Goal: Task Accomplishment & Management: Use online tool/utility

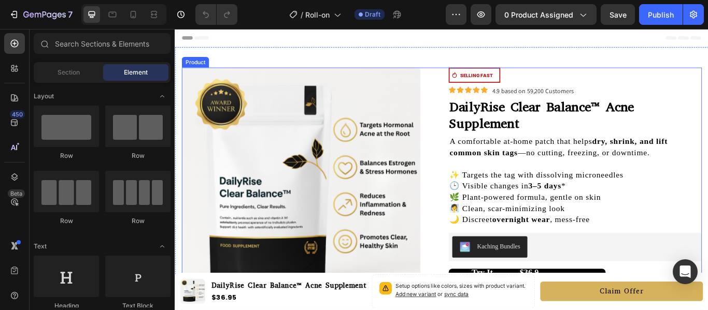
click at [476, 94] on div "Product Images Icon SELLING FAST Text Block Row Row Icon Icon Icon Icon Icon Ic…" at bounding box center [485, 279] width 606 height 411
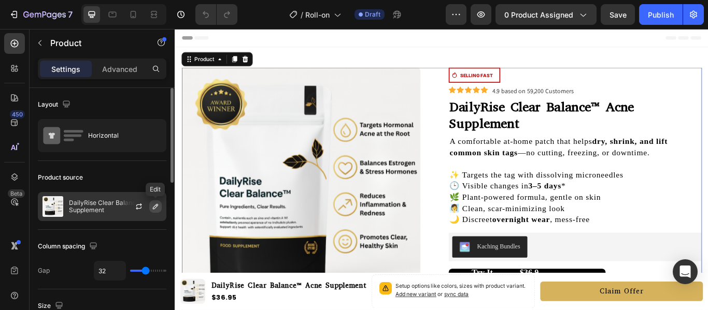
click at [151, 206] on button "button" at bounding box center [155, 207] width 12 height 12
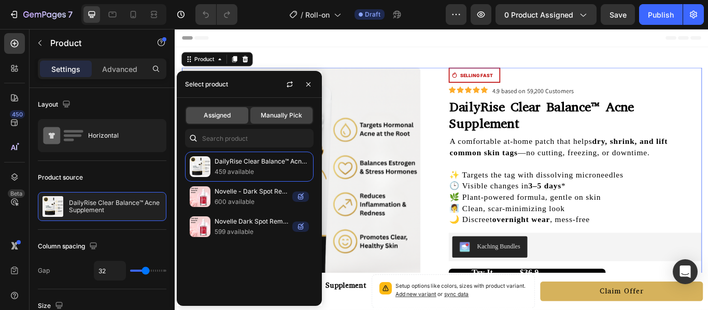
click at [226, 117] on span "Assigned" at bounding box center [217, 115] width 27 height 9
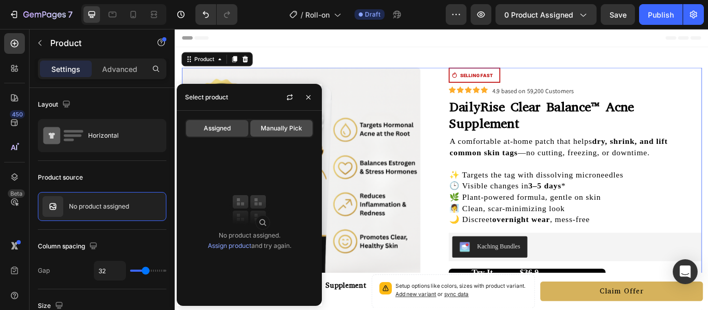
click at [294, 133] on span "Manually Pick" at bounding box center [281, 128] width 41 height 9
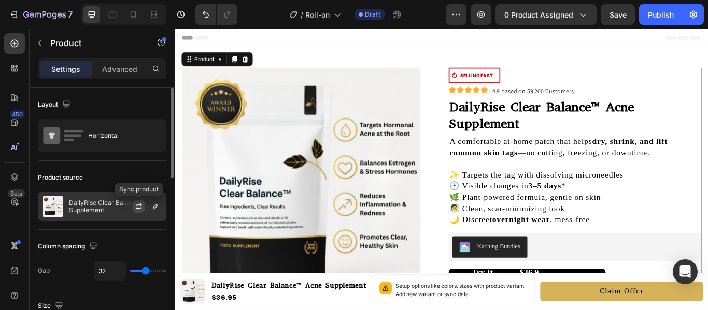
click at [138, 209] on icon "button" at bounding box center [139, 208] width 6 height 3
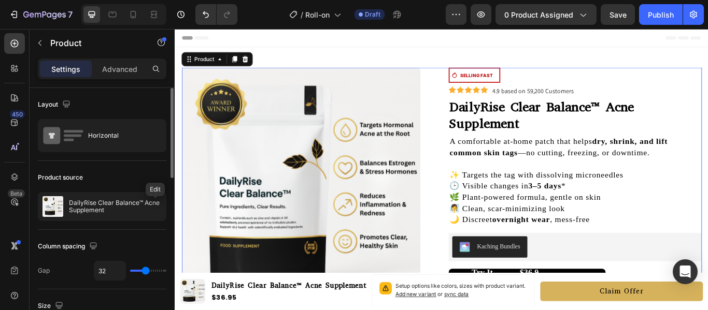
click at [0, 0] on icon "button" at bounding box center [0, 0] width 0 height 0
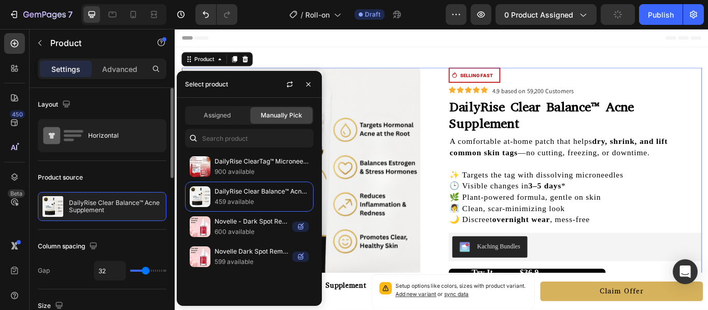
click at [219, 105] on div "Assigned Manually Pick DailyRise ClearTag™ Microneedle Patch 900 available Dail…" at bounding box center [249, 202] width 145 height 208
click at [223, 115] on span "Assigned" at bounding box center [217, 115] width 27 height 9
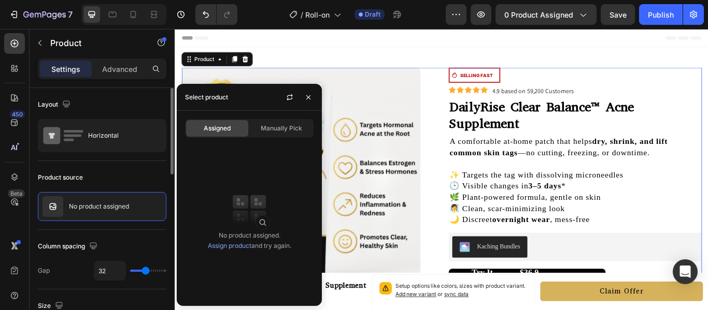
click at [158, 171] on div "Product source" at bounding box center [102, 177] width 129 height 17
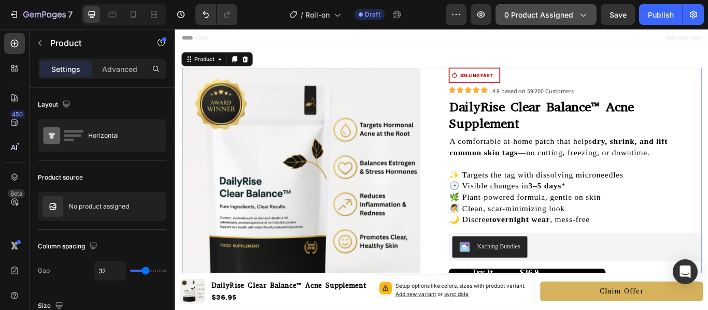
click at [560, 8] on button "0 product assigned" at bounding box center [545, 14] width 101 height 21
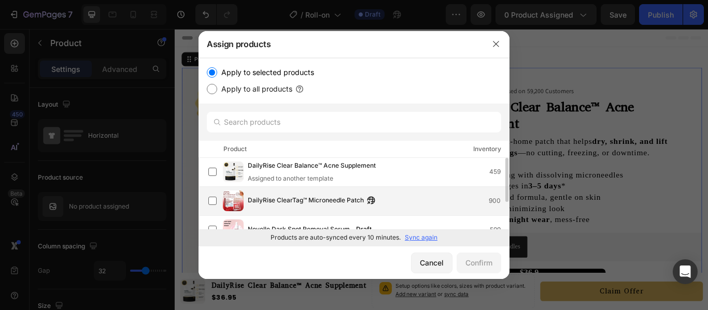
click at [309, 192] on div "DailyRise ClearTag™ Microneedle Patch 900" at bounding box center [358, 201] width 301 height 21
click at [489, 261] on div "Confirm" at bounding box center [478, 263] width 27 height 11
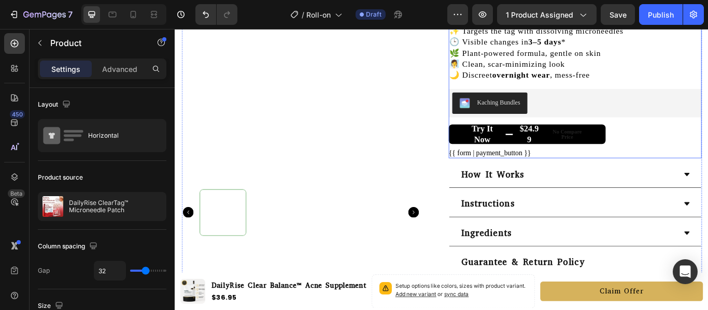
scroll to position [162, 0]
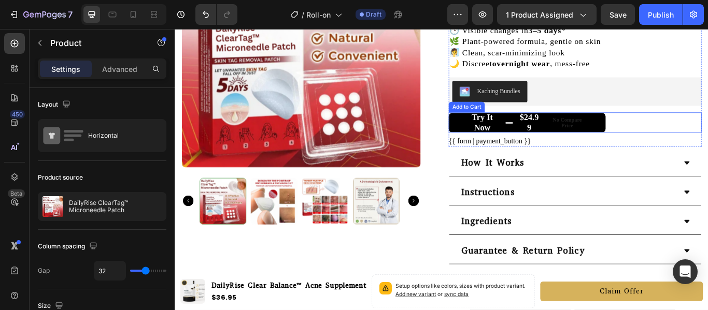
click at [627, 147] on div "No compare price" at bounding box center [632, 138] width 56 height 21
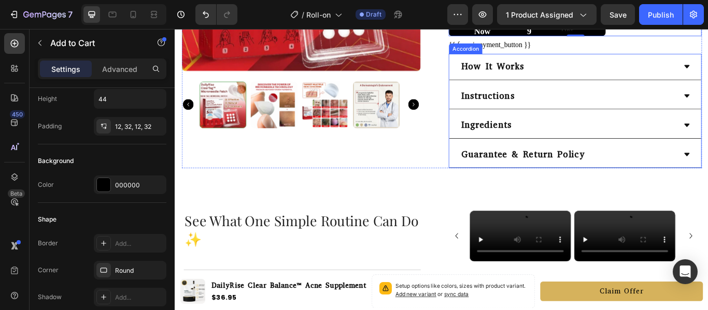
scroll to position [404, 0]
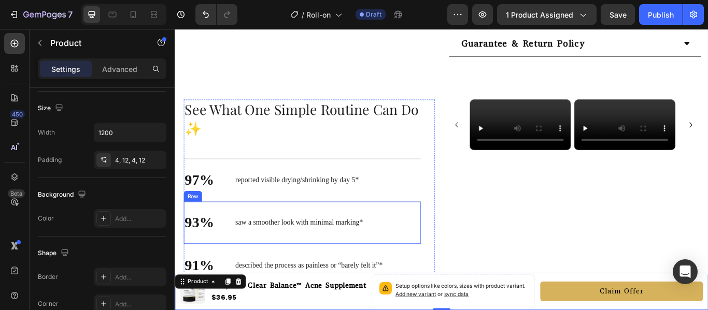
scroll to position [0, 0]
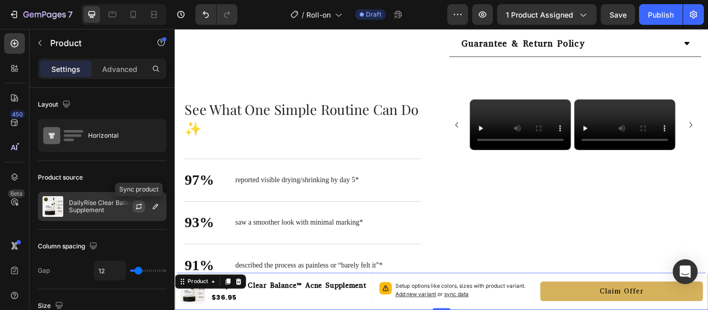
click at [139, 211] on button "button" at bounding box center [139, 207] width 12 height 12
click at [153, 209] on icon "button" at bounding box center [155, 206] width 5 height 5
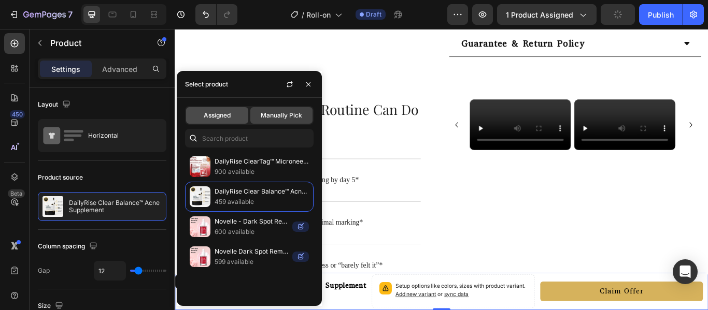
click at [229, 117] on span "Assigned" at bounding box center [217, 115] width 27 height 9
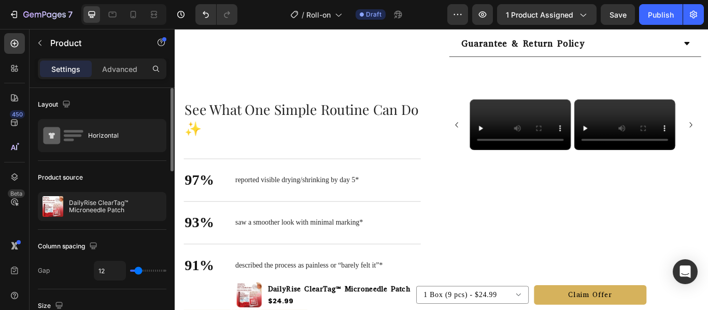
click at [151, 176] on div "Product source" at bounding box center [102, 177] width 129 height 17
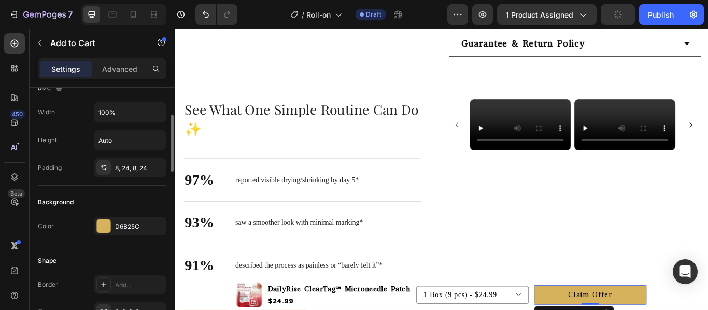
scroll to position [163, 0]
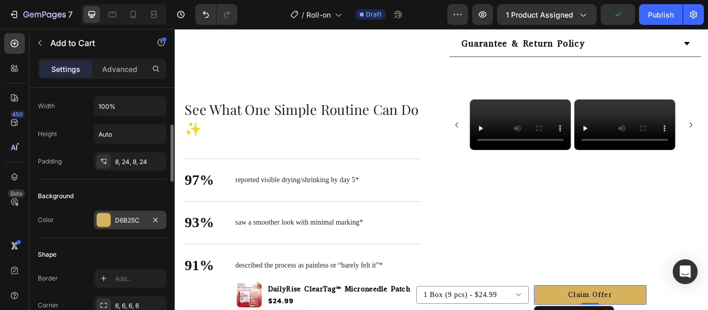
click at [110, 215] on div at bounding box center [103, 219] width 13 height 13
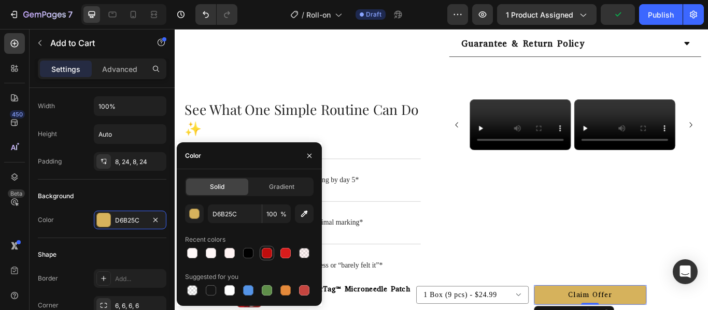
click at [267, 254] on div at bounding box center [267, 253] width 10 height 10
type input "BF0D0D"
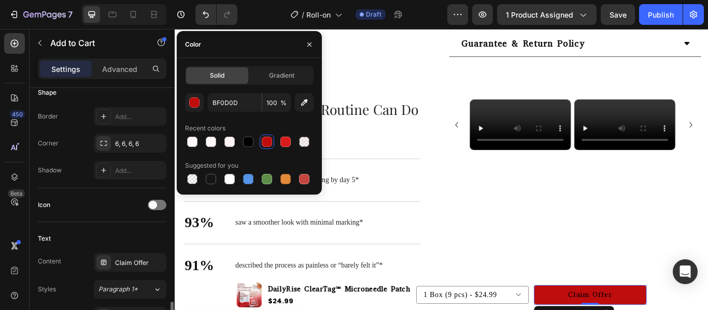
scroll to position [442, 0]
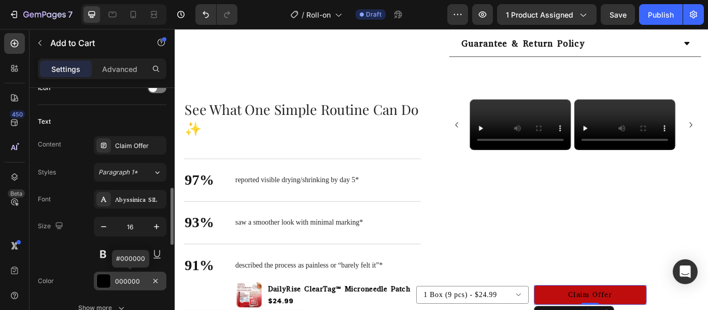
click at [103, 282] on div at bounding box center [103, 281] width 13 height 13
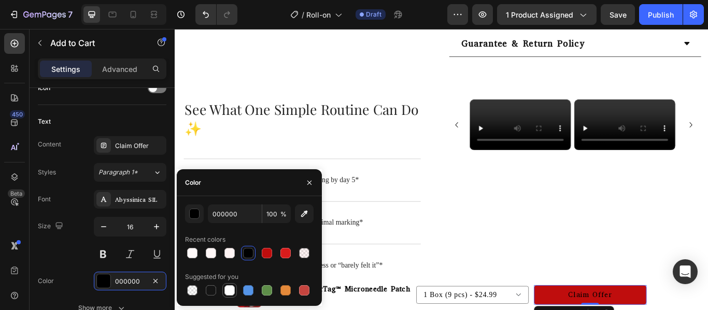
click at [233, 291] on div at bounding box center [229, 290] width 10 height 10
type input "FFFFFF"
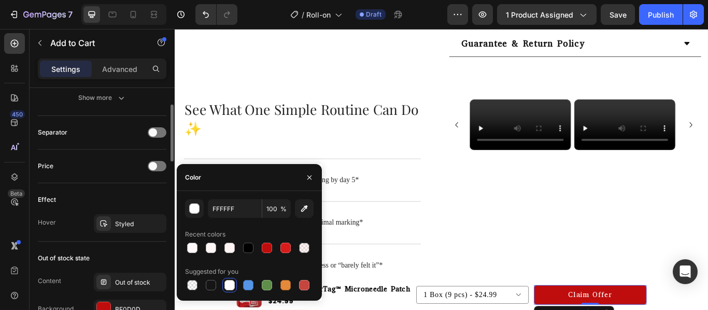
scroll to position [546, 0]
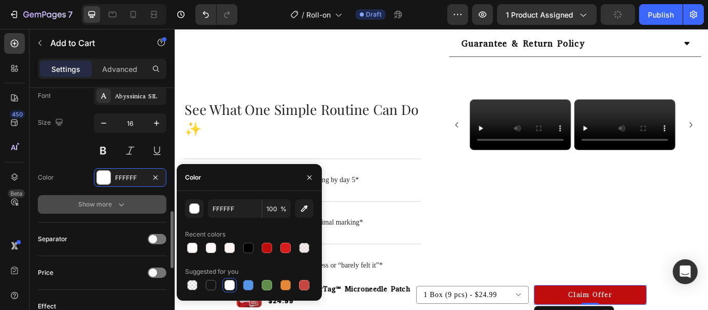
click at [120, 206] on icon "button" at bounding box center [121, 204] width 10 height 10
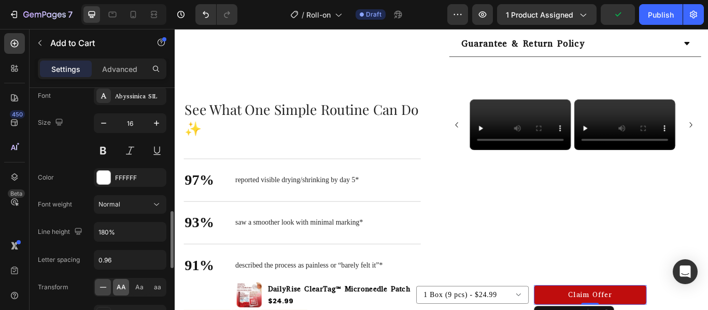
click at [119, 283] on span "AA" at bounding box center [121, 287] width 9 height 9
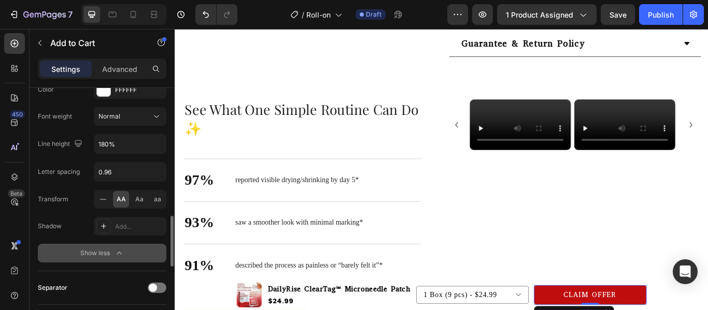
click at [125, 255] on button "Show less" at bounding box center [102, 253] width 129 height 19
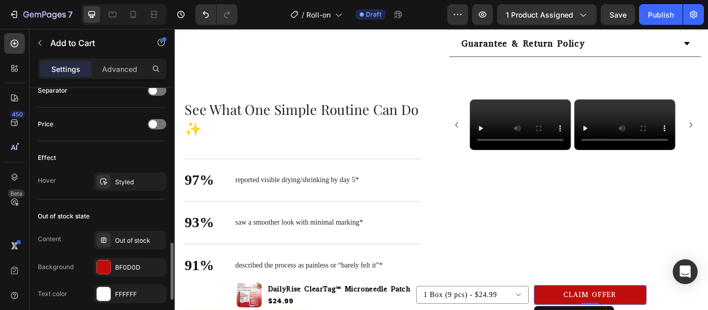
scroll to position [695, 0]
click at [126, 184] on div "Styled" at bounding box center [130, 181] width 30 height 9
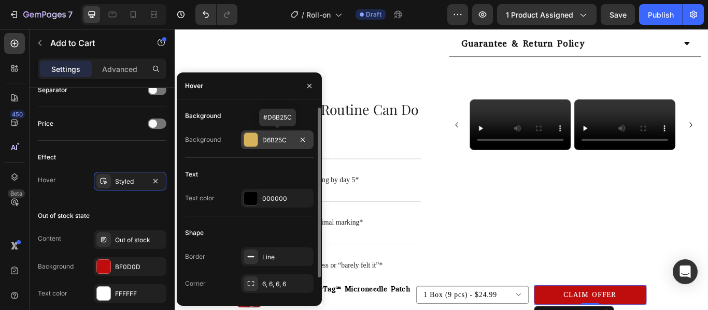
click at [255, 138] on div at bounding box center [250, 139] width 13 height 13
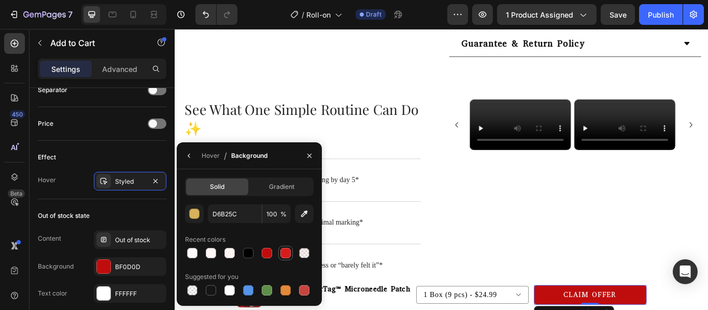
click at [286, 254] on div at bounding box center [285, 253] width 10 height 10
type input "D81C1C"
click at [192, 156] on icon "button" at bounding box center [189, 156] width 8 height 8
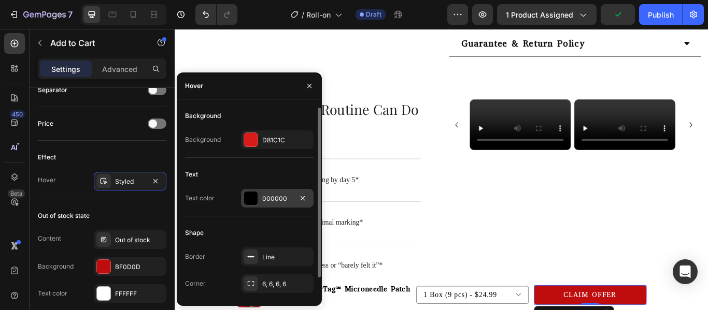
click at [250, 197] on div at bounding box center [250, 198] width 13 height 13
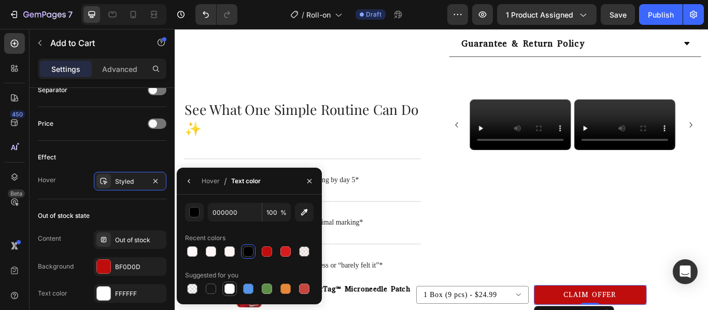
click at [232, 291] on div at bounding box center [229, 289] width 10 height 10
type input "FFFFFF"
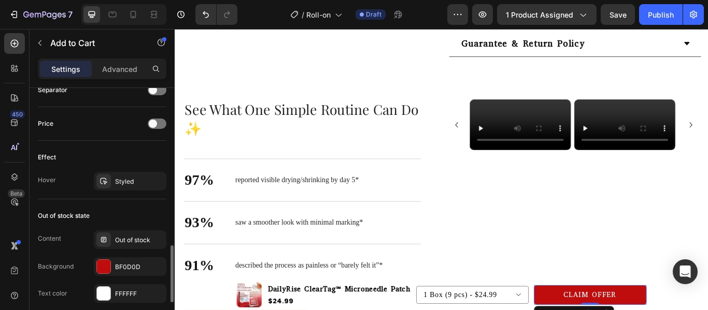
click at [151, 155] on div "Effect" at bounding box center [102, 157] width 129 height 17
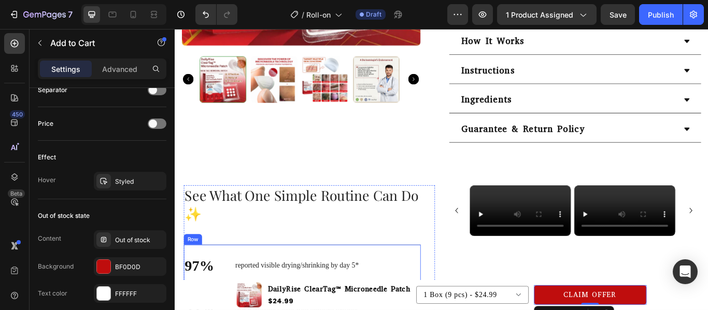
scroll to position [267, 0]
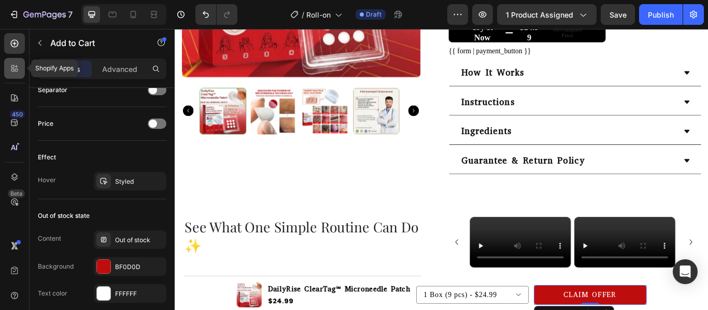
click at [12, 69] on icon at bounding box center [12, 70] width 3 height 3
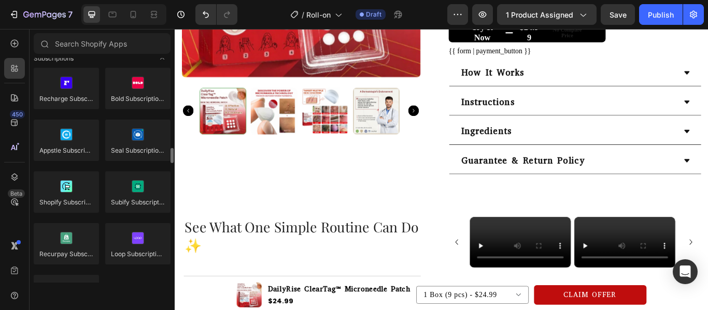
scroll to position [1421, 0]
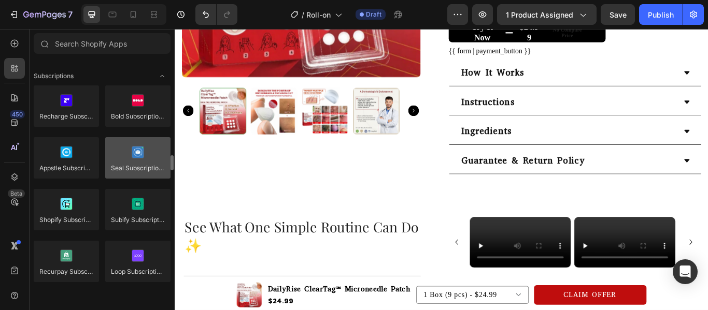
click at [135, 155] on div at bounding box center [137, 157] width 65 height 41
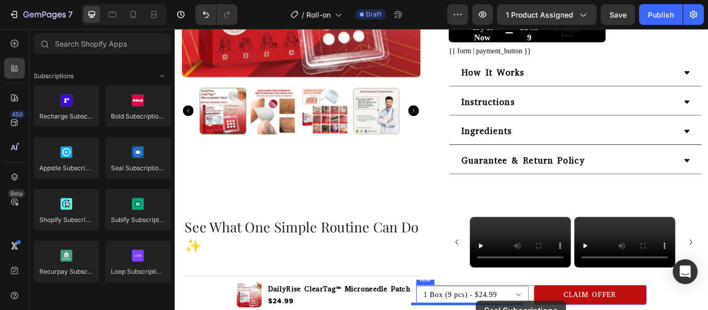
drag, startPoint x: 310, startPoint y: 184, endPoint x: 525, endPoint y: 346, distance: 269.4
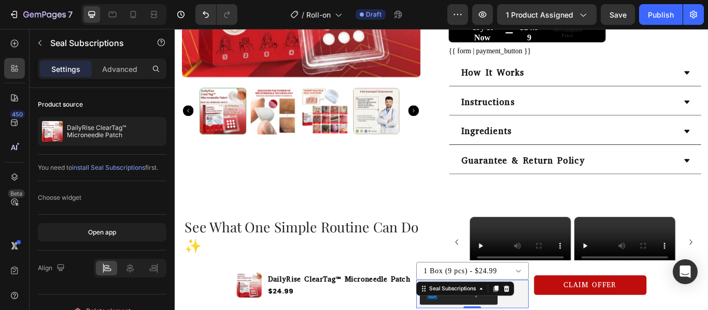
click at [140, 64] on div "Advanced" at bounding box center [120, 69] width 52 height 17
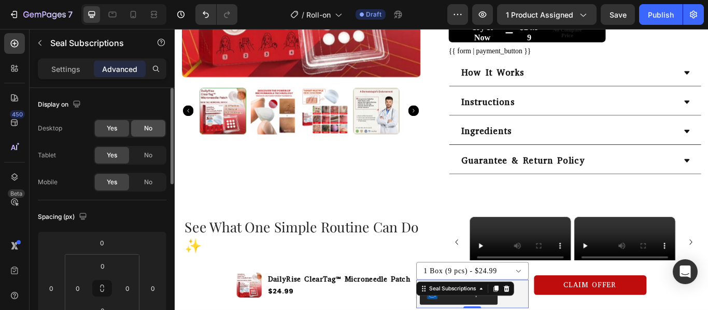
click at [154, 123] on div "No" at bounding box center [148, 128] width 34 height 17
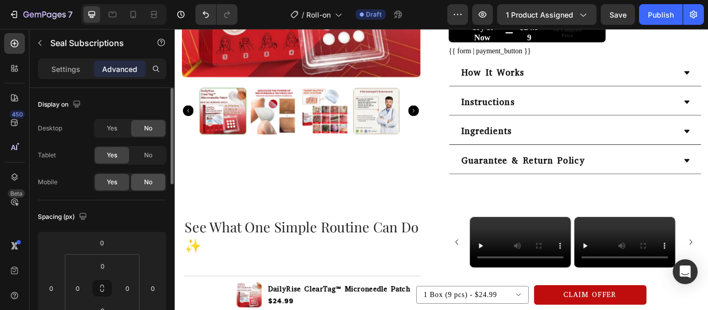
click at [156, 188] on div "No" at bounding box center [148, 182] width 34 height 17
click at [479, 194] on div "Product Images Icon SELLING FAST Text Block Row Row Icon Icon Icon Icon Icon Ic…" at bounding box center [485, 3] width 606 height 392
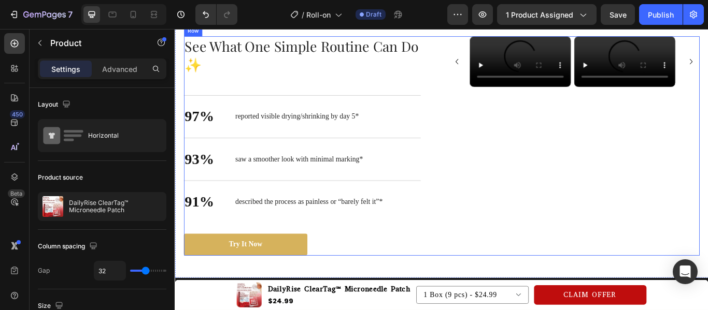
scroll to position [478, 0]
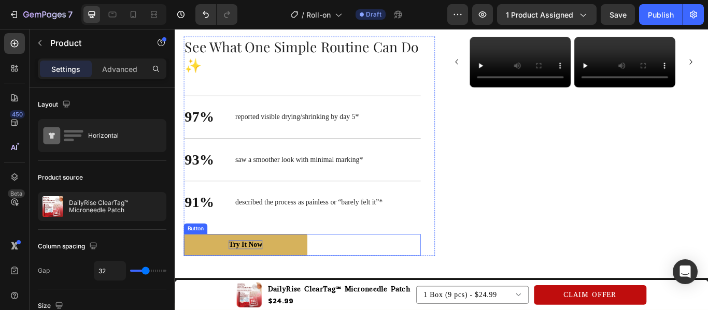
click at [241, 279] on p "Try it now" at bounding box center [256, 281] width 39 height 11
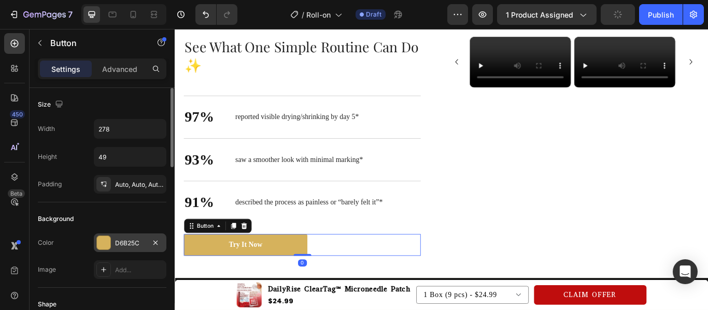
click at [112, 249] on div "D6B25C" at bounding box center [130, 243] width 73 height 19
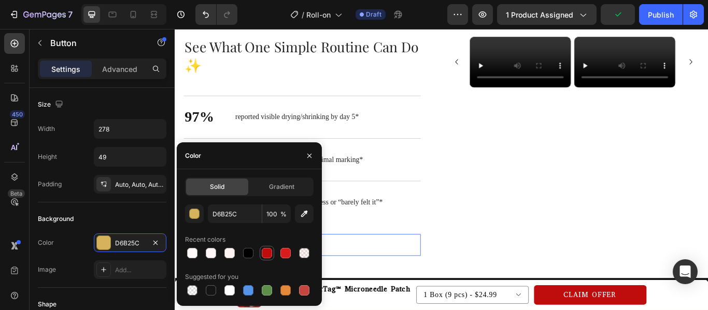
click at [267, 253] on div at bounding box center [267, 253] width 10 height 10
type input "BF0D0D"
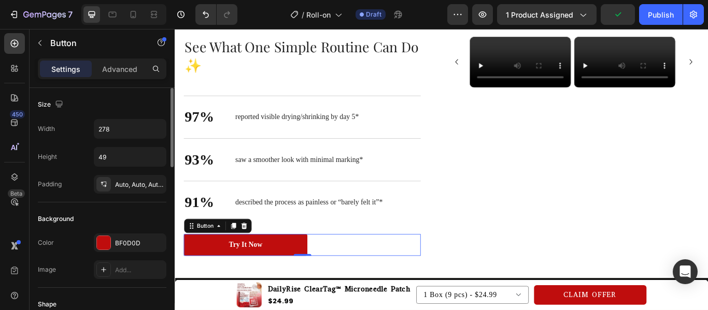
click at [146, 213] on div "Background" at bounding box center [102, 219] width 129 height 17
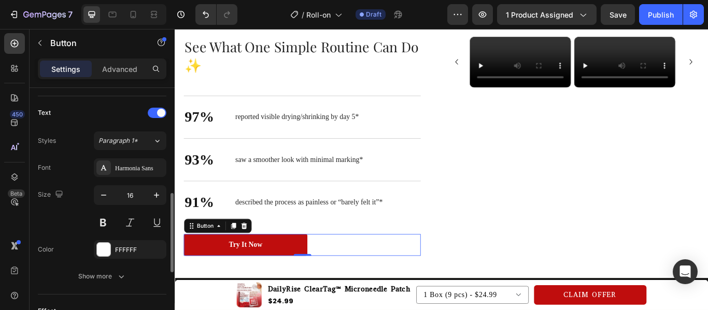
scroll to position [354, 0]
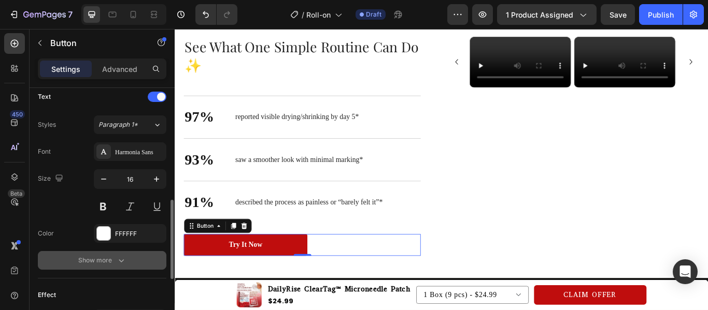
click at [110, 260] on div "Show more" at bounding box center [102, 260] width 48 height 10
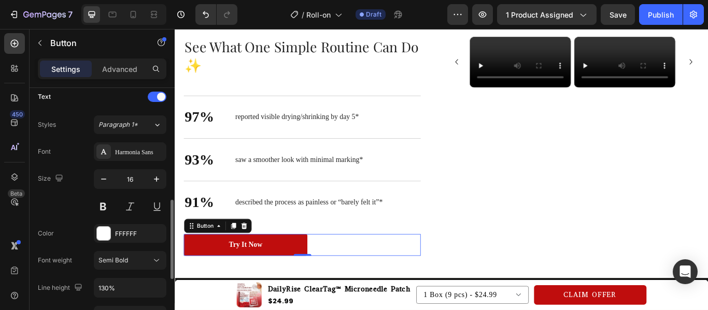
scroll to position [459, 0]
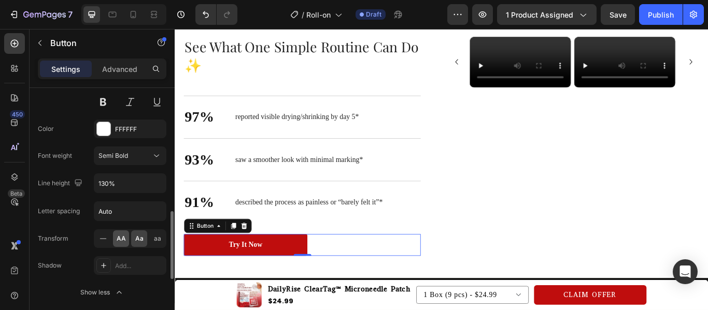
click at [119, 234] on div "AA" at bounding box center [121, 239] width 16 height 17
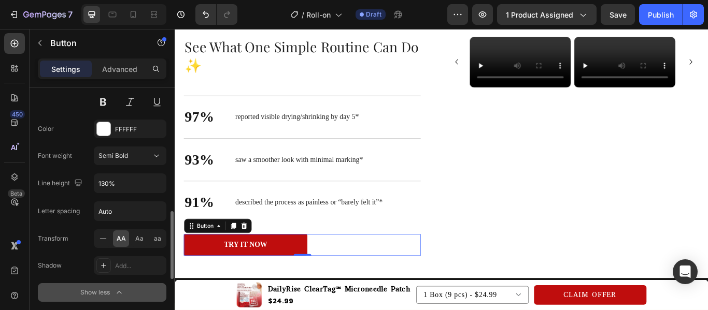
click at [125, 285] on button "Show less" at bounding box center [102, 292] width 129 height 19
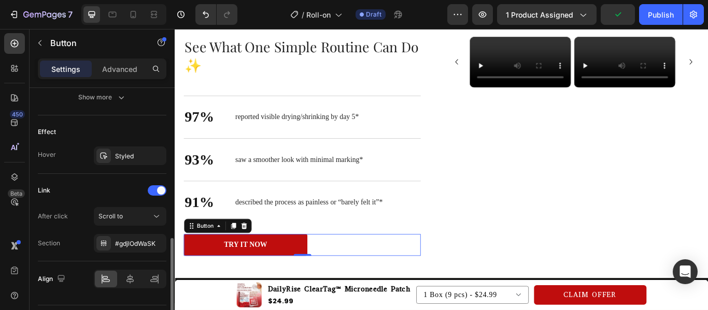
scroll to position [520, 0]
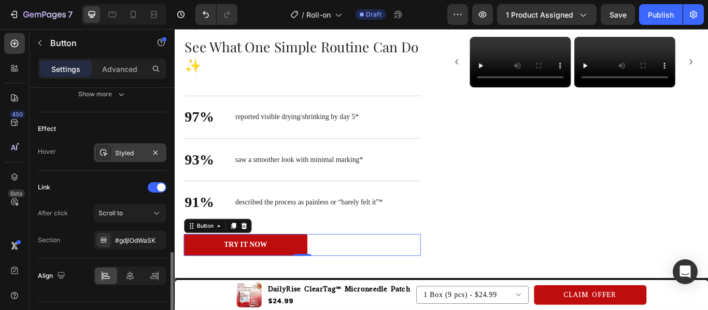
click at [103, 154] on icon at bounding box center [103, 153] width 8 height 8
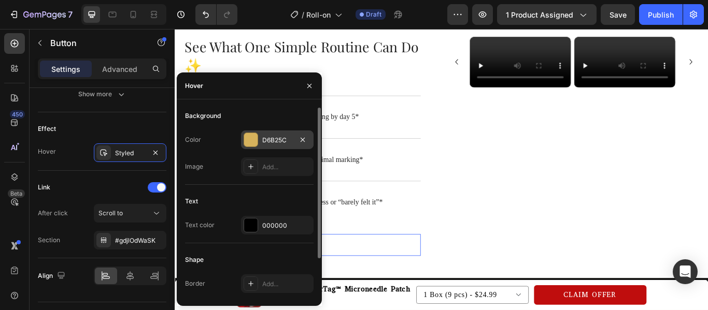
click at [249, 139] on div at bounding box center [250, 139] width 13 height 13
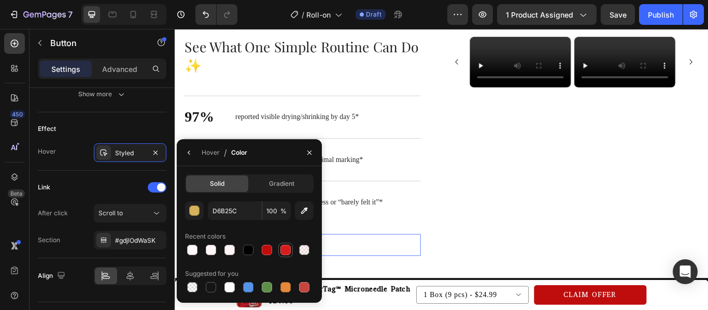
click at [285, 249] on div at bounding box center [285, 250] width 10 height 10
type input "D81C1C"
click at [193, 155] on icon "button" at bounding box center [189, 153] width 8 height 8
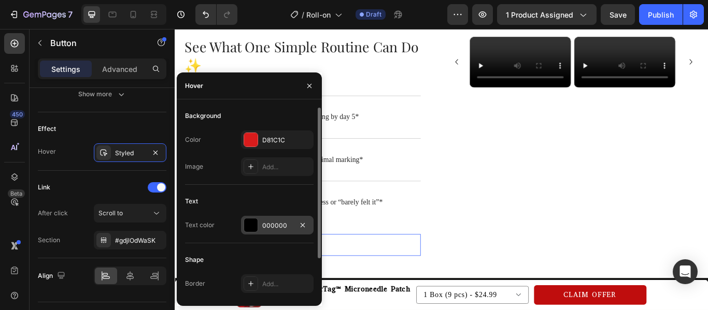
click at [253, 225] on div at bounding box center [250, 225] width 13 height 13
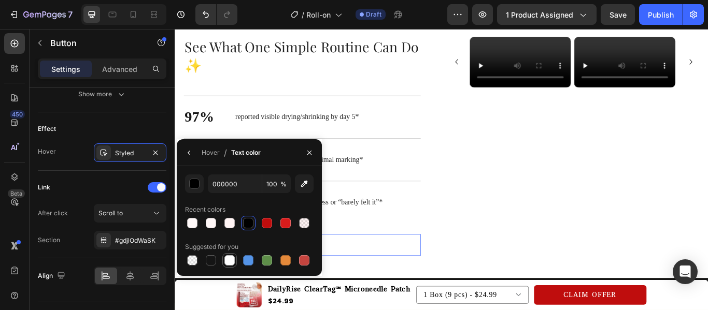
click at [227, 263] on div at bounding box center [229, 260] width 10 height 10
type input "FFFFFF"
click at [186, 153] on icon "button" at bounding box center [189, 153] width 8 height 8
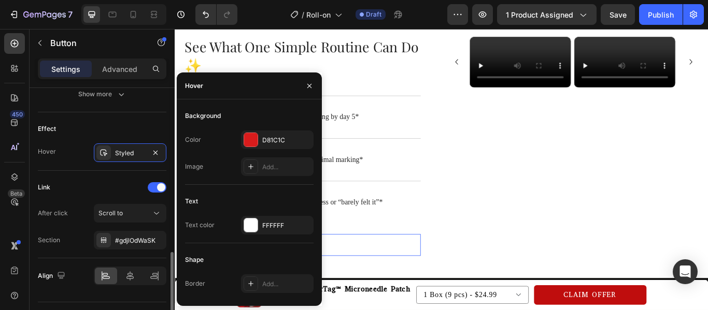
click at [154, 119] on div "Effect Hover Styled" at bounding box center [102, 141] width 129 height 59
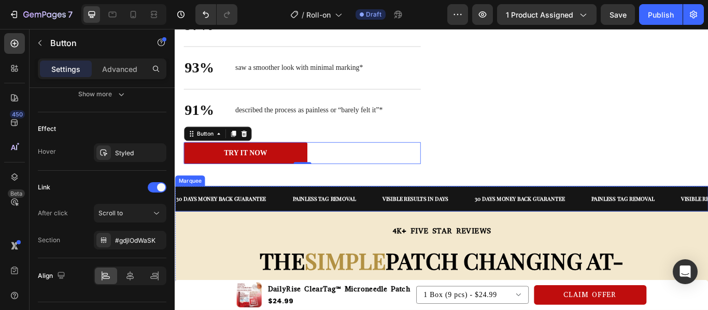
scroll to position [660, 0]
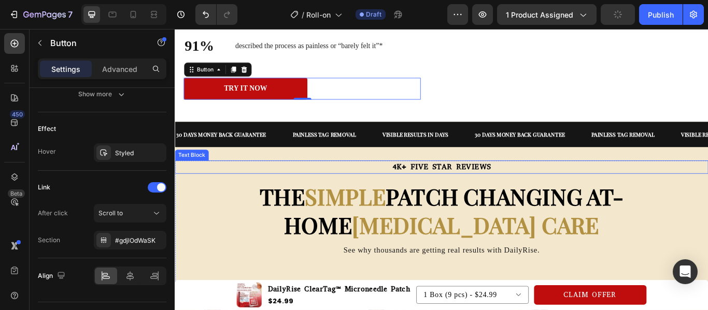
click at [568, 190] on p "4K+ FIVE STAR REVIEWS" at bounding box center [486, 189] width 620 height 13
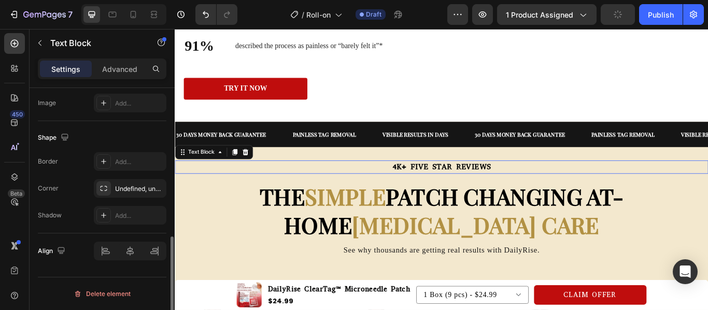
scroll to position [0, 0]
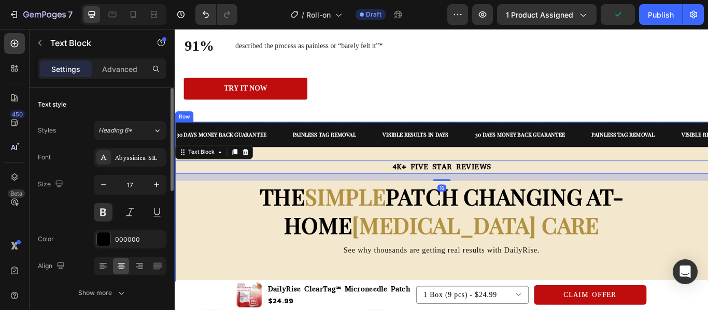
click at [602, 175] on div "30 DAYS MONEY BACK GUARANTEE Text Painless tag removal Text Visible results in …" at bounding box center [486, 160] width 622 height 46
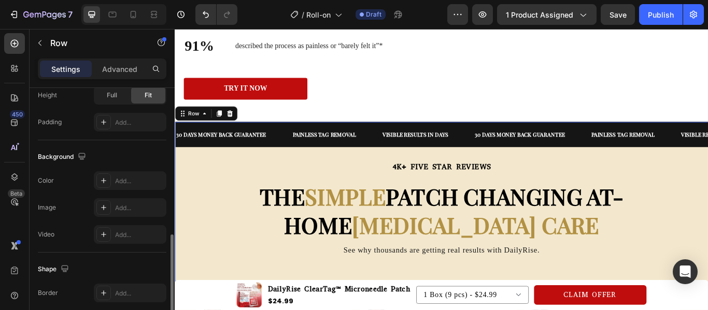
scroll to position [380, 0]
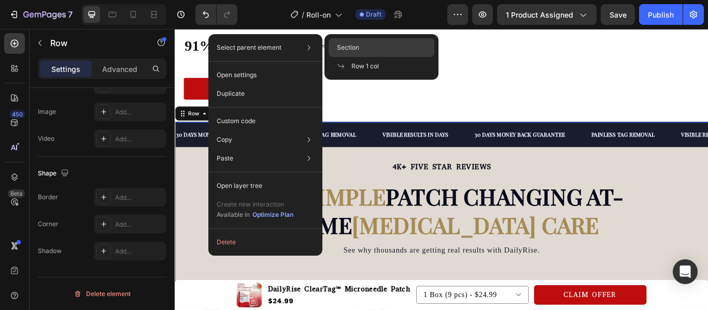
click at [351, 46] on span "Section" at bounding box center [348, 47] width 22 height 9
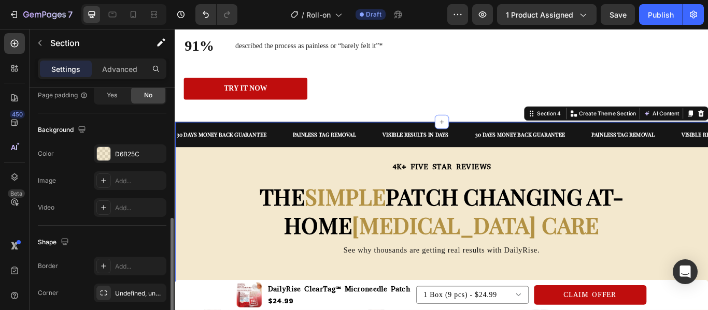
scroll to position [317, 0]
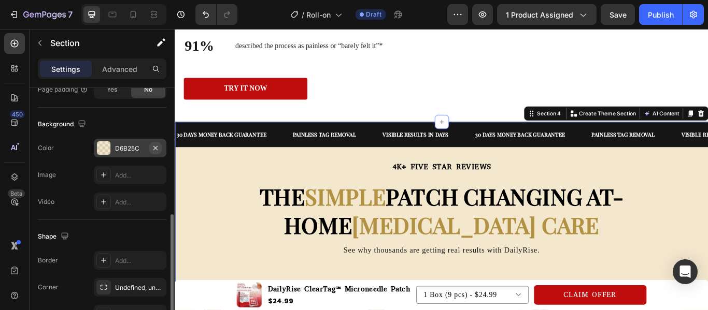
click at [160, 150] on button "button" at bounding box center [155, 148] width 12 height 12
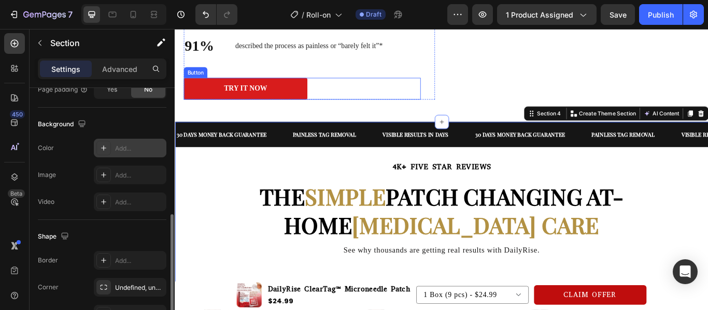
click at [207, 95] on link "Try it now" at bounding box center [257, 98] width 144 height 25
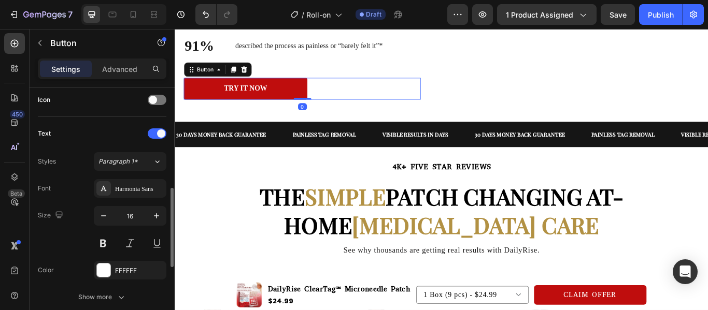
scroll to position [0, 0]
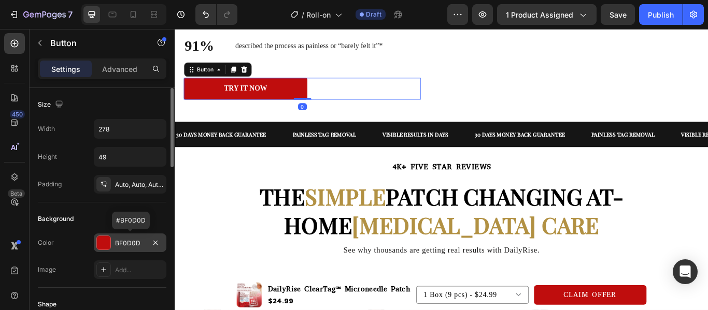
click at [102, 247] on div at bounding box center [103, 242] width 13 height 13
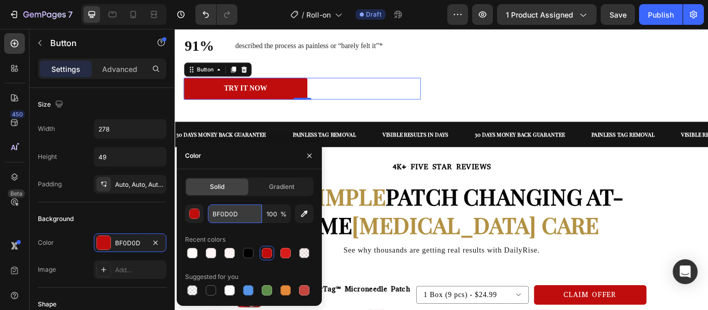
click at [234, 214] on input "BF0D0D" at bounding box center [235, 214] width 54 height 19
click at [160, 216] on div "Background" at bounding box center [102, 219] width 129 height 17
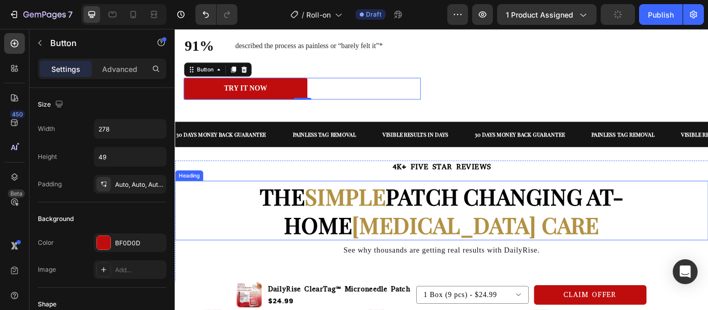
click at [326, 232] on strong "SIMPLE" at bounding box center [373, 224] width 94 height 35
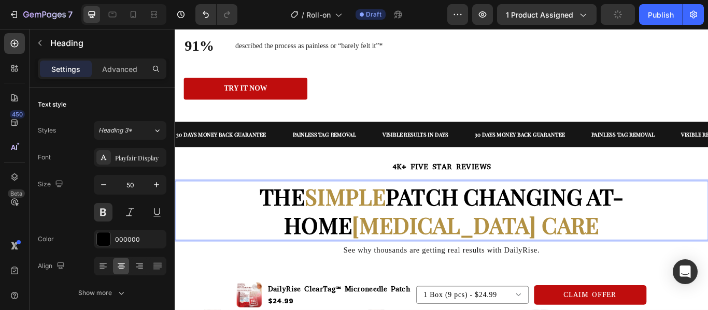
click at [326, 232] on strong "SIMPLE" at bounding box center [373, 224] width 94 height 35
drag, startPoint x: 255, startPoint y: 232, endPoint x: 344, endPoint y: 224, distance: 89.5
click at [344, 224] on p "THE SIMPLE PATCH CHANGING AT-HOME [MEDICAL_DATA] CARE" at bounding box center [486, 240] width 620 height 67
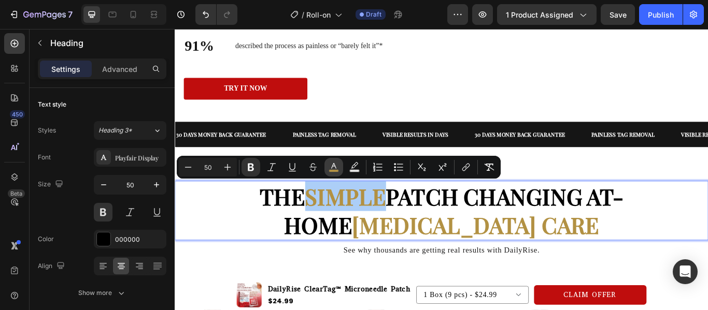
click at [330, 169] on icon "Editor contextual toolbar" at bounding box center [334, 167] width 10 height 10
type input "B29143"
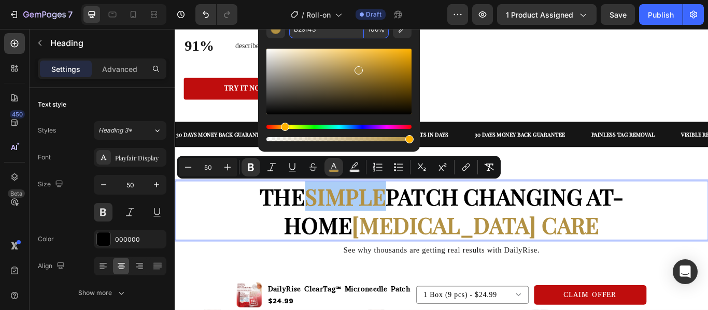
click at [325, 34] on input "B29143" at bounding box center [326, 29] width 75 height 19
paste input "F0D0D"
type input "BF0D0D"
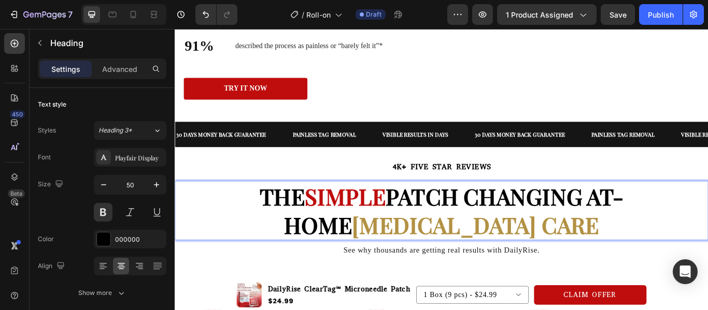
click at [669, 240] on strong "[MEDICAL_DATA] CARE" at bounding box center [525, 257] width 288 height 35
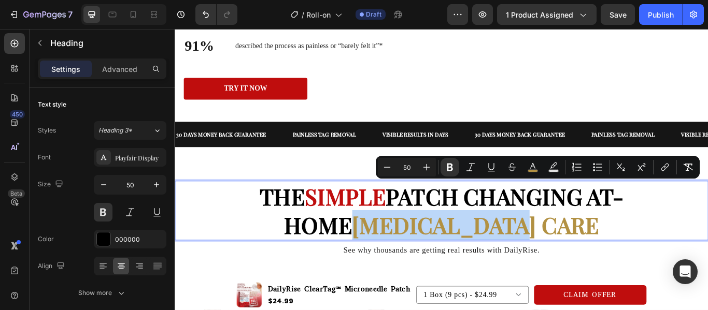
drag, startPoint x: 711, startPoint y: 230, endPoint x: 734, endPoint y: 259, distance: 36.6
click at [707, 259] on p "THE SIMPLE PATCH CHANGING AT-HOME [MEDICAL_DATA] CARE" at bounding box center [486, 240] width 620 height 67
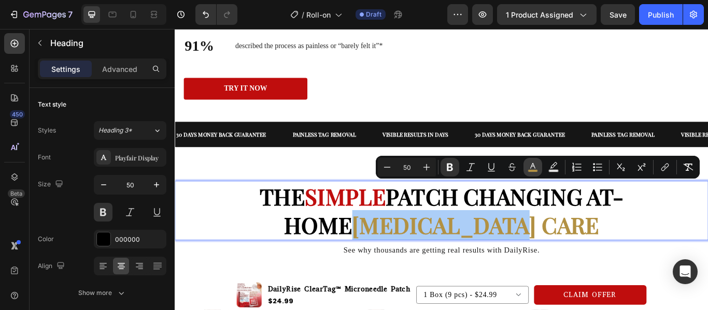
click at [534, 163] on icon "Editor contextual toolbar" at bounding box center [532, 167] width 10 height 10
type input "B29143"
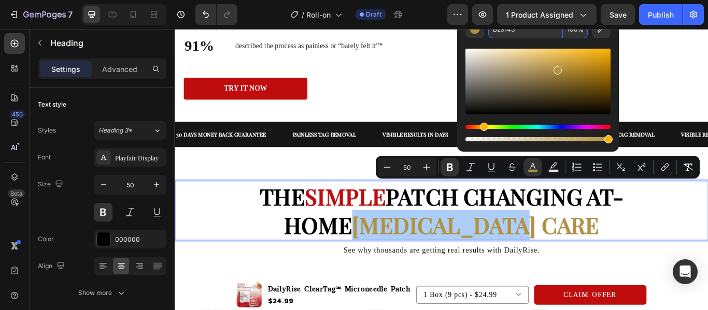
click at [525, 33] on input "B29143" at bounding box center [525, 29] width 75 height 19
paste input "F0D0D"
type input "BF0D0D"
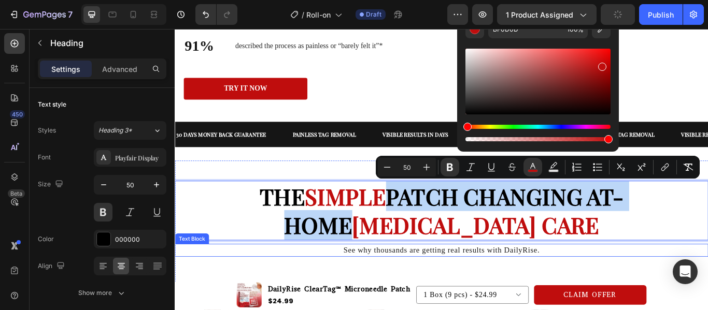
click at [621, 281] on p "See why thousands are getting real results with DailyRise." at bounding box center [486, 287] width 620 height 13
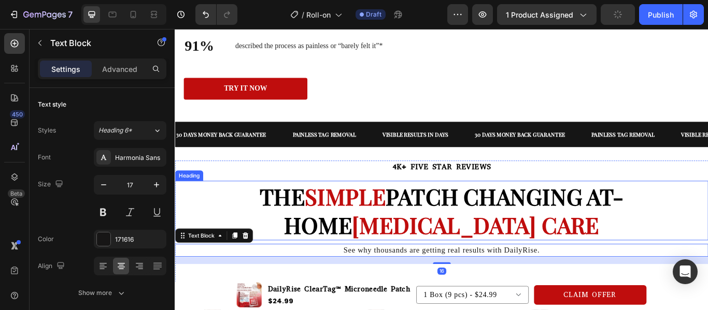
click at [614, 268] on p "⁠⁠⁠⁠⁠⁠⁠ THE SIMPLE PATCH CHANGING AT-HOME [MEDICAL_DATA] CARE" at bounding box center [486, 240] width 620 height 67
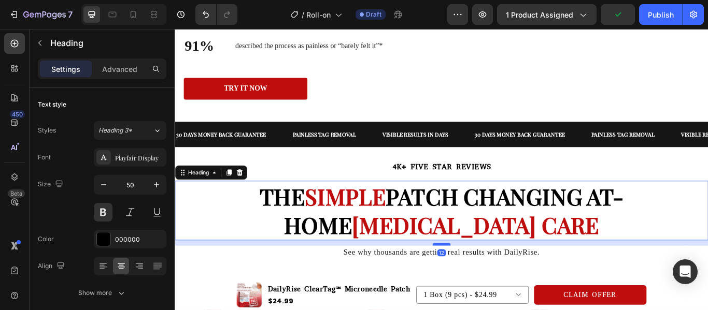
click at [490, 279] on div at bounding box center [485, 280] width 21 height 3
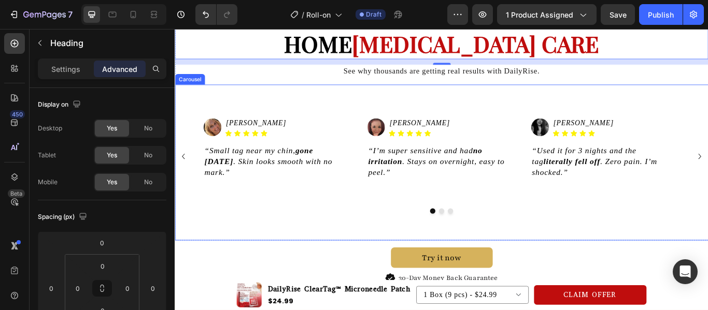
scroll to position [872, 0]
click at [346, 206] on div "Image [PERSON_NAME] Heading Icon Icon Icon Icon Icon Icon List Row “Small tag n…" at bounding box center [290, 176] width 182 height 105
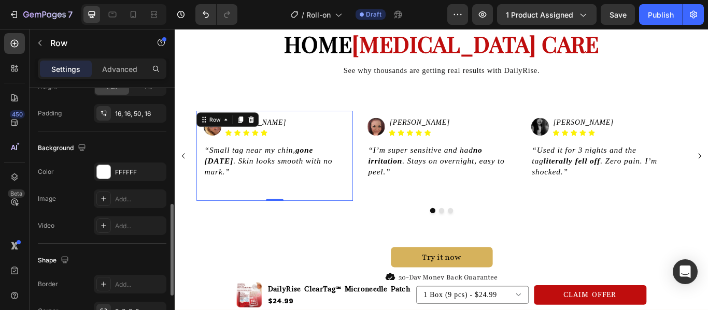
scroll to position [301, 0]
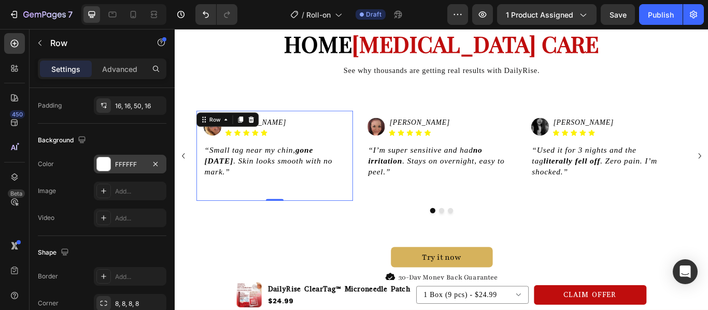
click at [98, 163] on div at bounding box center [103, 164] width 13 height 13
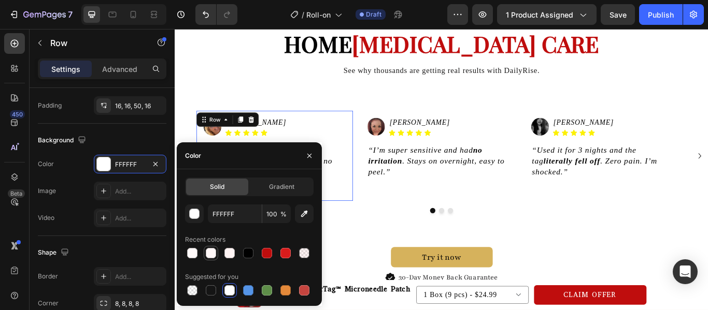
click at [214, 253] on div at bounding box center [211, 253] width 10 height 10
click at [228, 250] on div at bounding box center [229, 253] width 10 height 10
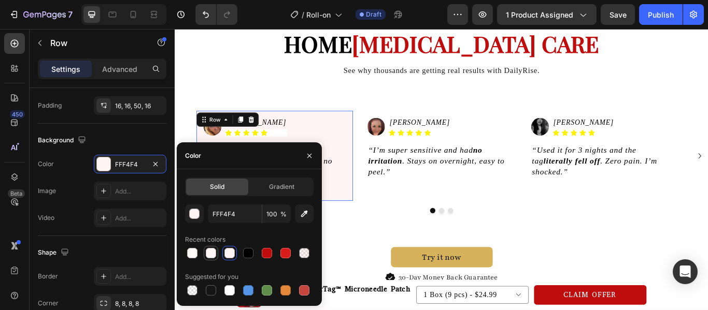
click at [212, 251] on div at bounding box center [211, 253] width 10 height 10
type input "FFF7F7"
click at [272, 151] on div "Icon Icon Icon Icon Icon" at bounding box center [269, 150] width 73 height 8
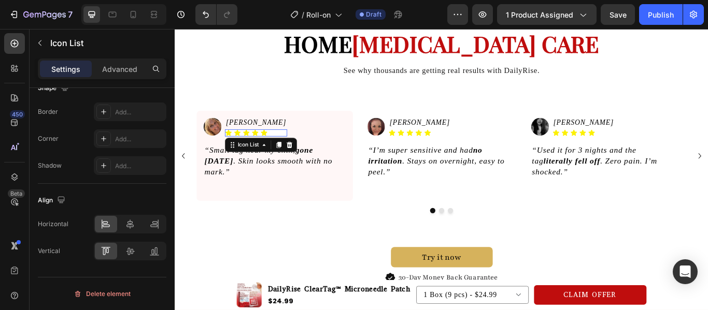
scroll to position [0, 0]
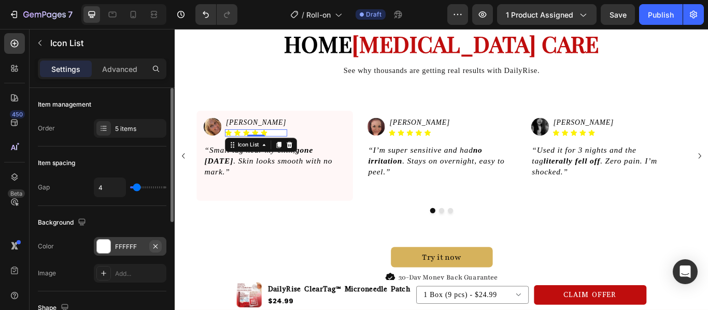
click at [155, 246] on icon "button" at bounding box center [155, 246] width 8 height 8
click at [390, 199] on div "Image [PERSON_NAME] Heading Icon Icon Icon Icon Icon Icon List Row “I’m super s…" at bounding box center [481, 176] width 182 height 105
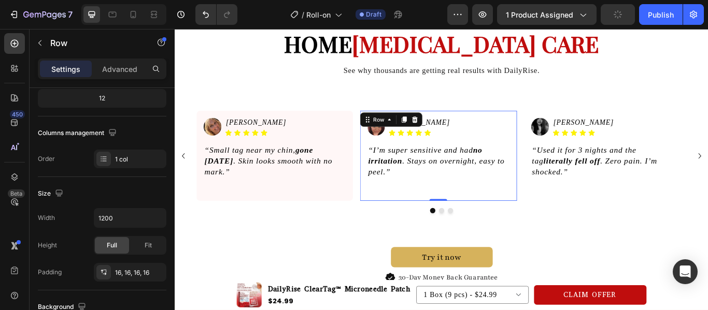
scroll to position [264, 0]
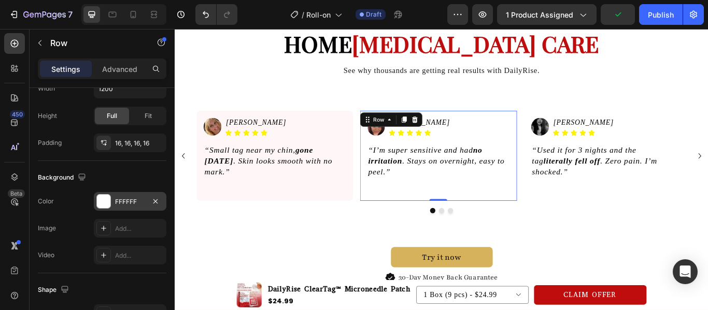
click at [106, 204] on div at bounding box center [103, 201] width 13 height 13
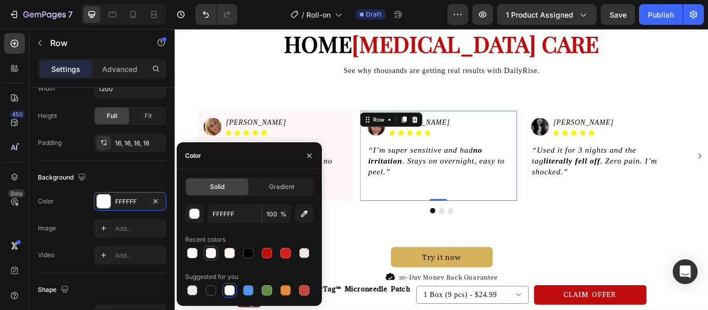
click at [209, 256] on div at bounding box center [211, 253] width 10 height 10
type input "FFF7F7"
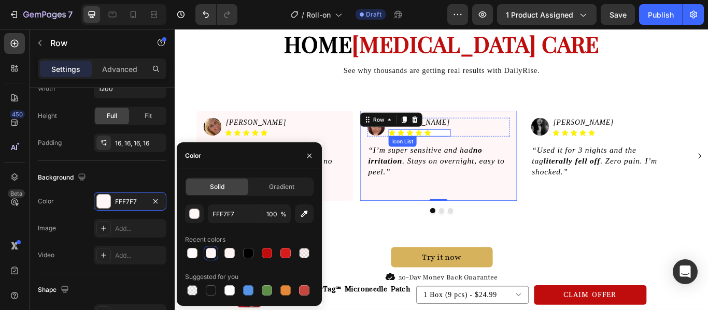
click at [464, 153] on div "Icon Icon Icon Icon Icon" at bounding box center [459, 150] width 73 height 8
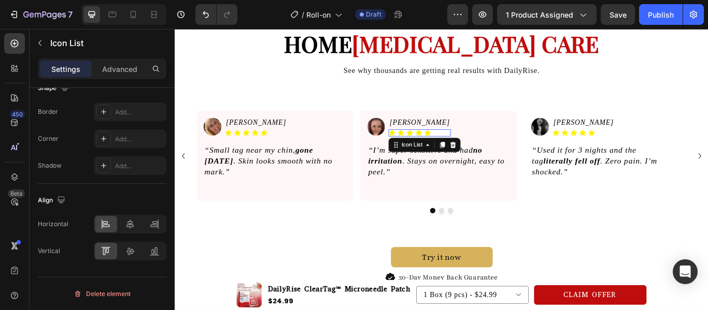
scroll to position [0, 0]
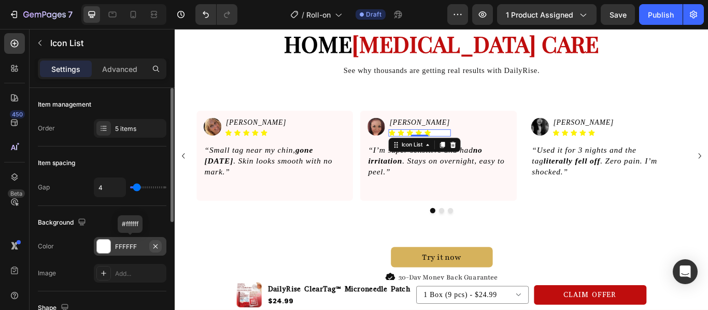
click at [155, 242] on icon "button" at bounding box center [155, 246] width 8 height 8
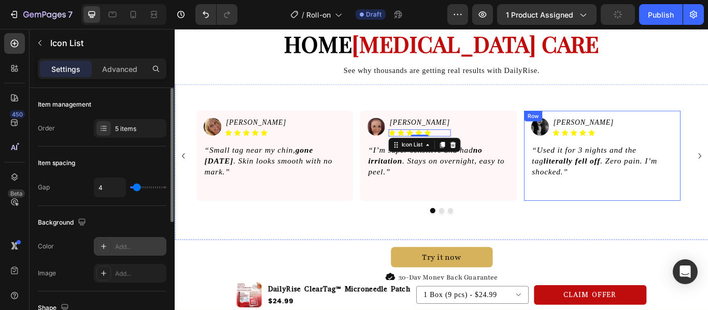
click at [602, 224] on div "Image [PERSON_NAME] Heading Icon Icon Icon Icon Icon Icon List Row “Used it for…" at bounding box center [672, 176] width 182 height 105
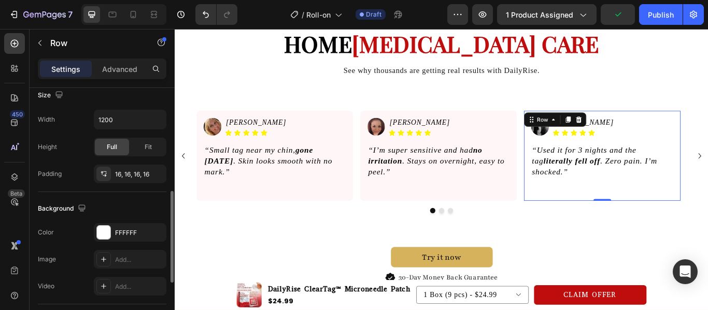
scroll to position [246, 0]
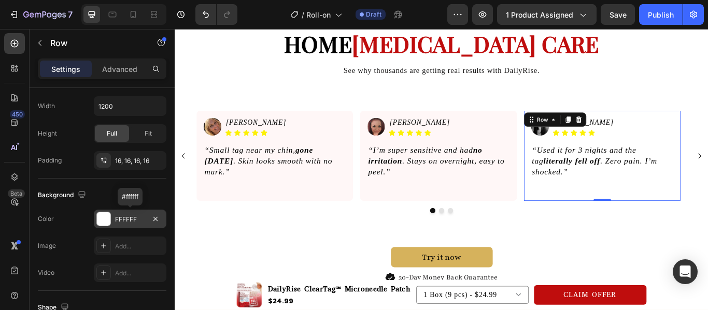
click at [106, 222] on div at bounding box center [103, 218] width 13 height 13
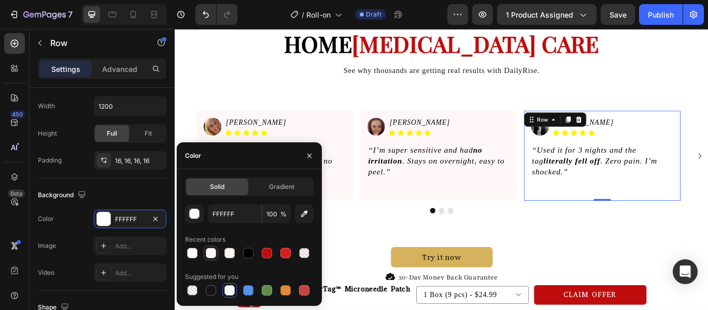
click at [215, 254] on div at bounding box center [211, 253] width 10 height 10
click at [226, 252] on div at bounding box center [229, 253] width 10 height 10
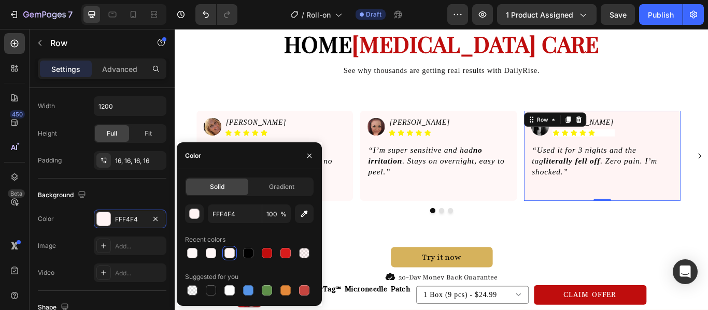
click at [226, 252] on div at bounding box center [229, 253] width 10 height 10
click at [210, 253] on div at bounding box center [211, 253] width 10 height 10
type input "FFF7F7"
click at [655, 154] on div "Icon Icon Icon Icon Icon" at bounding box center [651, 150] width 73 height 8
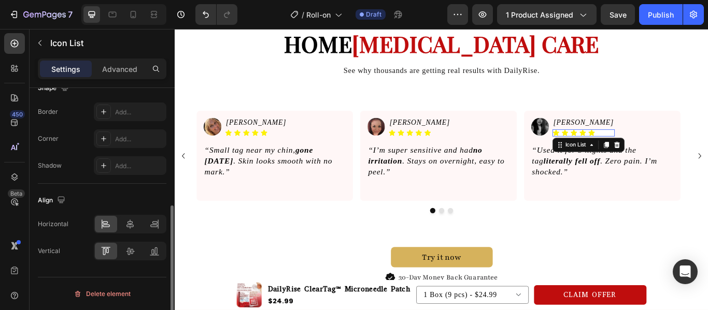
scroll to position [0, 0]
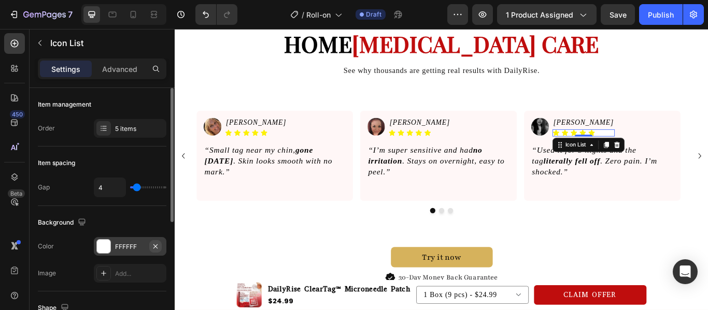
click at [160, 249] on button "button" at bounding box center [155, 246] width 12 height 12
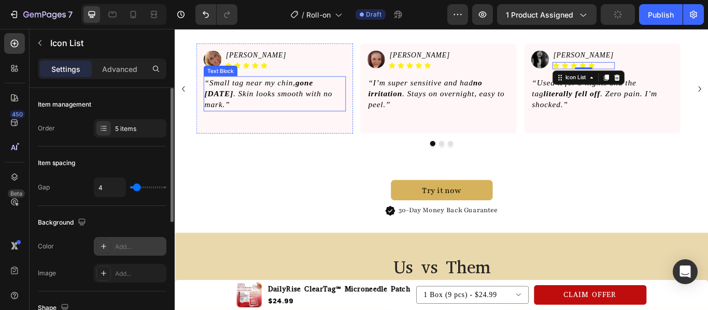
scroll to position [979, 0]
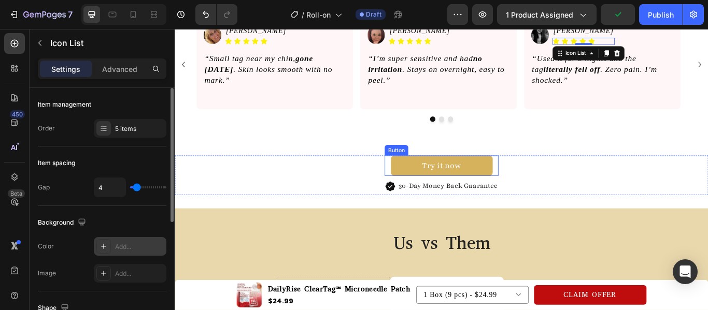
click at [426, 184] on link "Try it now" at bounding box center [485, 189] width 119 height 24
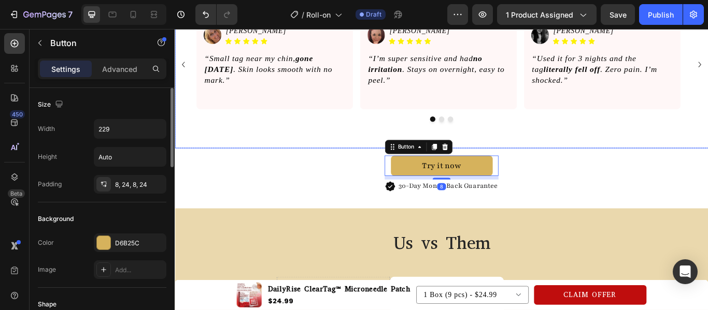
click at [399, 139] on div "Image [PERSON_NAME] Heading Icon Icon Icon Icon Icon Icon List Row “Small tag n…" at bounding box center [486, 78] width 622 height 182
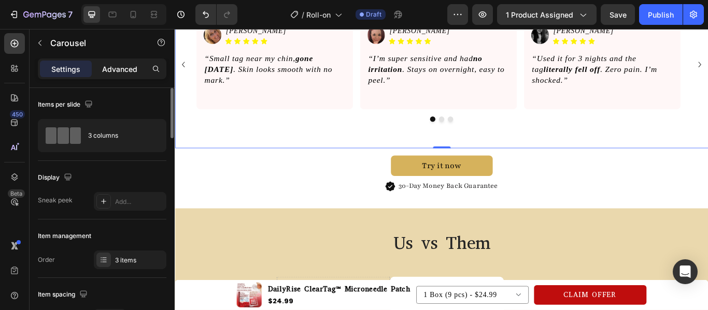
click at [129, 76] on div "Advanced" at bounding box center [120, 69] width 52 height 17
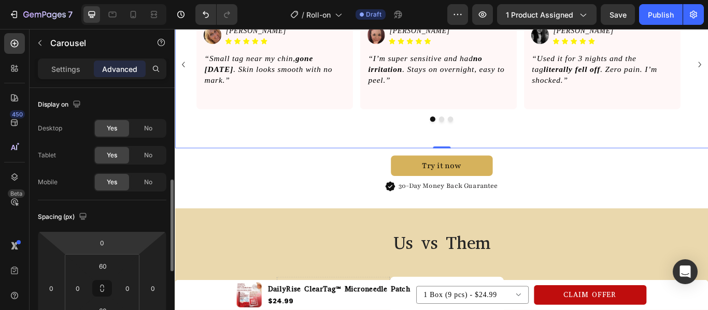
scroll to position [67, 0]
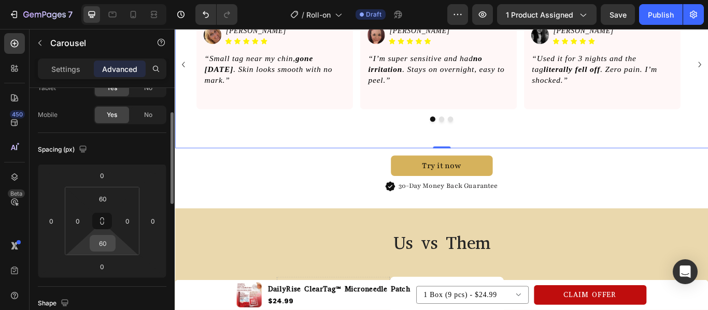
click at [109, 238] on input "60" at bounding box center [102, 244] width 21 height 16
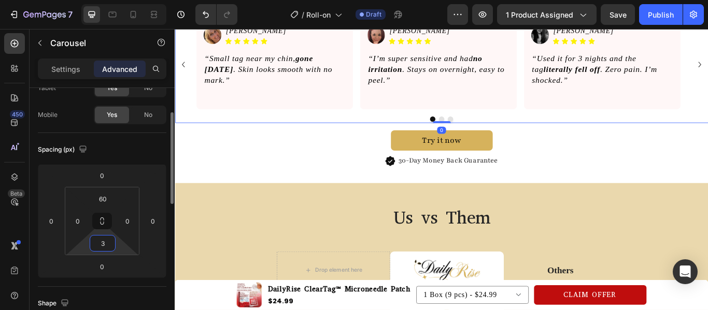
type input "30"
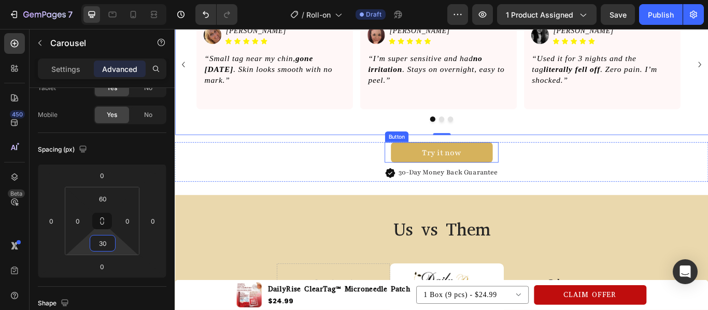
click at [434, 170] on link "Try it now" at bounding box center [485, 173] width 119 height 24
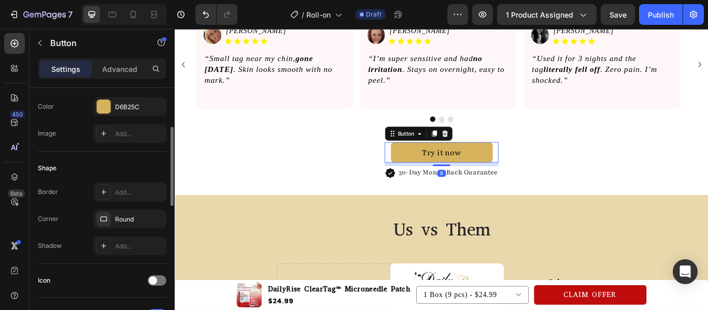
scroll to position [138, 0]
click at [109, 109] on div at bounding box center [103, 104] width 13 height 13
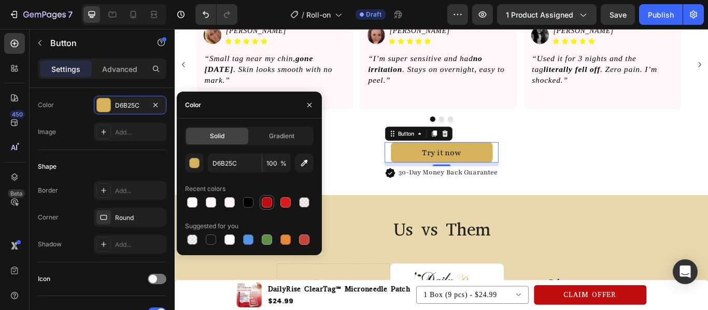
click at [269, 202] on div at bounding box center [267, 202] width 10 height 10
type input "BF0D0D"
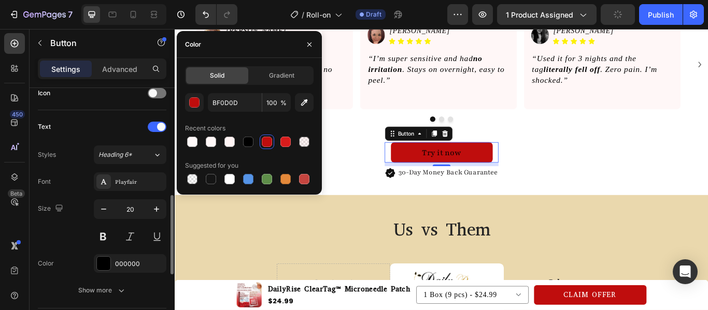
scroll to position [330, 0]
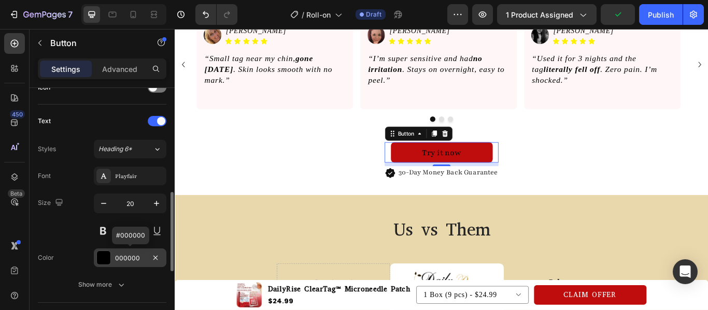
click at [109, 260] on div at bounding box center [103, 257] width 13 height 13
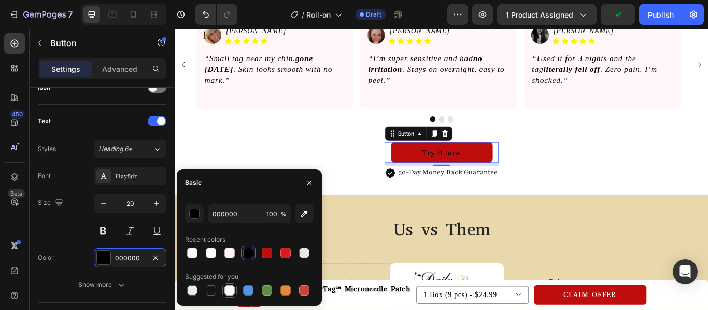
click at [224, 288] on div at bounding box center [229, 290] width 10 height 10
type input "FFFFFF"
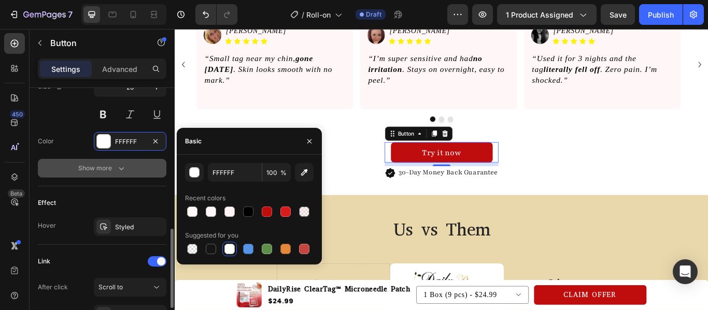
click at [122, 174] on button "Show more" at bounding box center [102, 168] width 129 height 19
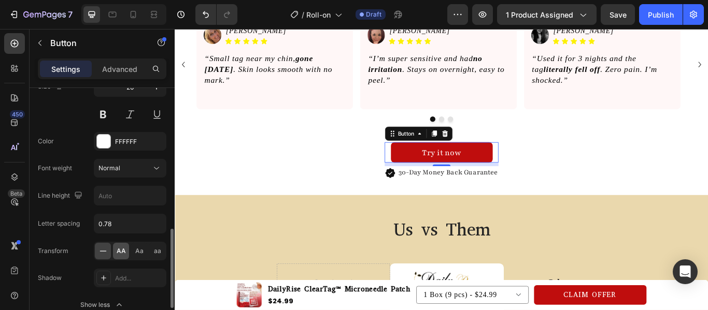
click at [123, 253] on span "AA" at bounding box center [121, 251] width 9 height 9
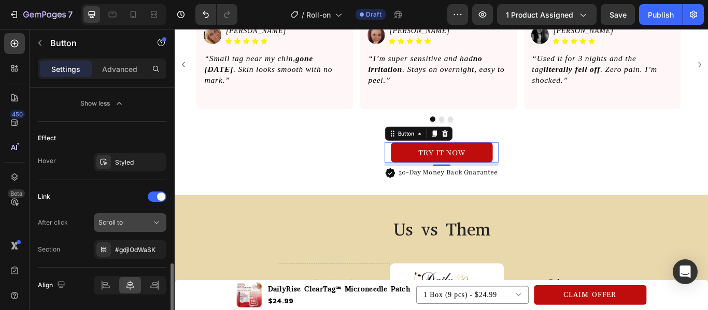
scroll to position [649, 0]
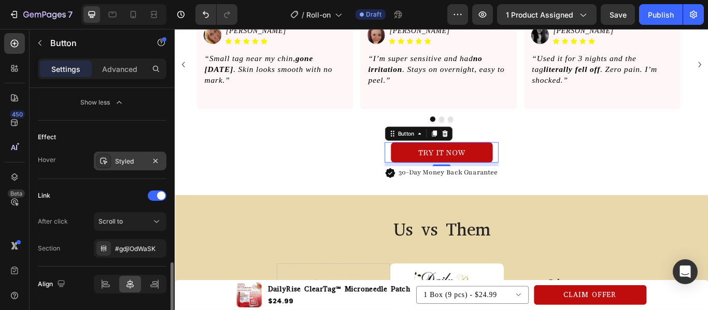
click at [102, 155] on div at bounding box center [103, 161] width 15 height 15
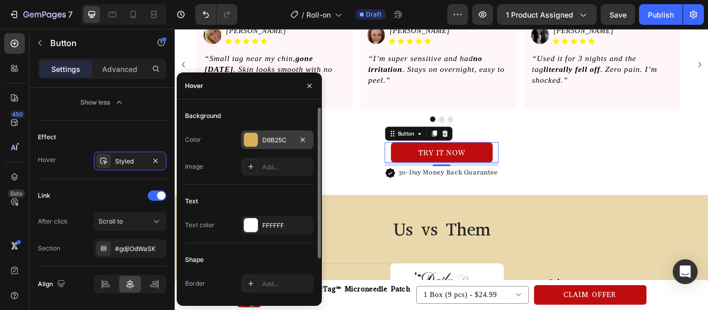
click at [253, 136] on div at bounding box center [250, 139] width 13 height 13
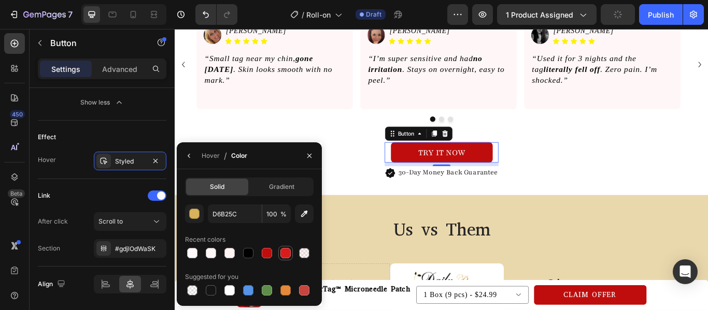
click at [285, 258] on div at bounding box center [285, 253] width 10 height 10
type input "D81C1C"
click at [190, 159] on icon "button" at bounding box center [189, 156] width 8 height 8
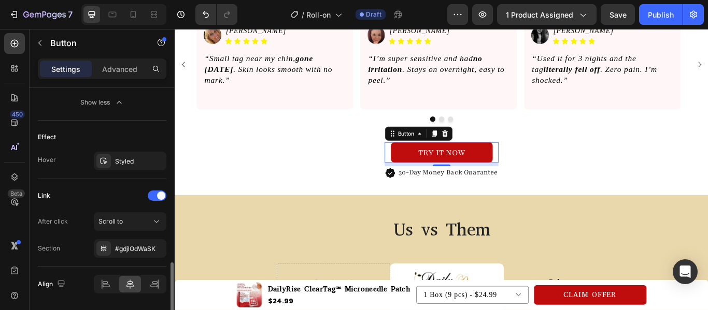
click at [149, 133] on div "Effect" at bounding box center [102, 137] width 129 height 17
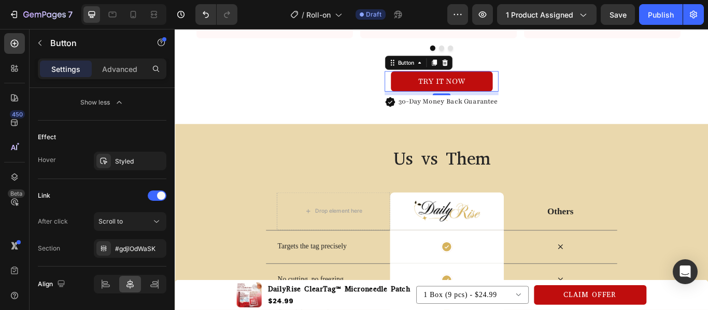
scroll to position [1061, 0]
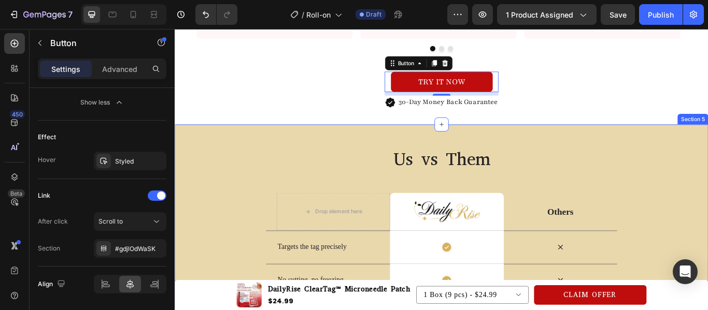
click at [536, 148] on div "Us vs Them Heading Row Drop element here Image Row Others Text Block Row Target…" at bounding box center [486, 298] width 622 height 316
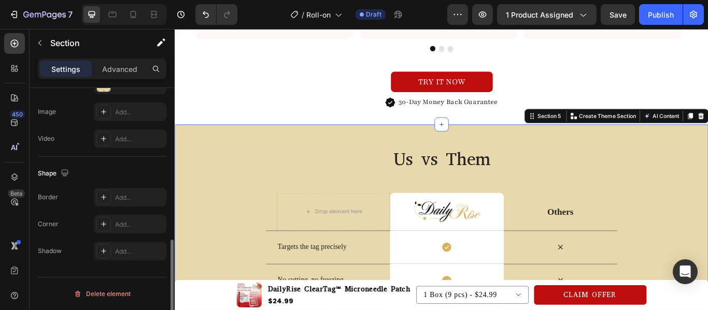
scroll to position [0, 0]
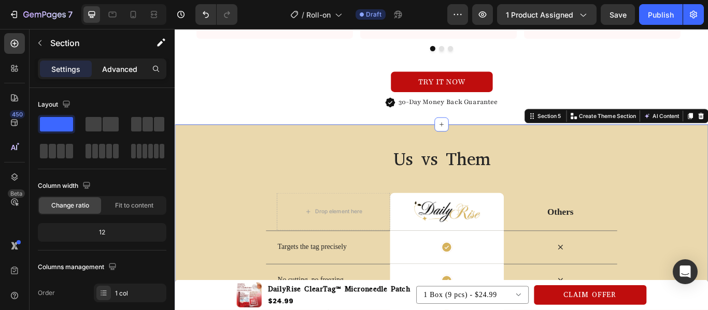
click at [130, 71] on p "Advanced" at bounding box center [119, 69] width 35 height 11
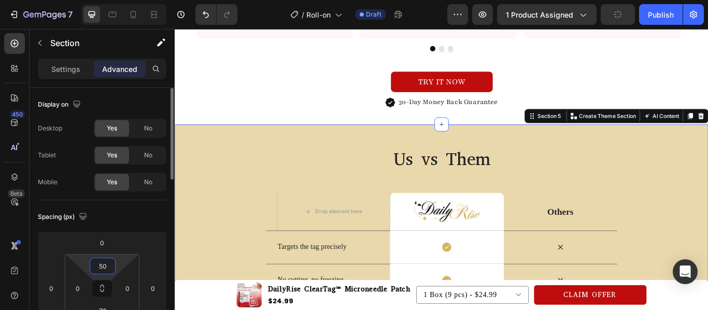
click at [106, 268] on input "50" at bounding box center [102, 267] width 21 height 16
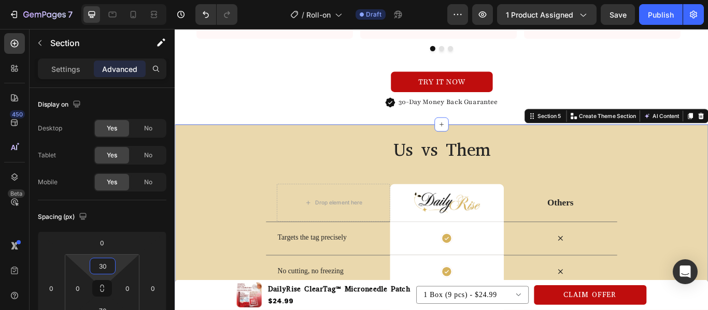
type input "30"
click at [194, 187] on div "Us vs Them Heading Row Drop element here Image Row Others Text Block Row Target…" at bounding box center [486, 282] width 622 height 253
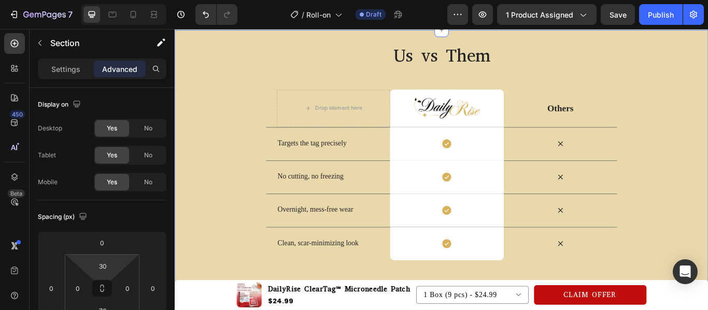
scroll to position [1179, 0]
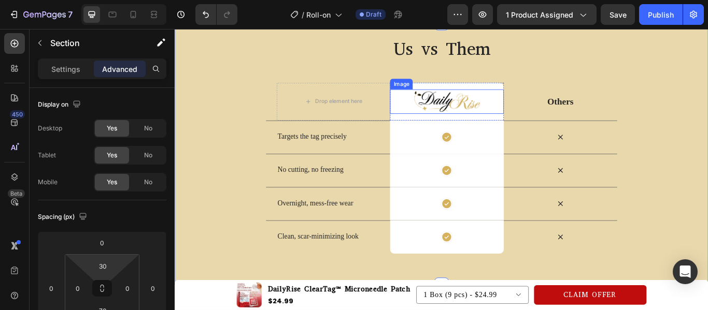
click at [510, 122] on img at bounding box center [491, 113] width 79 height 28
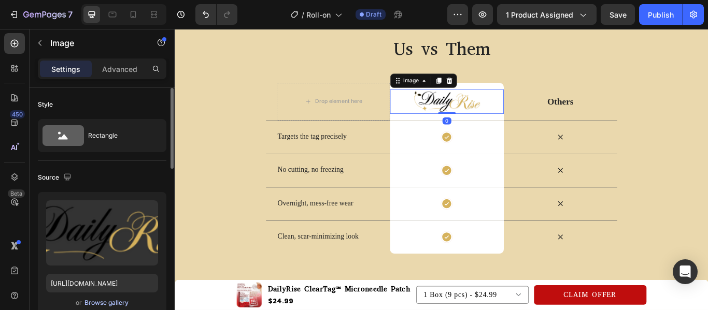
click at [119, 301] on div "Browse gallery" at bounding box center [106, 302] width 44 height 9
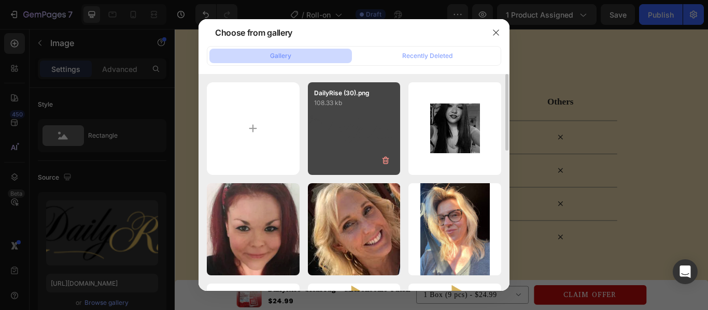
click at [379, 129] on div "DailyRise (30).png 108.33 kb" at bounding box center [354, 128] width 93 height 93
type input "[URL][DOMAIN_NAME]"
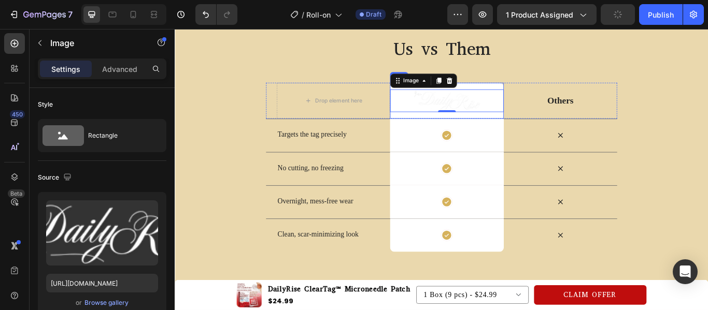
click at [433, 129] on div "Image 0 Row" at bounding box center [491, 113] width 132 height 42
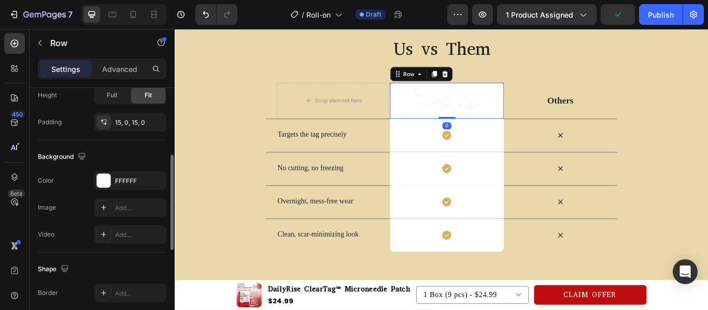
scroll to position [258, 0]
click at [103, 184] on div at bounding box center [103, 180] width 13 height 13
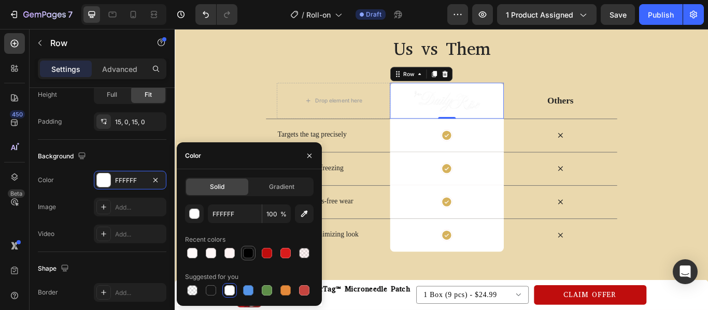
click at [246, 257] on div at bounding box center [248, 253] width 10 height 10
type input "000000"
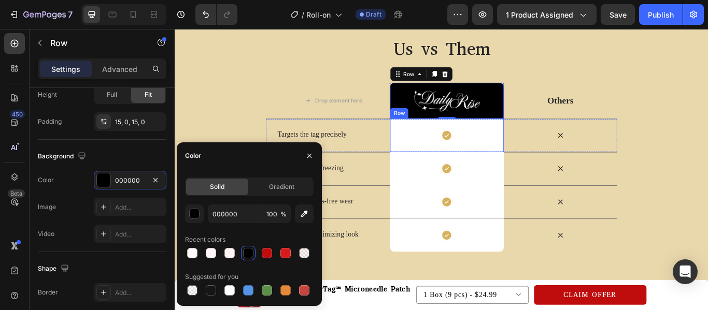
click at [470, 169] on div "Icon Row" at bounding box center [491, 153] width 132 height 39
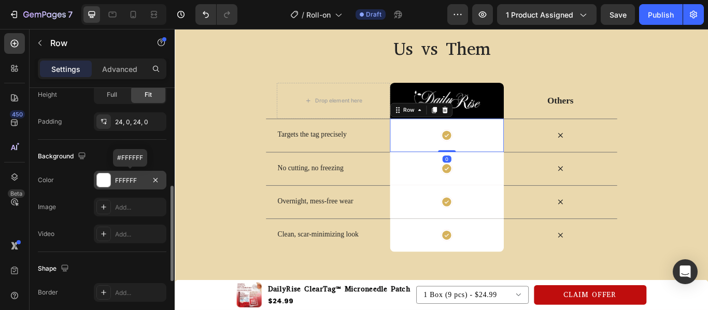
click at [105, 184] on div at bounding box center [103, 180] width 13 height 13
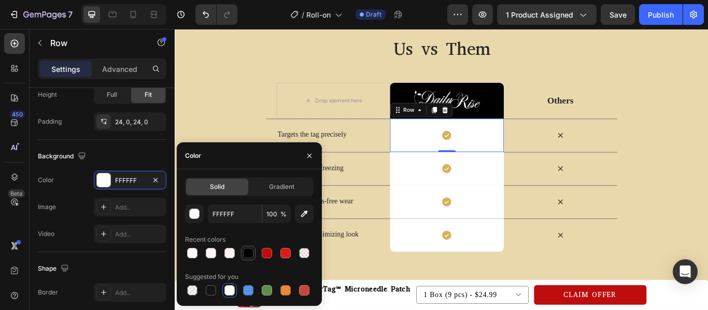
click at [248, 254] on div at bounding box center [248, 253] width 10 height 10
type input "000000"
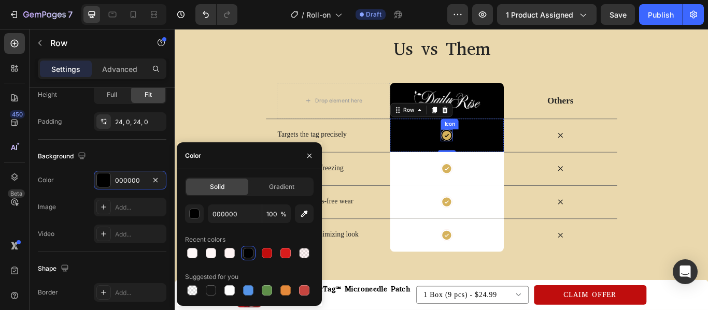
click at [488, 155] on icon at bounding box center [492, 153] width 10 height 10
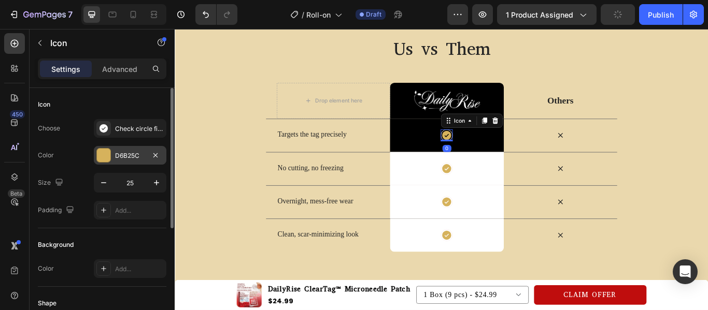
click at [106, 156] on div at bounding box center [103, 155] width 13 height 13
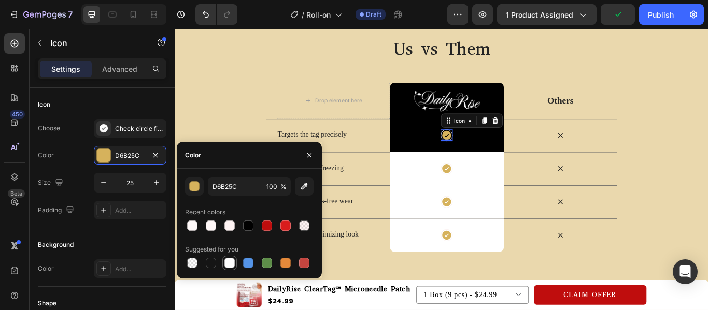
click at [232, 265] on div at bounding box center [229, 263] width 10 height 10
type input "FFFFFF"
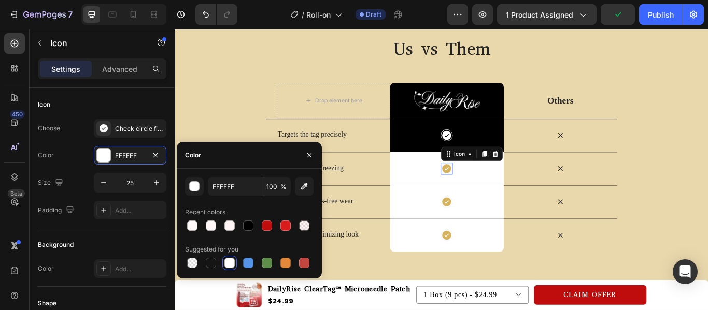
click at [490, 194] on icon at bounding box center [492, 192] width 10 height 10
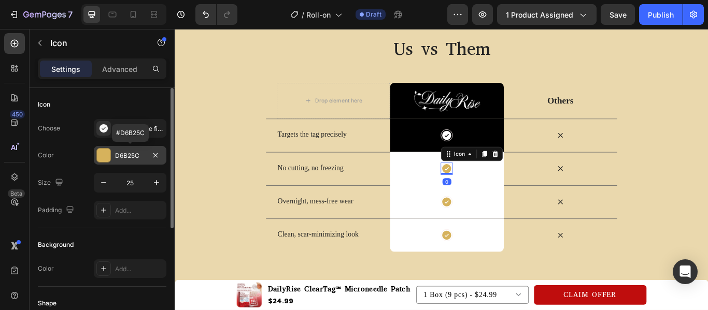
click at [106, 158] on div at bounding box center [103, 155] width 13 height 13
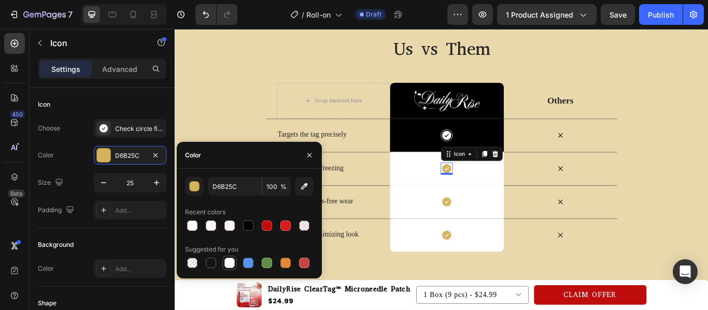
click at [232, 267] on div at bounding box center [229, 263] width 10 height 10
type input "FFFFFF"
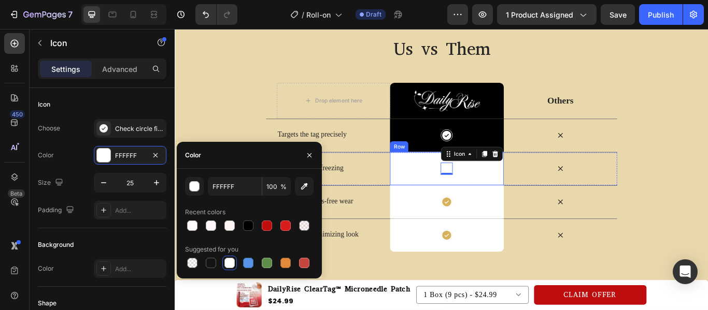
click at [442, 201] on div "Icon 0 Row" at bounding box center [491, 192] width 132 height 39
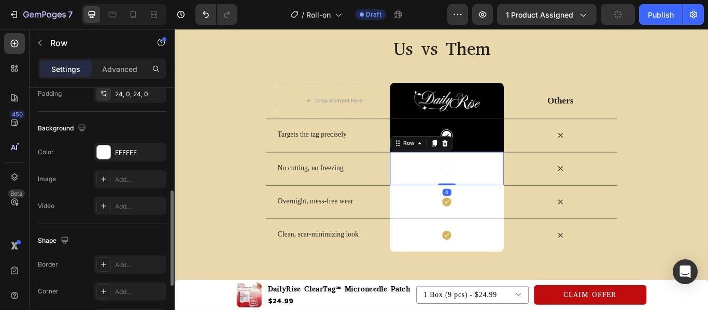
scroll to position [287, 0]
click at [106, 154] on div at bounding box center [103, 151] width 13 height 13
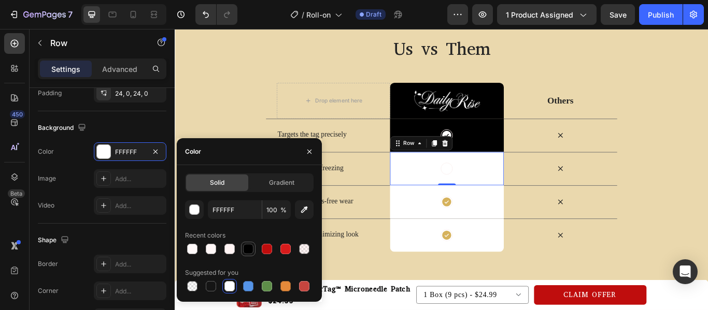
click at [249, 254] on div at bounding box center [248, 249] width 10 height 10
type input "000000"
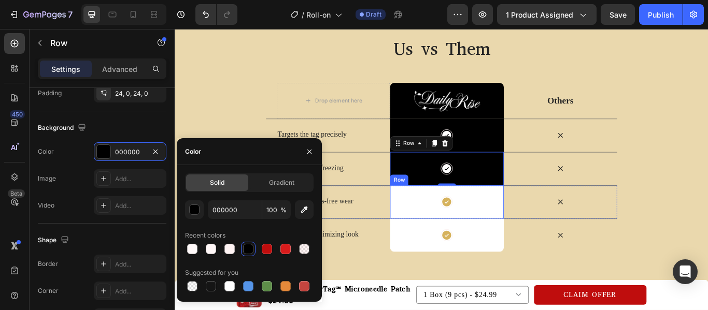
click at [456, 247] on div "Icon Row" at bounding box center [491, 230] width 132 height 39
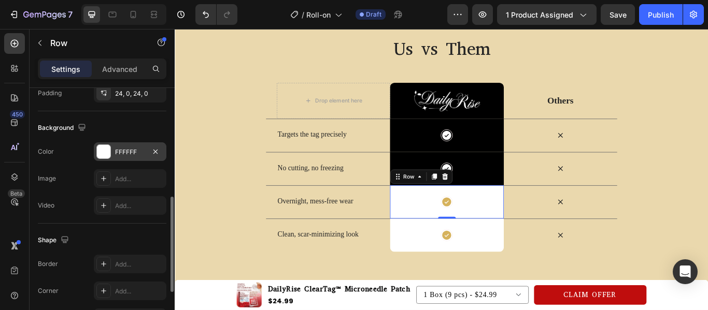
click at [101, 154] on div at bounding box center [103, 151] width 13 height 13
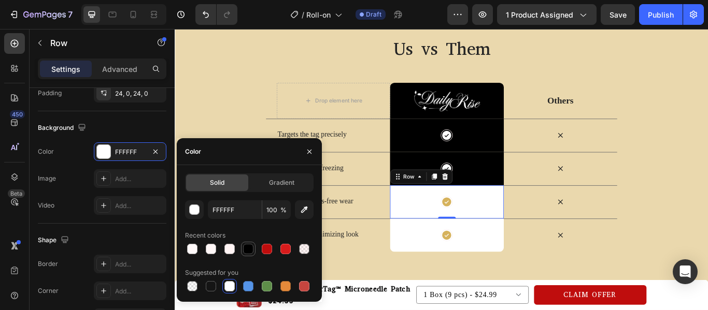
click at [246, 251] on div at bounding box center [248, 249] width 10 height 10
type input "000000"
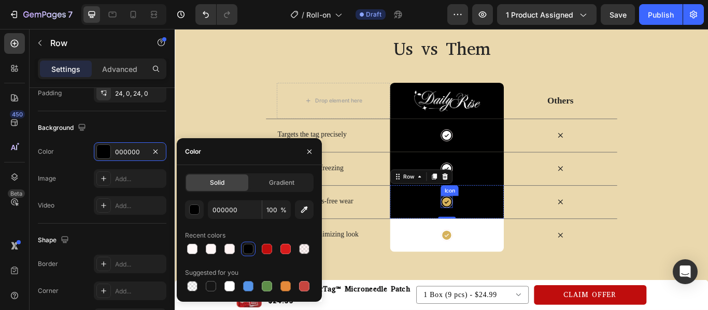
click at [486, 225] on icon at bounding box center [491, 230] width 13 height 13
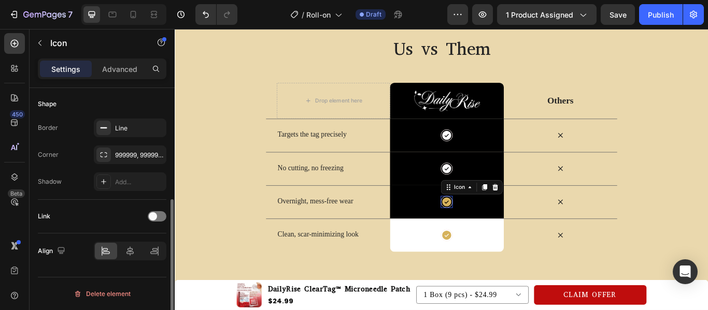
scroll to position [0, 0]
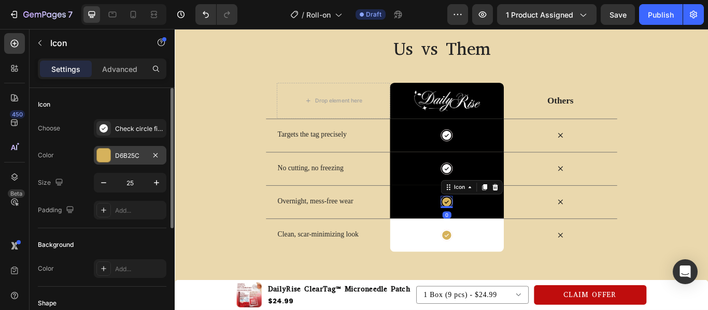
click at [99, 157] on div at bounding box center [103, 155] width 13 height 13
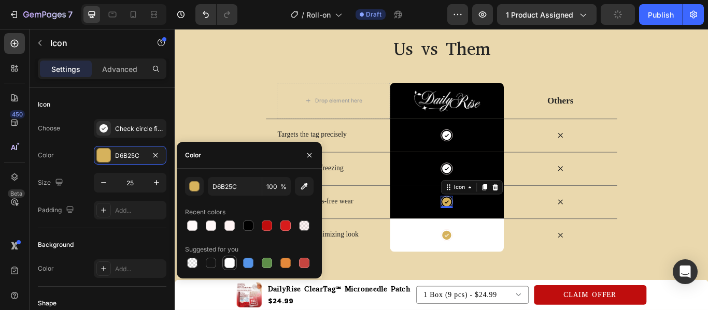
click at [233, 266] on div at bounding box center [229, 263] width 10 height 10
type input "FFFFFF"
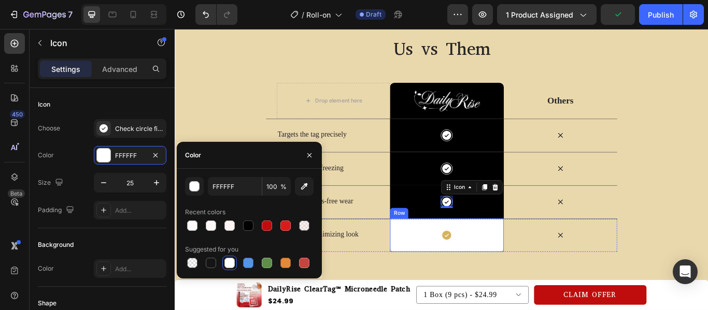
click at [449, 259] on div "Icon Row" at bounding box center [491, 269] width 132 height 39
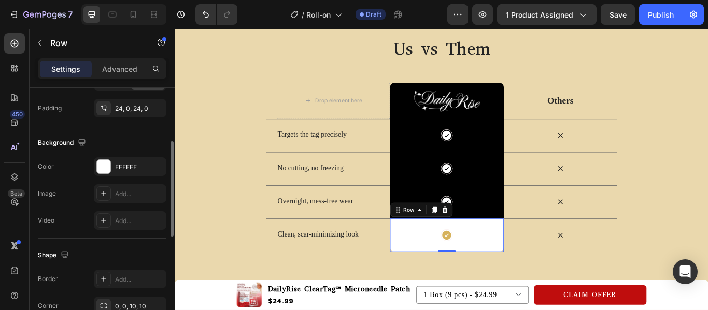
scroll to position [272, 0]
click at [110, 163] on div at bounding box center [103, 166] width 15 height 15
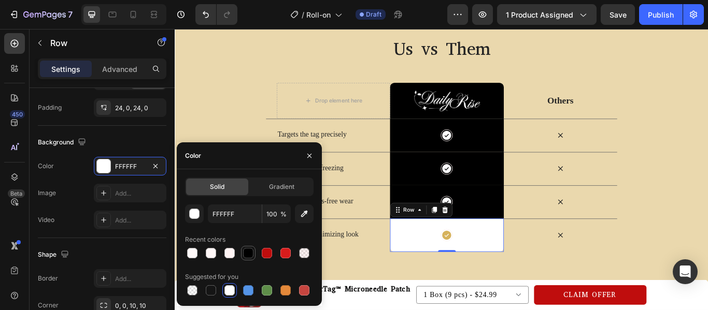
click at [246, 247] on div at bounding box center [248, 253] width 12 height 12
type input "000000"
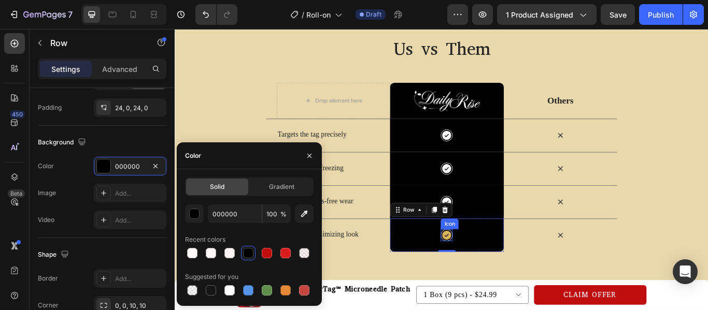
click at [487, 268] on icon at bounding box center [492, 269] width 10 height 10
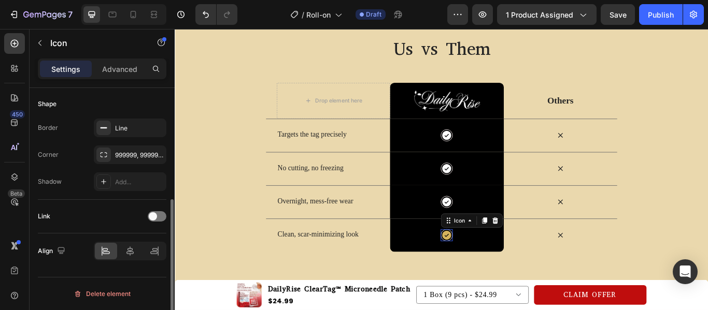
scroll to position [0, 0]
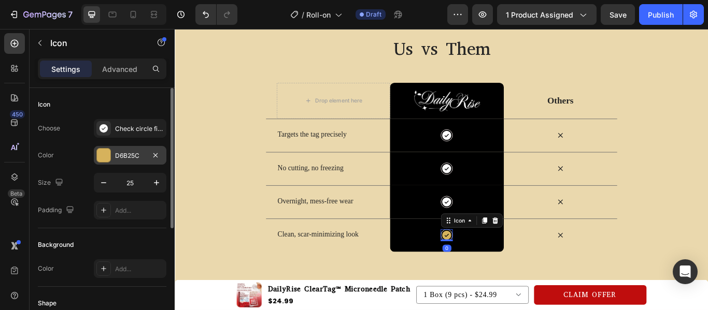
click at [101, 160] on div at bounding box center [103, 155] width 13 height 13
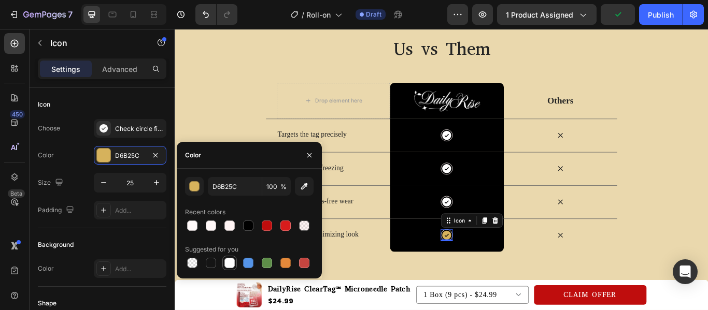
click at [234, 264] on div at bounding box center [229, 263] width 10 height 10
type input "FFFFFF"
click at [137, 241] on div "Background" at bounding box center [102, 245] width 129 height 17
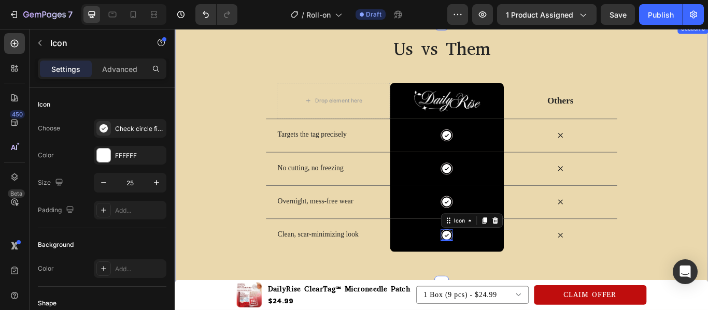
click at [230, 192] on div "Us vs Them Heading Row Drop element here Image Row Others Text Block Row Target…" at bounding box center [486, 163] width 622 height 251
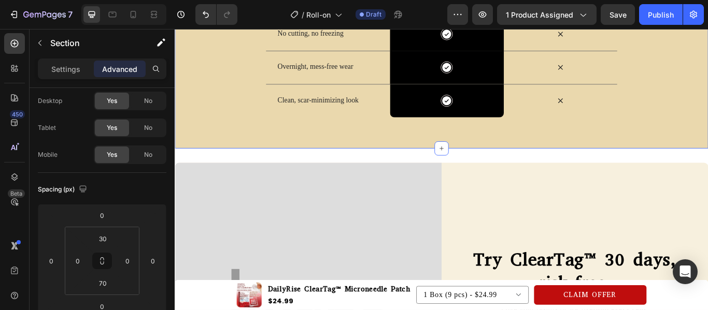
scroll to position [1355, 0]
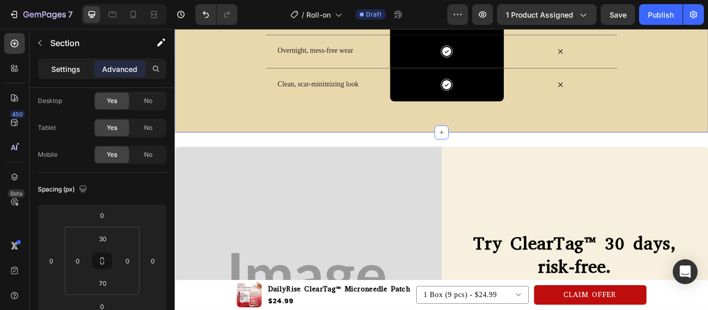
click at [70, 68] on p "Settings" at bounding box center [65, 69] width 29 height 11
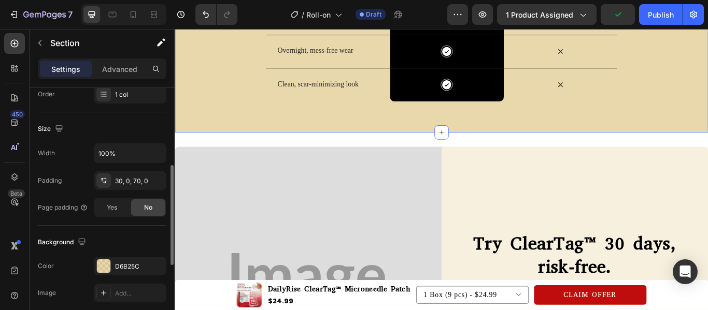
scroll to position [199, 0]
click at [158, 263] on icon "button" at bounding box center [155, 266] width 8 height 8
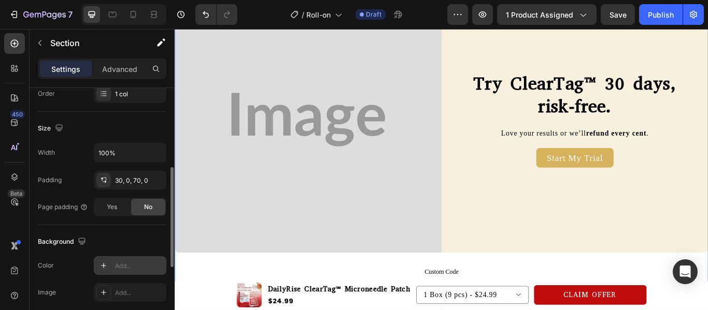
scroll to position [1427, 0]
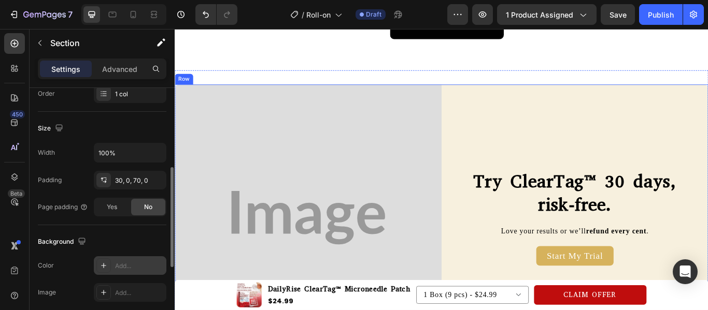
click at [521, 110] on div "Try ClearTag™ 30 days, risk-free. Heading Love your results or we’ll refund eve…" at bounding box center [641, 249] width 311 height 311
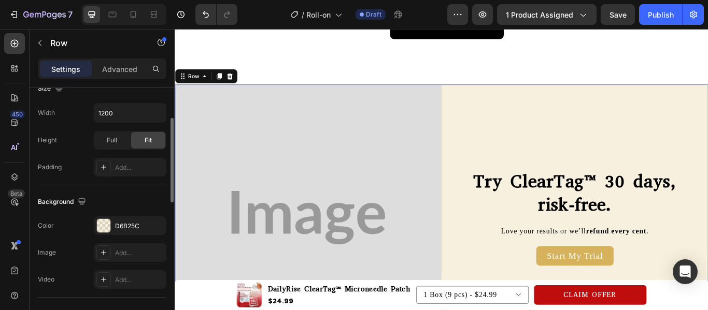
scroll to position [317, 0]
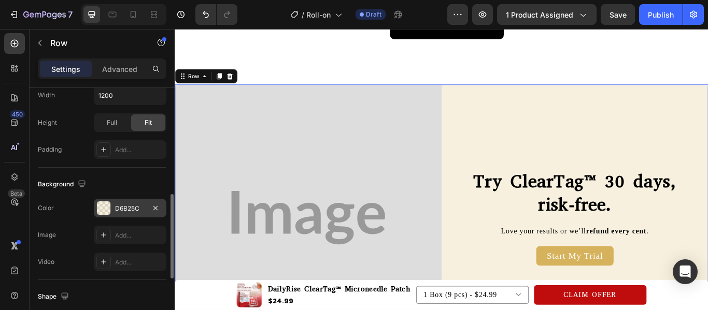
click at [106, 216] on div "D6B25C" at bounding box center [130, 208] width 73 height 19
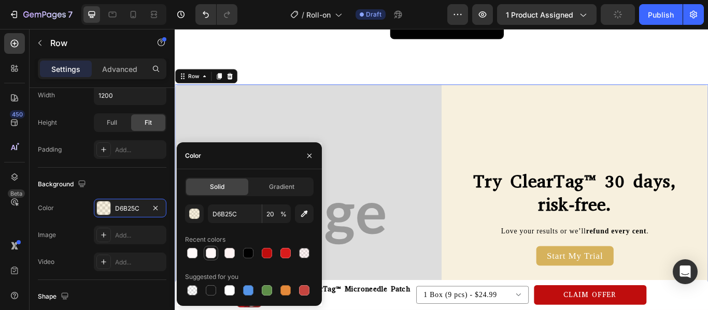
click at [208, 259] on div at bounding box center [211, 253] width 12 height 12
type input "FFF7F7"
type input "100"
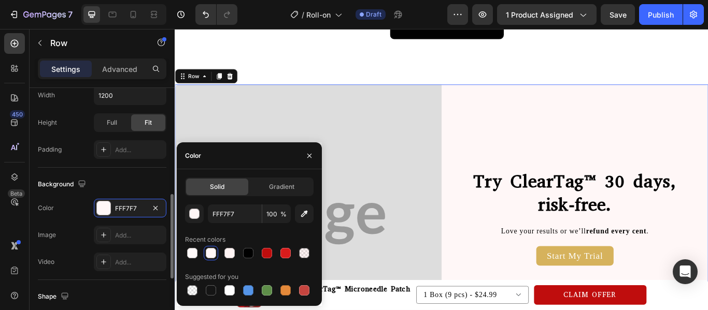
click at [131, 182] on div "Background" at bounding box center [102, 184] width 129 height 17
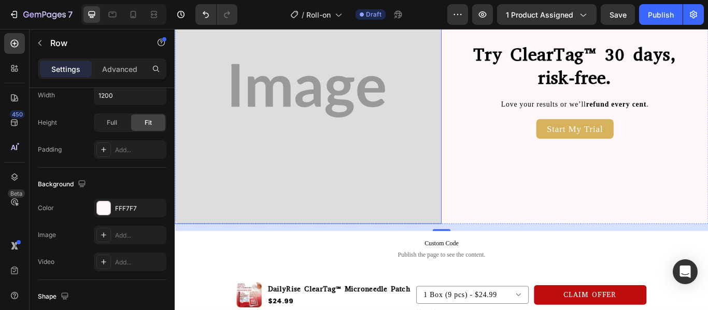
scroll to position [1590, 0]
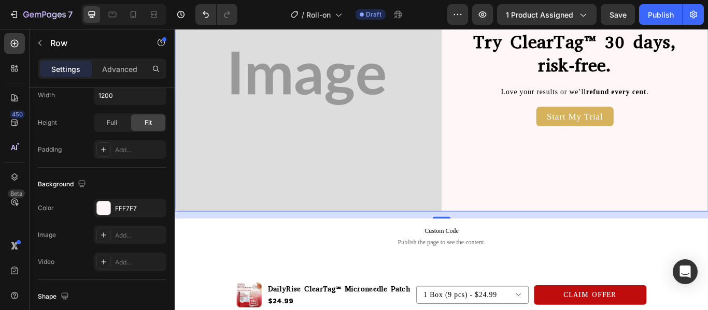
click at [601, 141] on div "Try ClearTag™ 30 days, risk-free. Heading Love your results or we’ll refund eve…" at bounding box center [641, 86] width 311 height 311
click at [408, 147] on img at bounding box center [330, 86] width 311 height 311
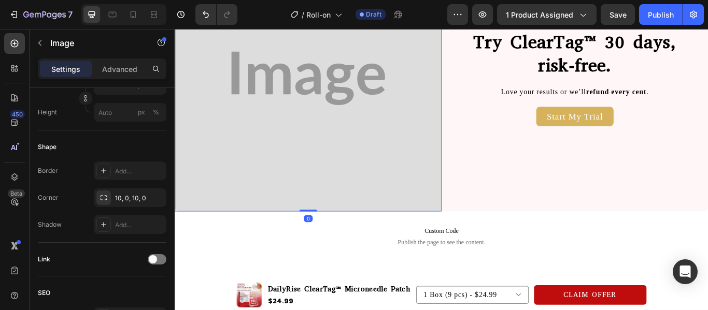
scroll to position [0, 0]
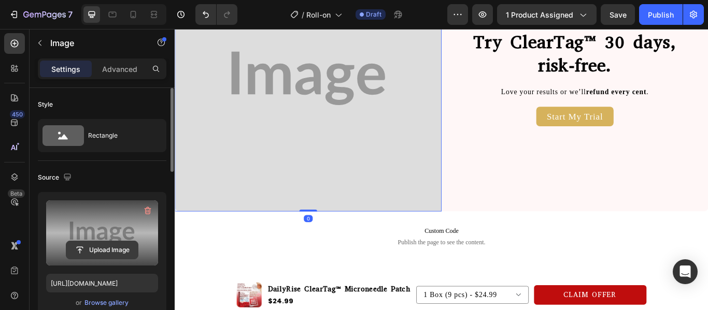
click at [116, 246] on input "file" at bounding box center [102, 250] width 72 height 18
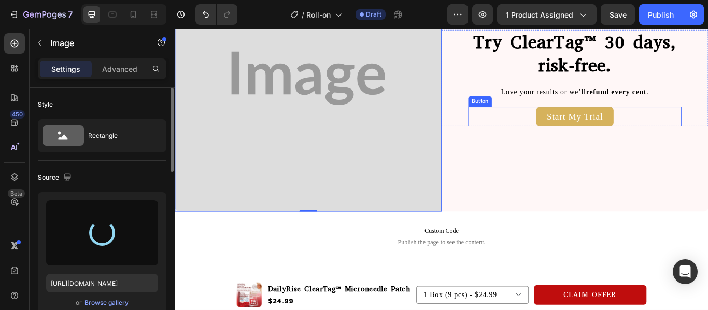
type input "[URL][DOMAIN_NAME]"
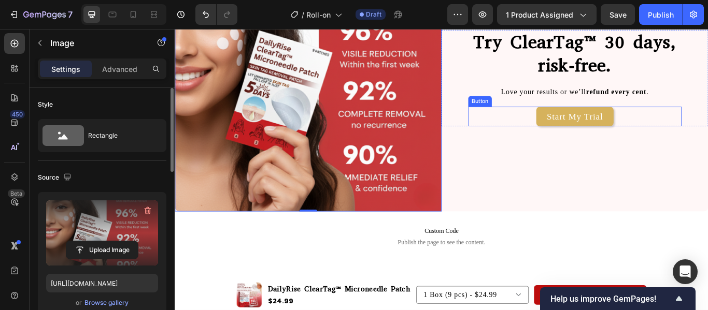
click at [596, 132] on link "Start My Trial" at bounding box center [641, 131] width 91 height 23
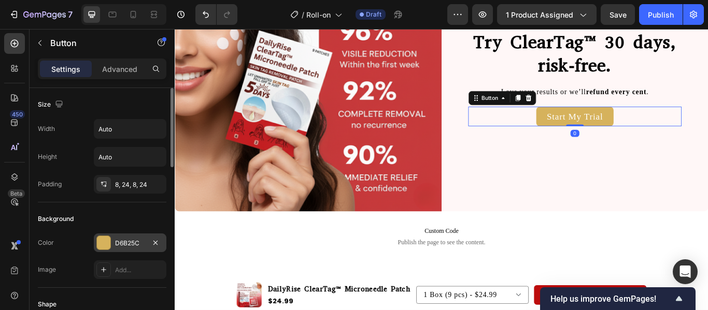
click at [112, 240] on div "D6B25C" at bounding box center [130, 243] width 73 height 19
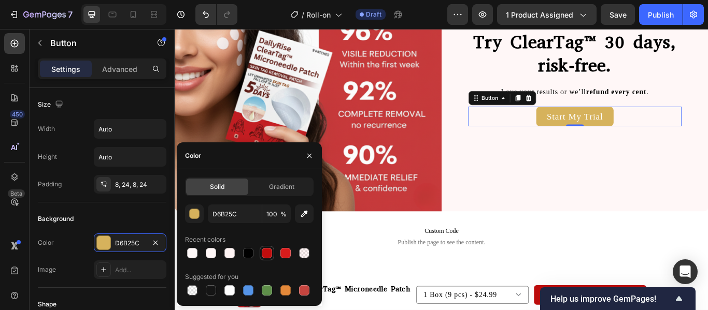
click at [266, 253] on div at bounding box center [267, 253] width 10 height 10
type input "BF0D0D"
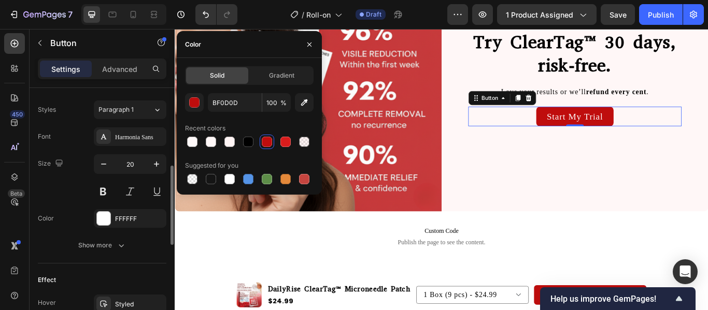
scroll to position [370, 0]
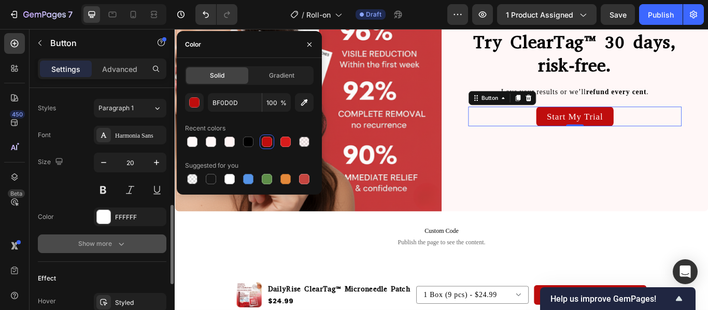
click at [106, 240] on div "Show more" at bounding box center [102, 244] width 48 height 10
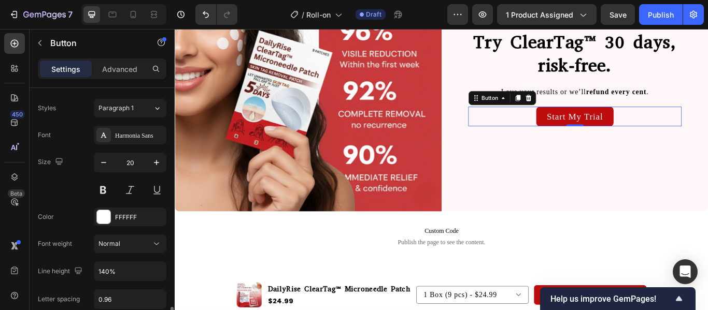
scroll to position [526, 0]
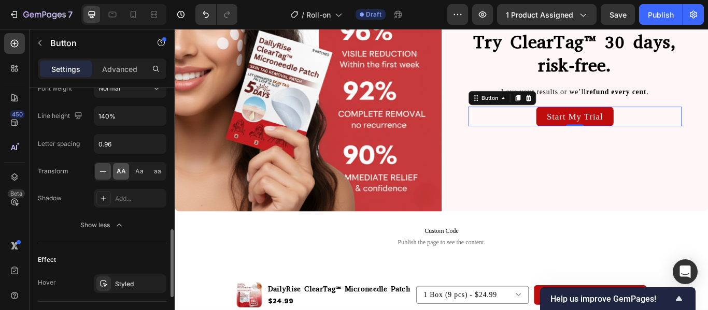
drag, startPoint x: 115, startPoint y: 184, endPoint x: 122, endPoint y: 171, distance: 15.3
click at [122, 171] on div "Font Harmonia Sans Size 20 Color FFFFFF Font weight Normal Line height 140% Let…" at bounding box center [102, 102] width 129 height 264
click at [122, 171] on span "AA" at bounding box center [121, 171] width 9 height 9
click at [107, 281] on icon at bounding box center [103, 284] width 8 height 8
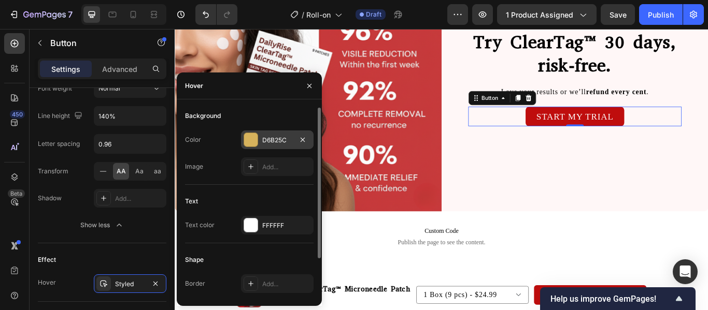
click at [243, 139] on div "D6B25C" at bounding box center [277, 140] width 73 height 19
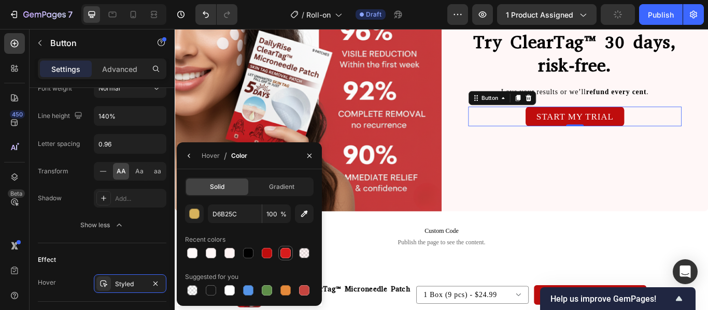
click at [280, 248] on div at bounding box center [285, 253] width 12 height 12
type input "D81C1C"
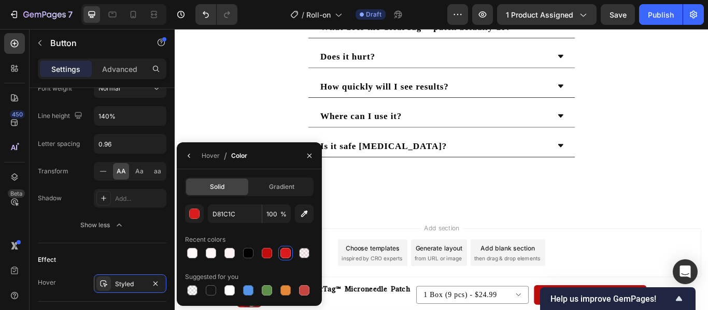
scroll to position [1906, 0]
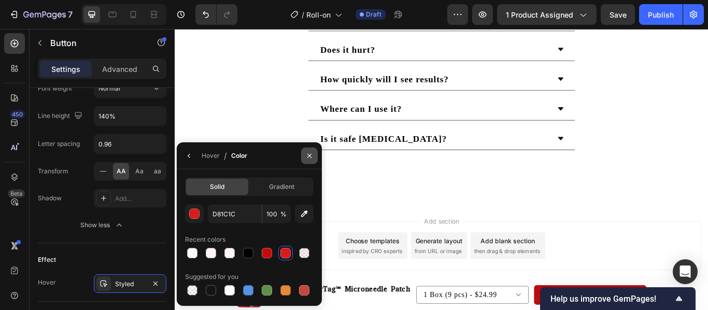
click at [311, 156] on icon "button" at bounding box center [309, 156] width 8 height 8
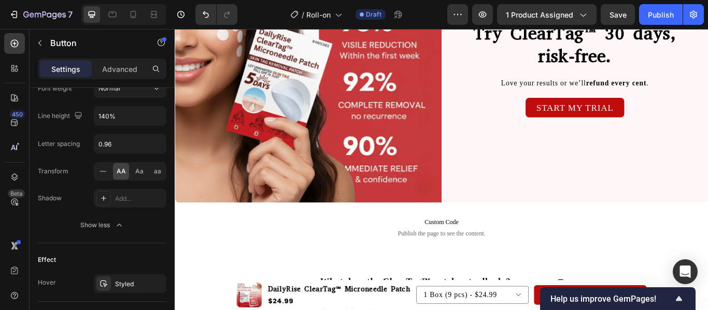
scroll to position [1573, 0]
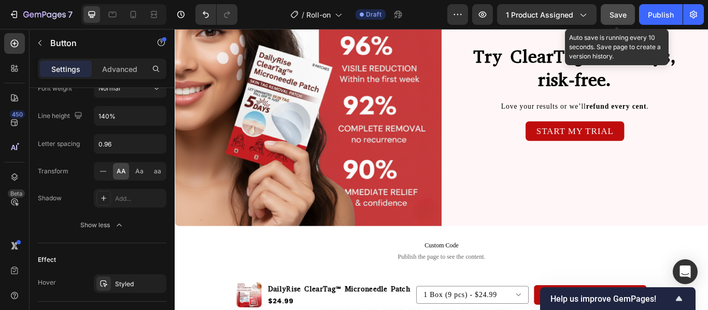
click at [613, 18] on span "Save" at bounding box center [617, 14] width 17 height 9
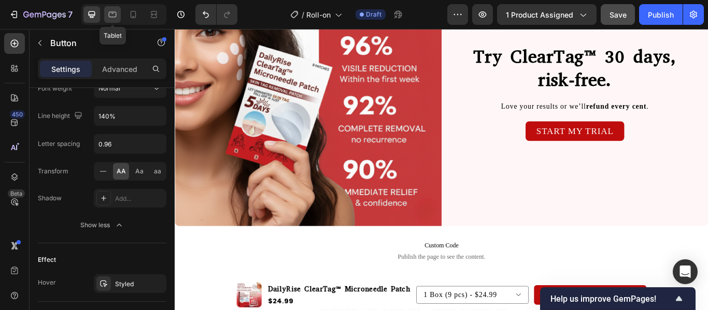
click at [113, 9] on icon at bounding box center [112, 14] width 10 height 10
type input "14"
type input "180%"
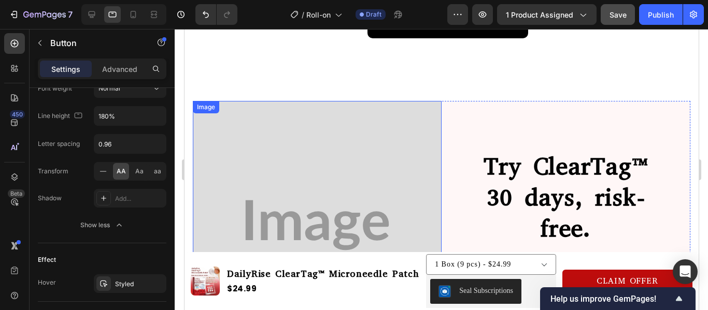
scroll to position [1475, 0]
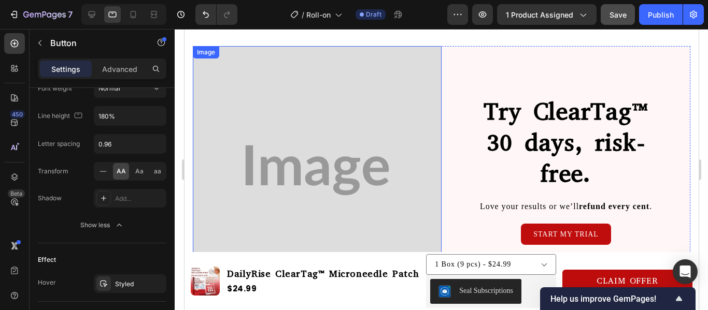
click at [351, 164] on img at bounding box center [316, 170] width 249 height 249
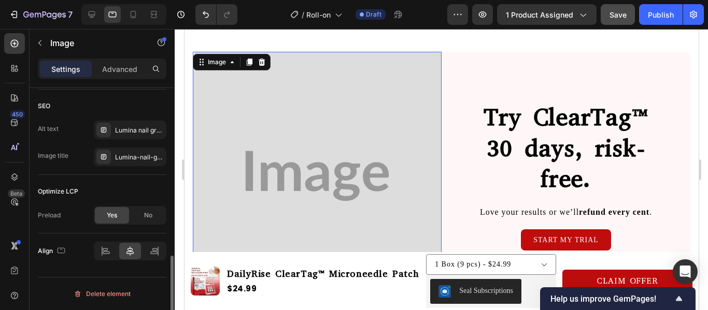
scroll to position [0, 0]
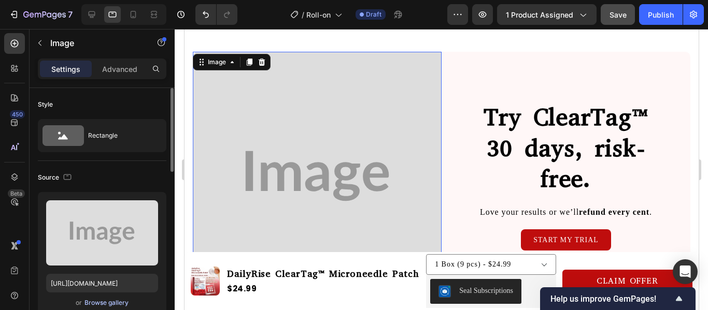
click at [116, 298] on button "Browse gallery" at bounding box center [106, 303] width 45 height 10
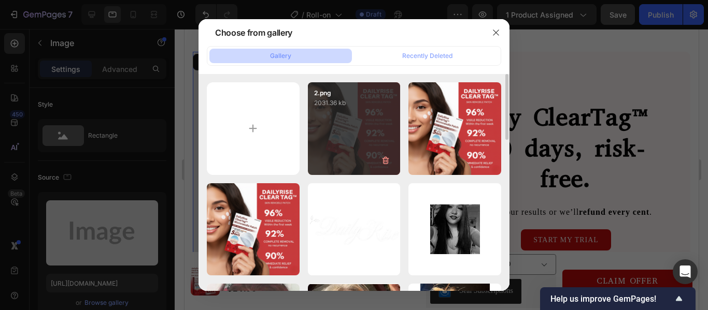
click at [345, 148] on div "2.png 2031.36 kb" at bounding box center [354, 128] width 93 height 93
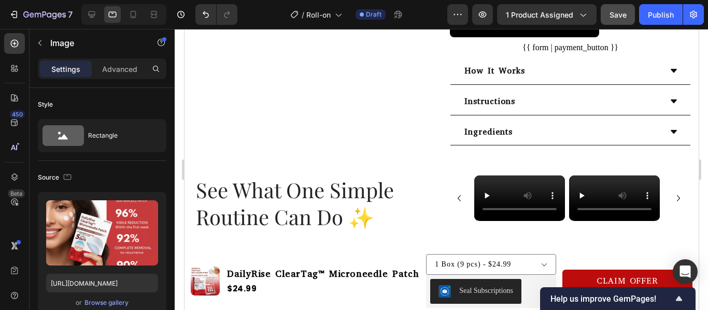
scroll to position [229, 0]
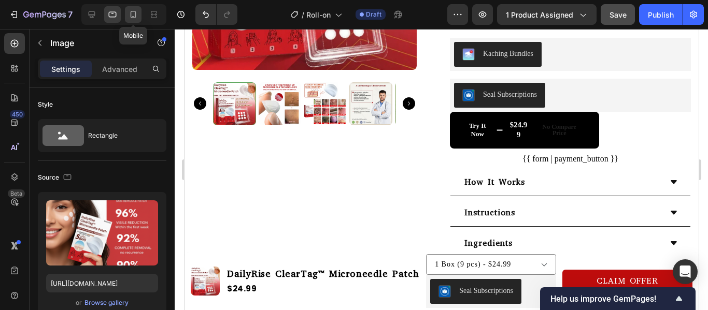
click at [133, 15] on icon at bounding box center [133, 14] width 10 height 10
type input "[URL][DOMAIN_NAME]"
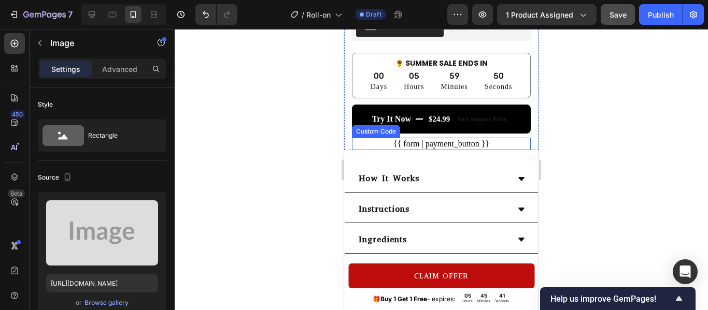
scroll to position [473, 0]
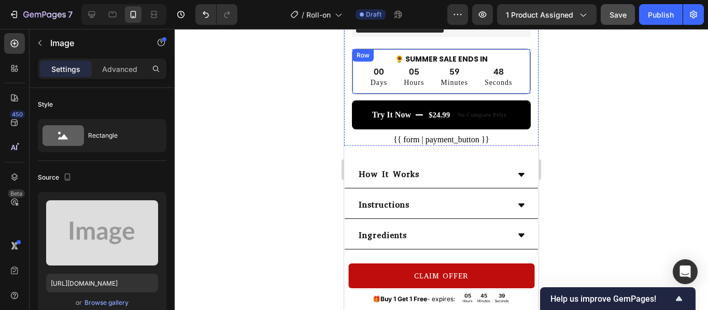
click at [516, 95] on div "🌻 SUMMER SALE ENDS IN Heading 00 Days 05 Hours 59 Minutes 48 Seconds Countdown …" at bounding box center [441, 72] width 179 height 46
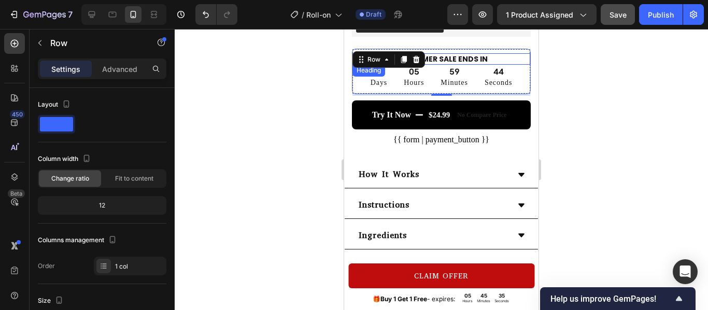
click at [467, 53] on h2 "🌻 SUMMER SALE ENDS IN" at bounding box center [441, 58] width 178 height 11
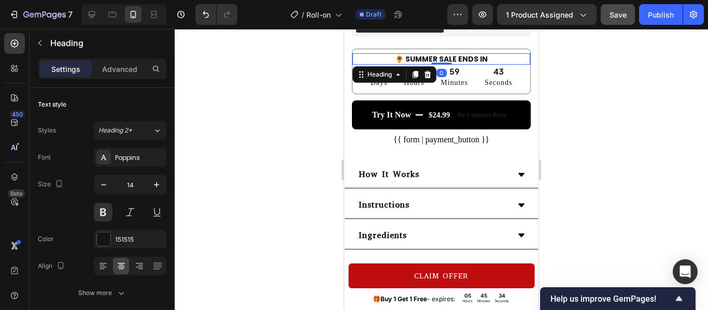
click at [467, 53] on h2 "🌻 SUMMER SALE ENDS IN" at bounding box center [441, 58] width 178 height 11
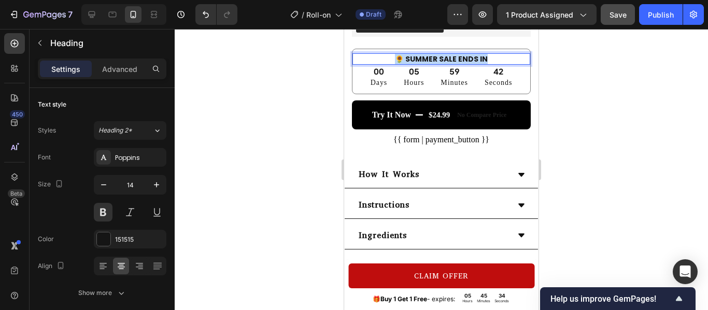
click at [467, 53] on h2 "🌻 SUMMER SALE ENDS IN" at bounding box center [441, 58] width 178 height 11
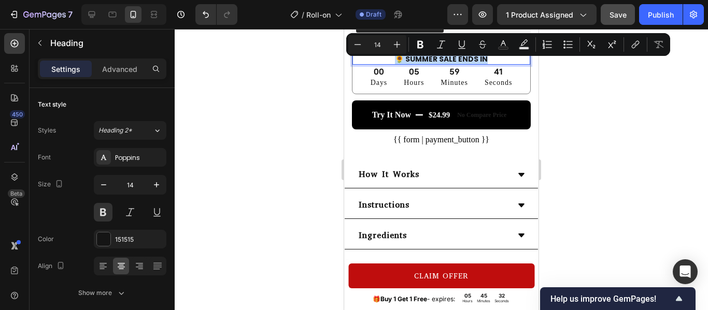
copy p "🌻 SUMMER SALE ENDS IN"
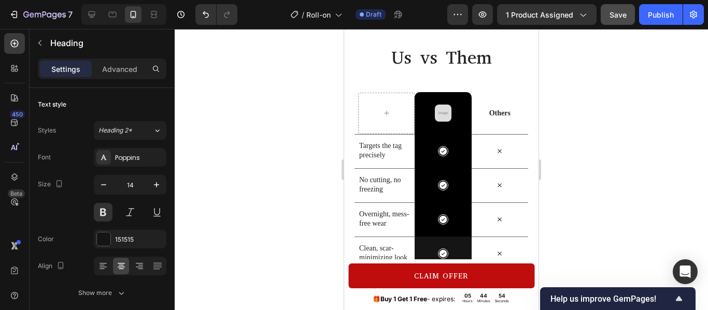
scroll to position [1586, 0]
click at [438, 113] on img at bounding box center [443, 114] width 17 height 17
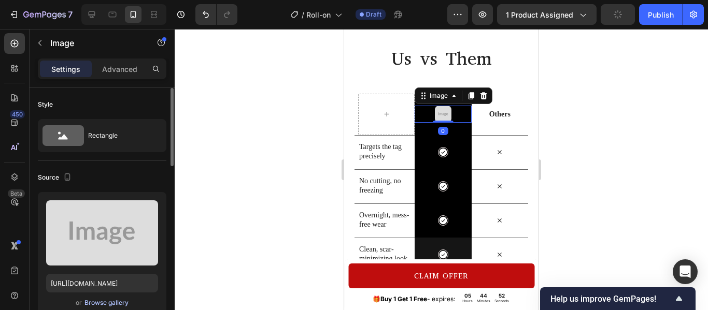
click at [118, 301] on div "Browse gallery" at bounding box center [106, 302] width 44 height 9
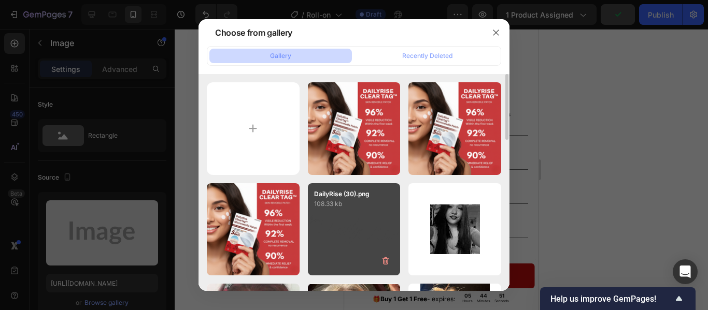
click at [354, 220] on div "DailyRise (30).png 108.33 kb" at bounding box center [354, 229] width 93 height 93
type input "[URL][DOMAIN_NAME]"
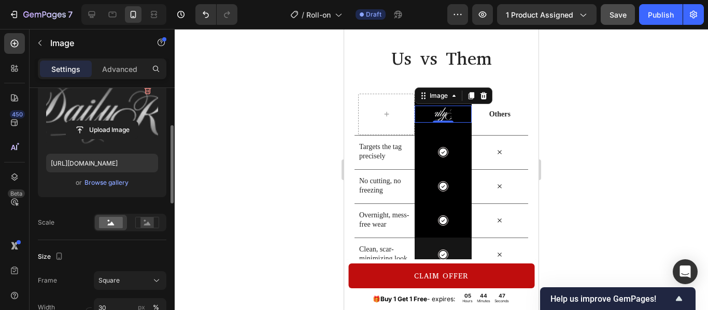
scroll to position [274, 0]
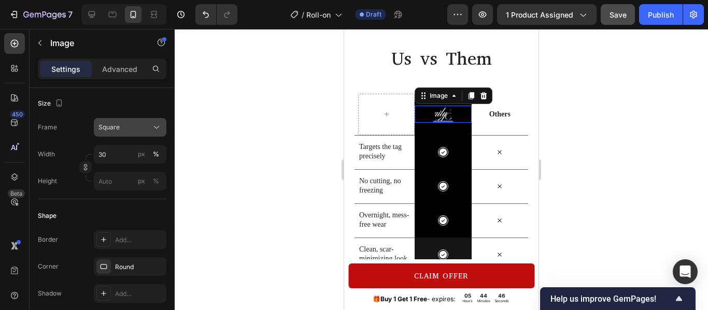
click at [148, 134] on button "Square" at bounding box center [130, 127] width 73 height 19
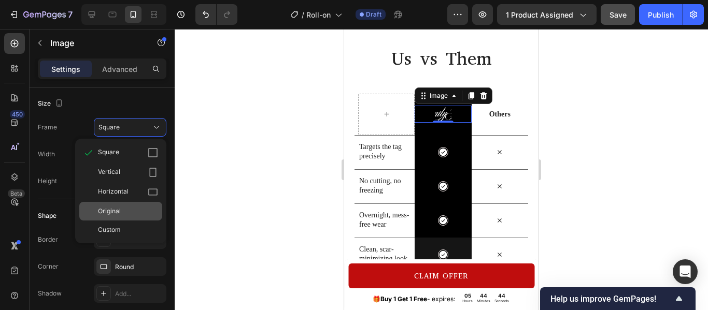
click at [140, 211] on div "Original" at bounding box center [128, 211] width 60 height 9
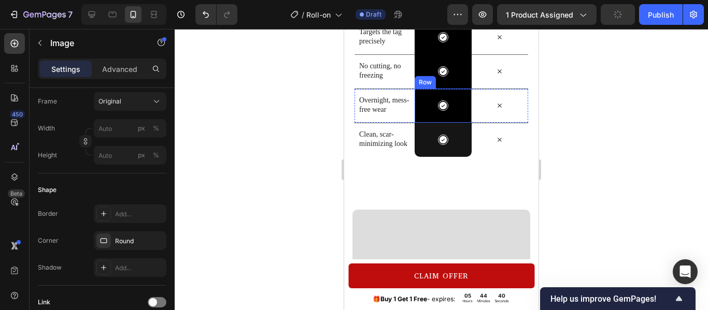
scroll to position [1789, 0]
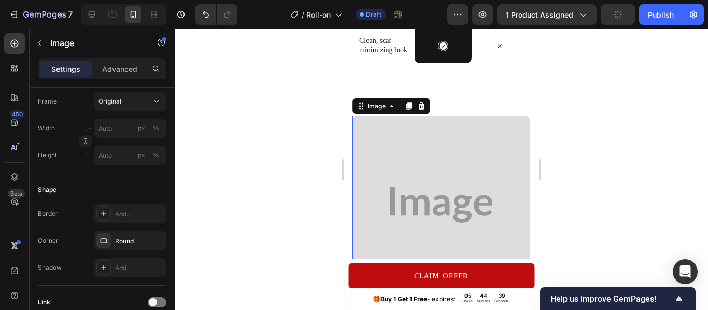
click at [438, 170] on img at bounding box center [441, 205] width 178 height 178
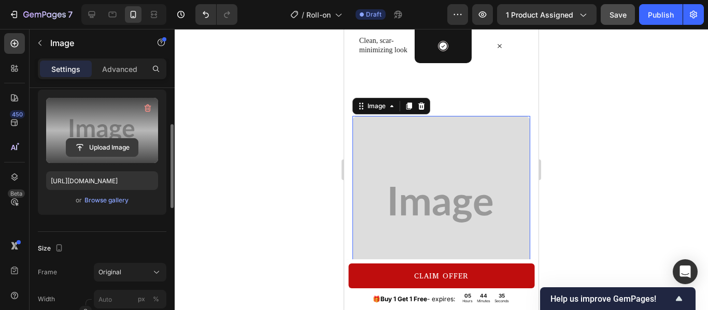
scroll to position [109, 0]
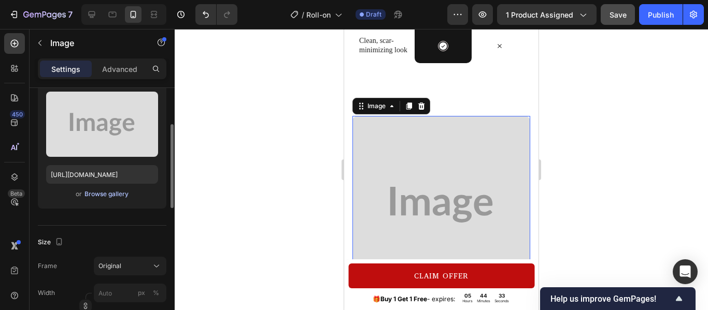
click at [117, 197] on div "Browse gallery" at bounding box center [106, 194] width 44 height 9
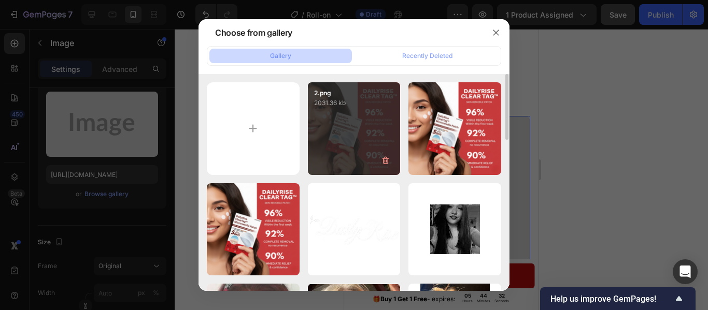
click at [354, 145] on div "2.png 2031.36 kb" at bounding box center [354, 128] width 93 height 93
type input "[URL][DOMAIN_NAME]"
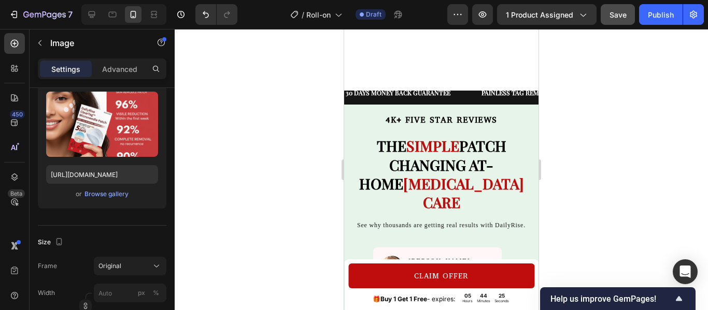
scroll to position [1201, 0]
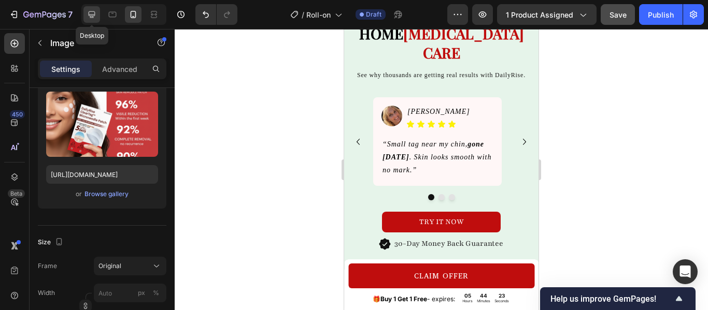
click at [93, 9] on icon at bounding box center [92, 14] width 10 height 10
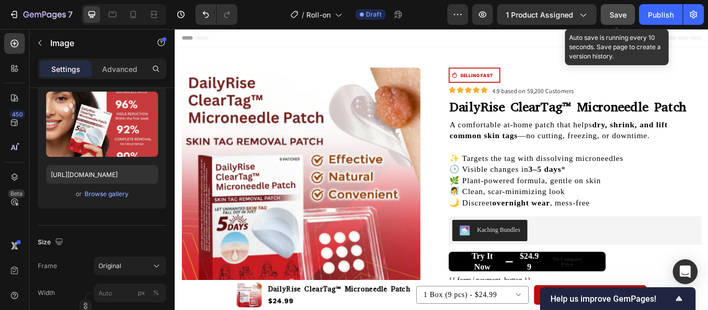
click at [620, 17] on span "Save" at bounding box center [617, 14] width 17 height 9
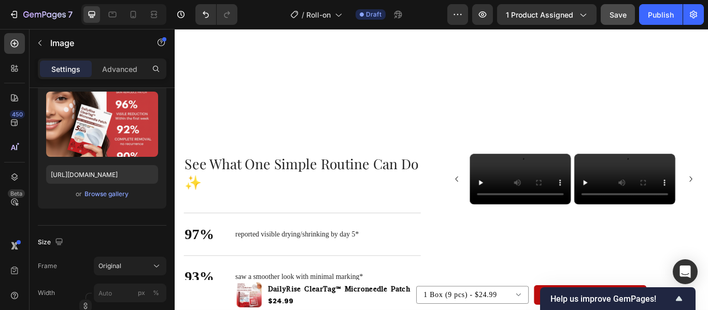
scroll to position [670, 0]
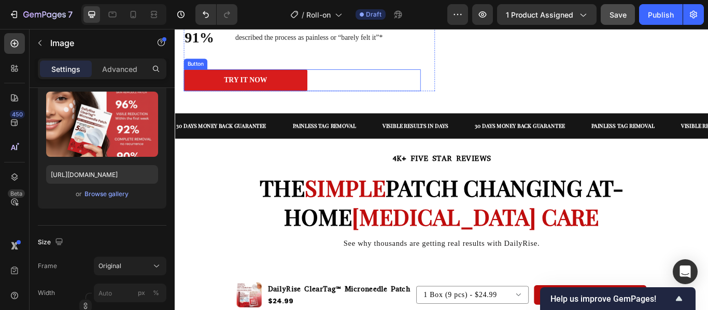
click at [299, 87] on link "Try it now" at bounding box center [257, 88] width 144 height 25
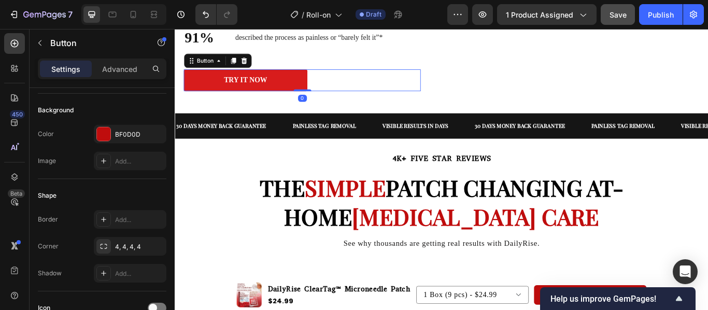
scroll to position [0, 0]
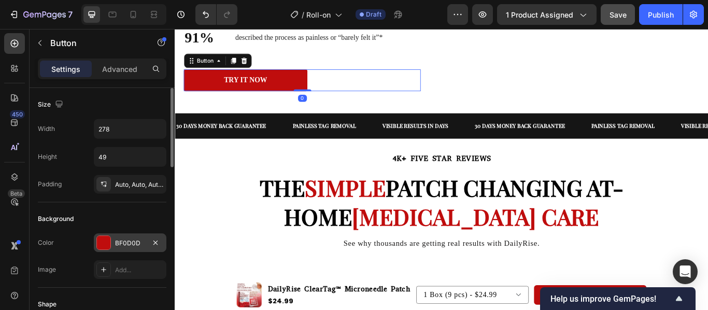
click at [104, 239] on div at bounding box center [103, 242] width 13 height 13
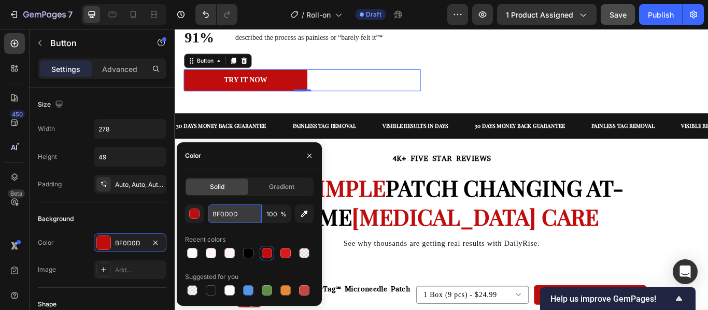
click at [230, 210] on input "BF0D0D" at bounding box center [235, 214] width 54 height 19
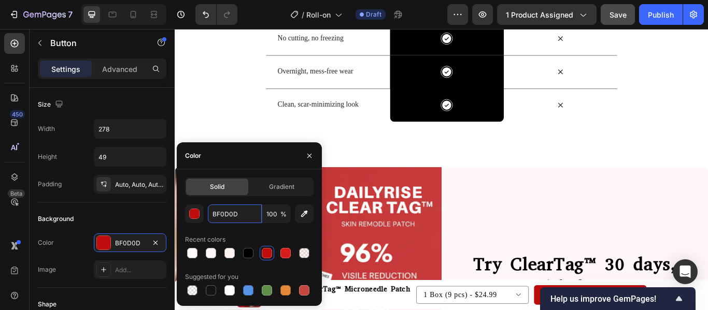
scroll to position [1437, 0]
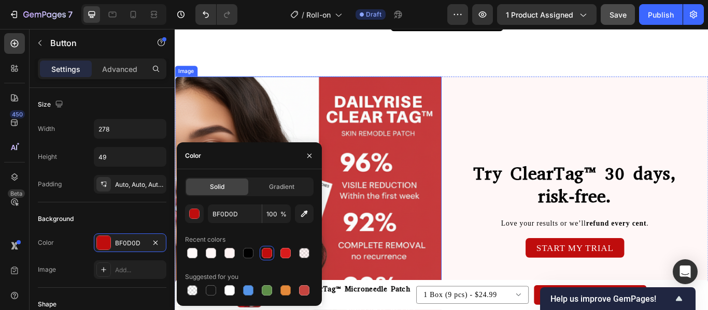
click at [397, 172] on img at bounding box center [330, 239] width 311 height 311
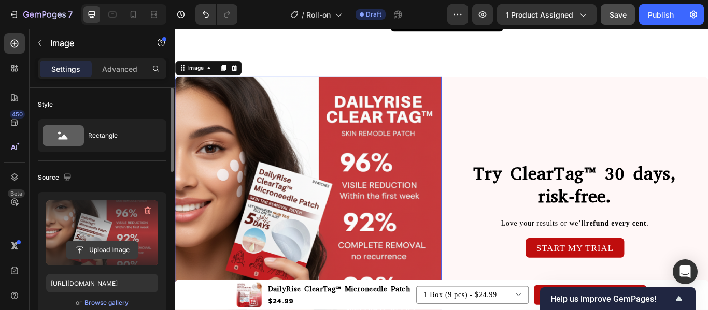
click at [115, 250] on input "file" at bounding box center [102, 250] width 72 height 18
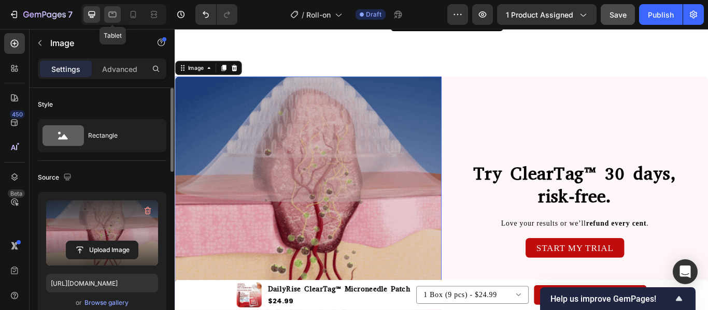
click at [110, 10] on icon at bounding box center [112, 14] width 10 height 10
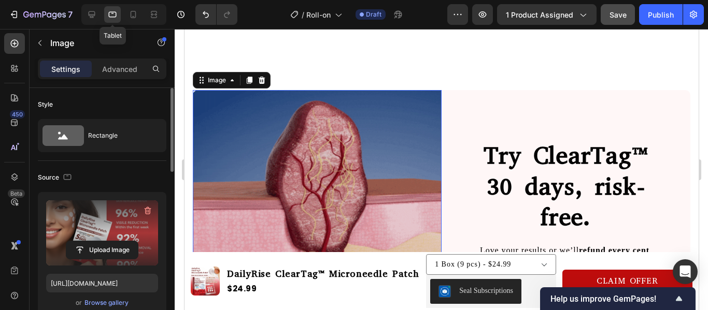
scroll to position [1461, 0]
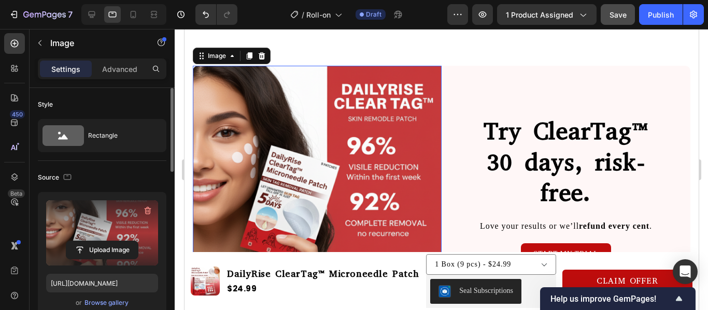
click at [270, 180] on img at bounding box center [316, 190] width 249 height 249
click at [119, 305] on div "Browse gallery" at bounding box center [106, 302] width 44 height 9
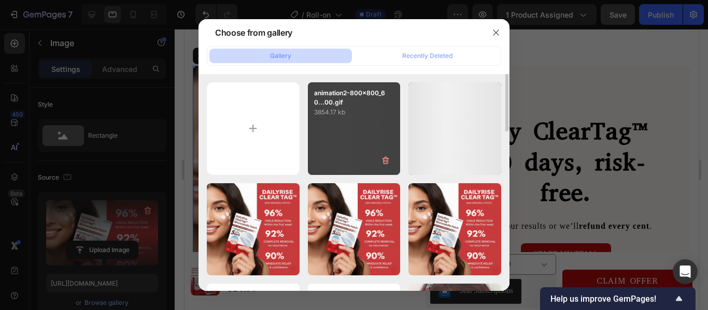
click at [369, 140] on div "animation2-800x800_60...00.gif 3854.17 kb" at bounding box center [354, 128] width 93 height 93
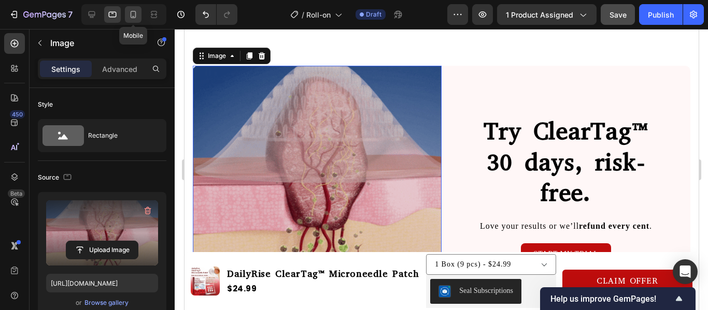
click at [134, 17] on icon at bounding box center [133, 14] width 10 height 10
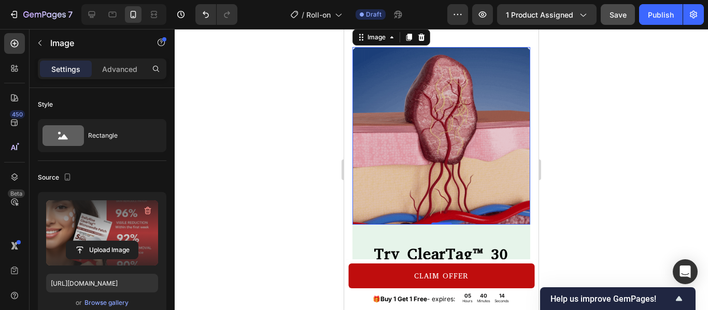
scroll to position [1443, 0]
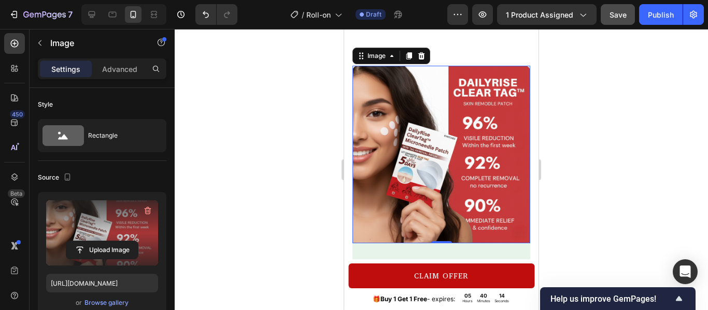
click at [426, 156] on img at bounding box center [441, 155] width 178 height 178
click at [119, 306] on div "Browse gallery" at bounding box center [106, 302] width 44 height 9
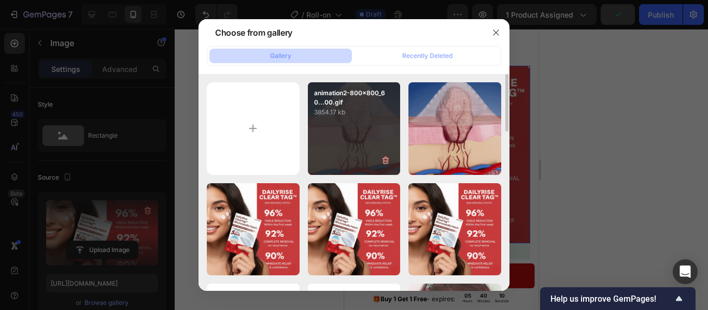
click at [360, 122] on div "animation2-800x800_60...00.gif 3854.17 kb" at bounding box center [354, 128] width 93 height 93
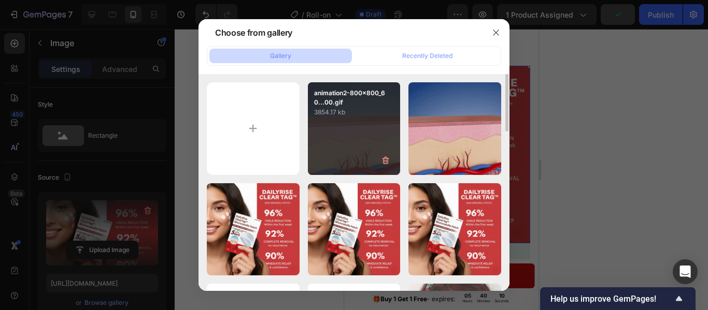
type input "[URL][DOMAIN_NAME]"
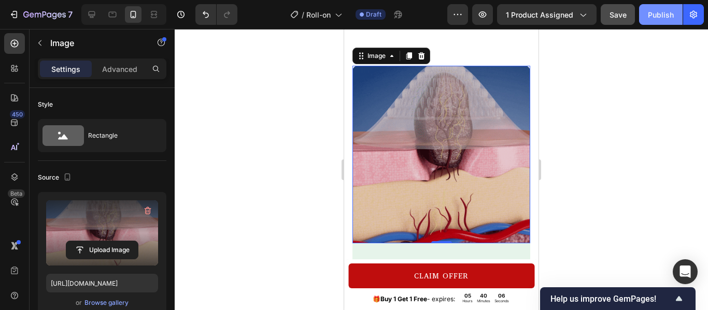
click at [657, 17] on div "Publish" at bounding box center [661, 14] width 26 height 11
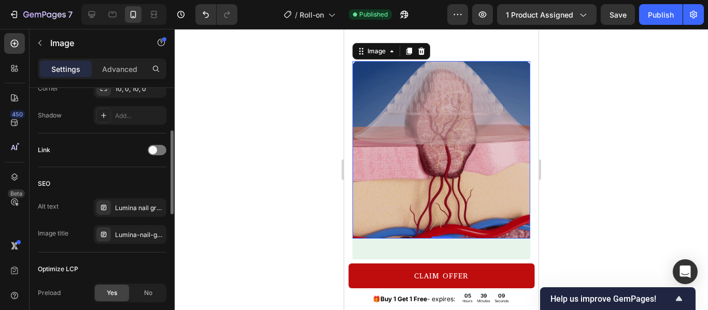
scroll to position [351, 0]
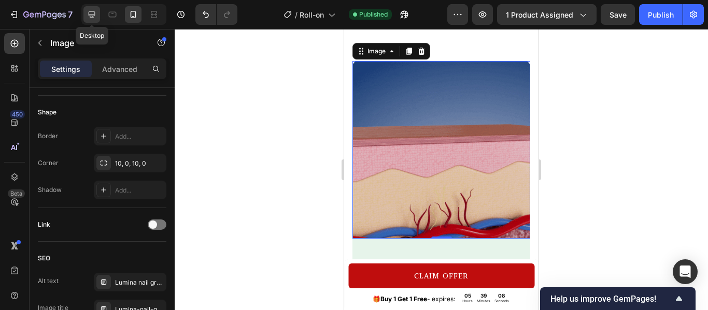
click at [95, 10] on icon at bounding box center [92, 14] width 10 height 10
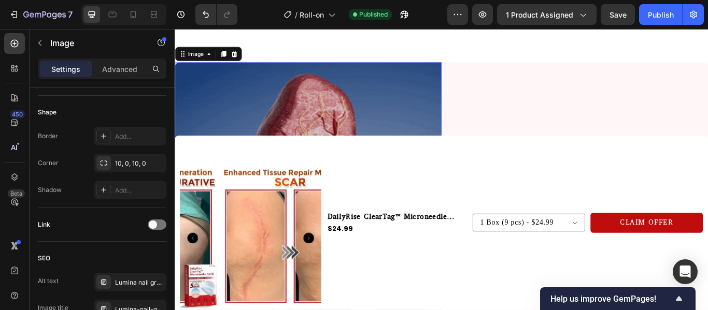
scroll to position [1456, 0]
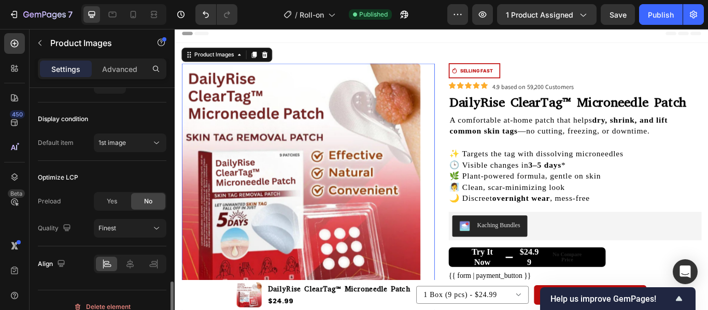
scroll to position [637, 0]
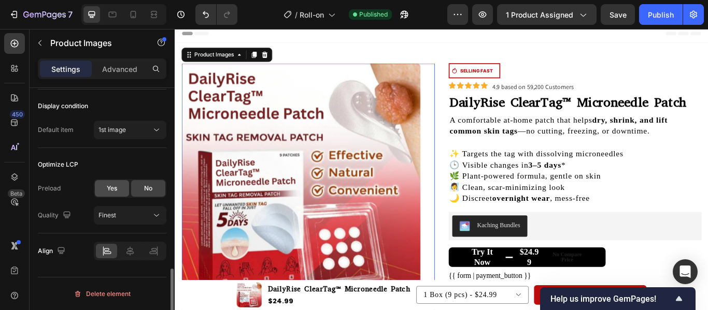
click at [116, 184] on span "Yes" at bounding box center [112, 188] width 10 height 9
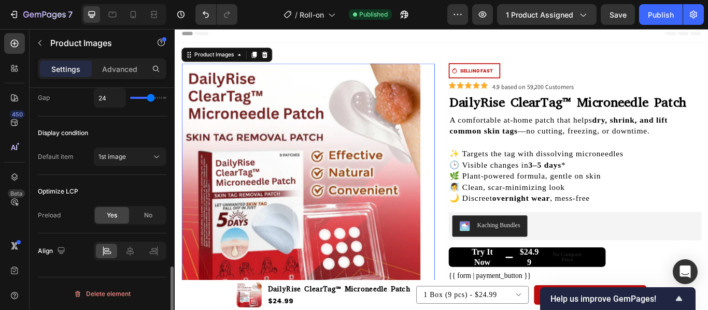
scroll to position [610, 0]
click at [669, 19] on div "Publish" at bounding box center [661, 14] width 26 height 11
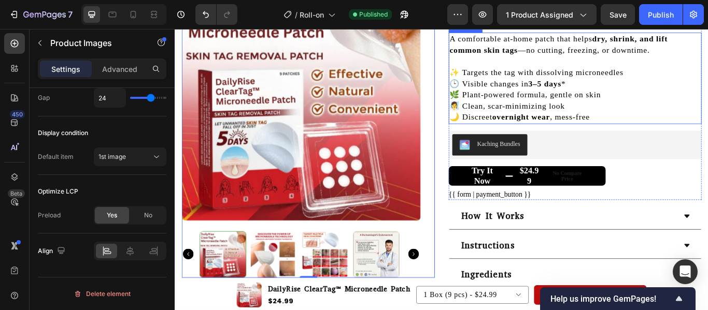
scroll to position [101, 0]
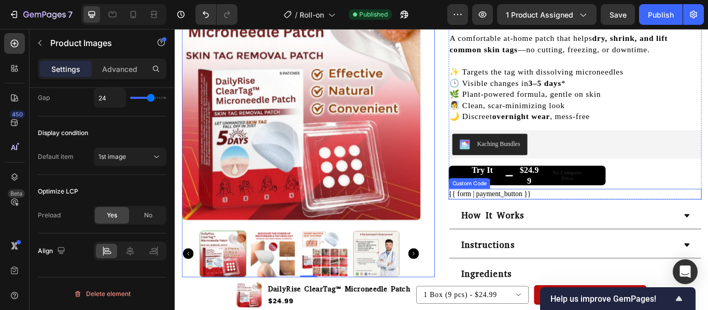
click at [602, 219] on div "{{ form | payment_button }}" at bounding box center [641, 222] width 295 height 12
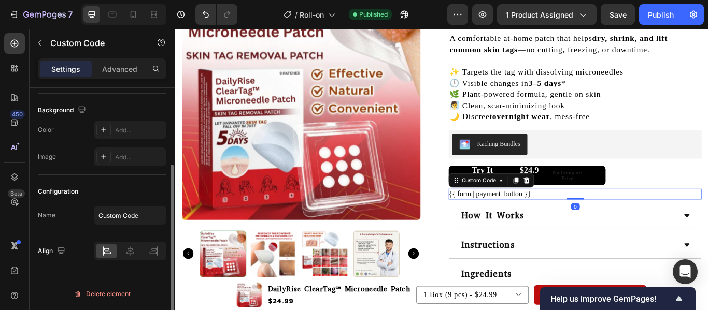
scroll to position [0, 0]
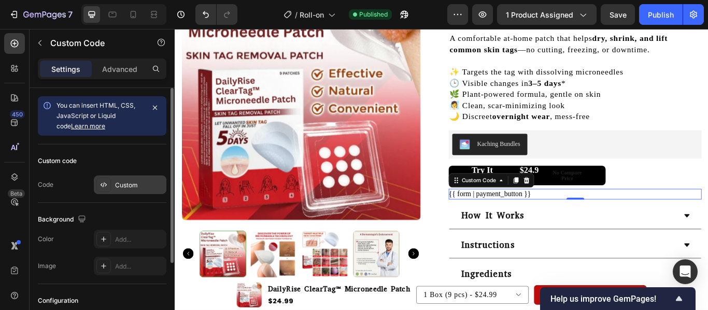
click at [126, 182] on div "Custom" at bounding box center [139, 185] width 49 height 9
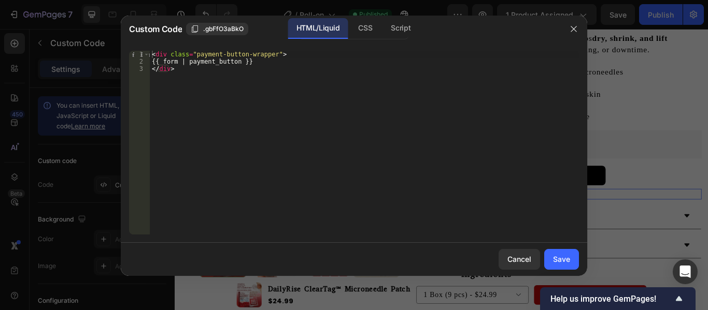
click at [91, 143] on div at bounding box center [354, 155] width 708 height 310
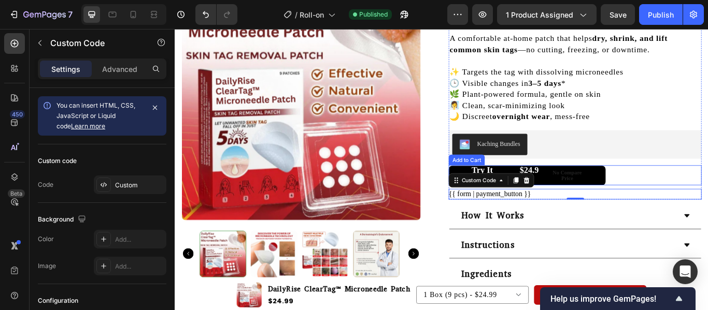
click at [604, 208] on div "No compare price" at bounding box center [632, 200] width 56 height 21
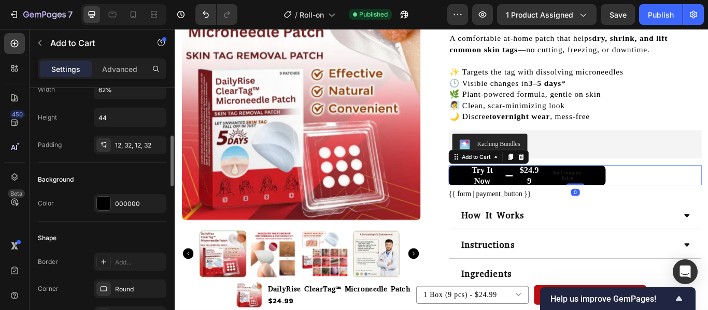
scroll to position [189, 0]
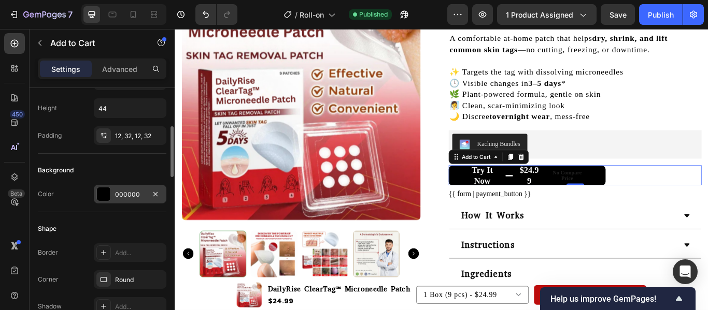
click at [103, 195] on div at bounding box center [103, 194] width 13 height 13
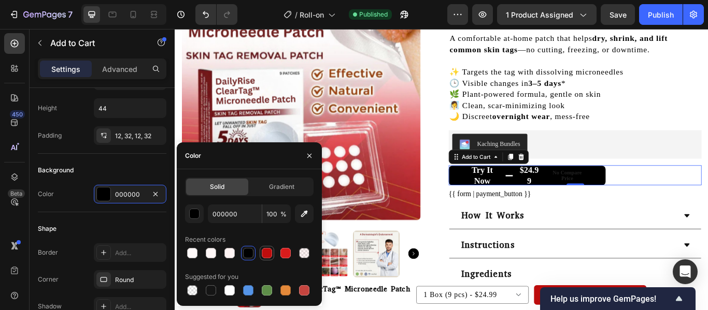
click at [269, 250] on div at bounding box center [267, 253] width 10 height 10
type input "BF0D0D"
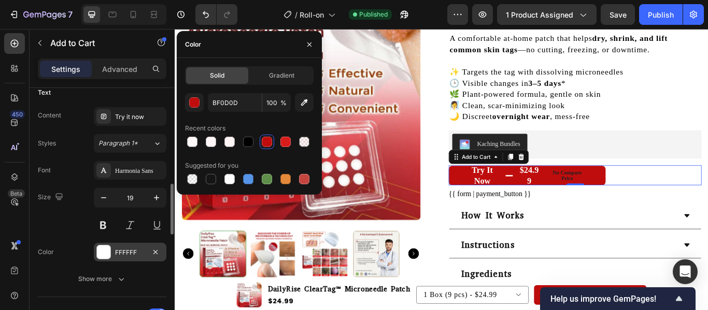
scroll to position [545, 0]
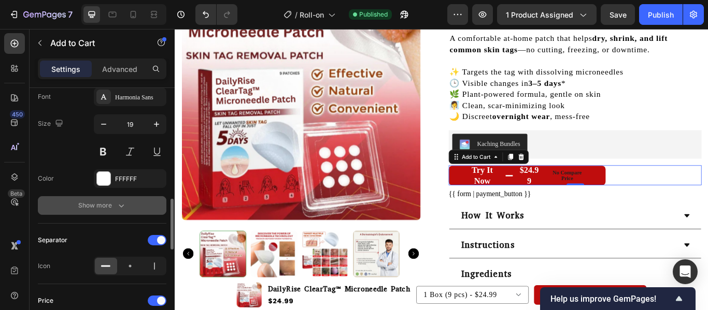
click at [121, 206] on icon "button" at bounding box center [121, 206] width 10 height 10
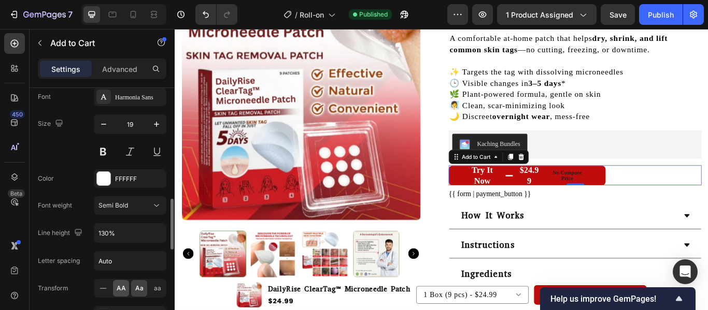
click at [120, 289] on span "AA" at bounding box center [121, 288] width 9 height 9
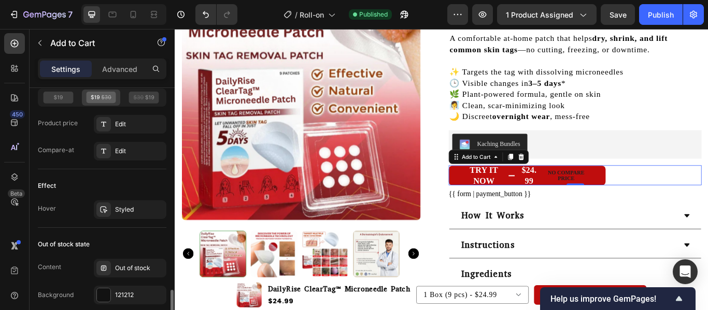
scroll to position [968, 0]
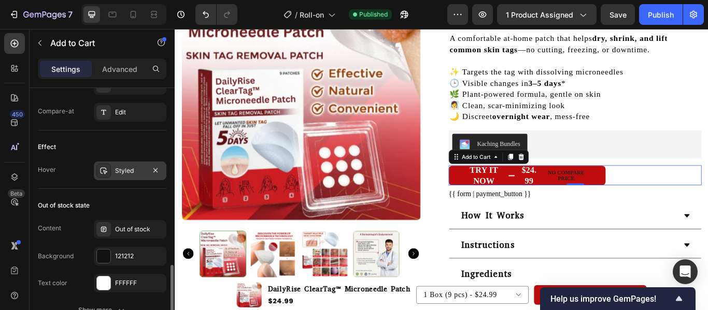
click at [139, 164] on div "Styled" at bounding box center [130, 171] width 73 height 19
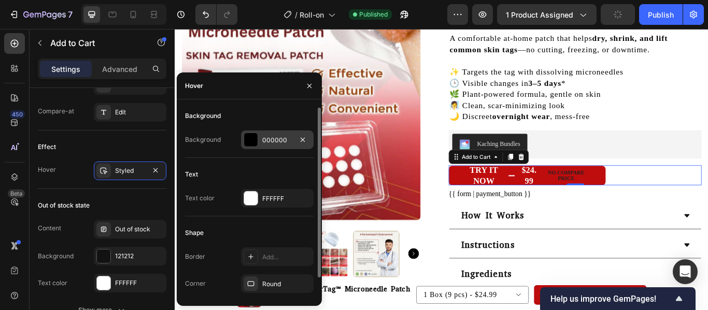
click at [266, 140] on div "000000" at bounding box center [277, 140] width 30 height 9
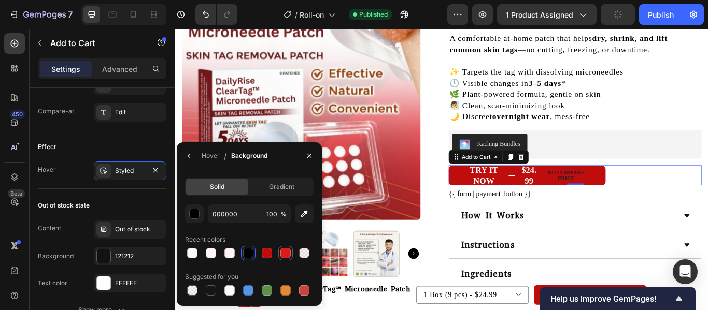
click at [287, 252] on div at bounding box center [285, 253] width 10 height 10
type input "D81C1C"
click at [116, 143] on div "Effect" at bounding box center [102, 147] width 129 height 17
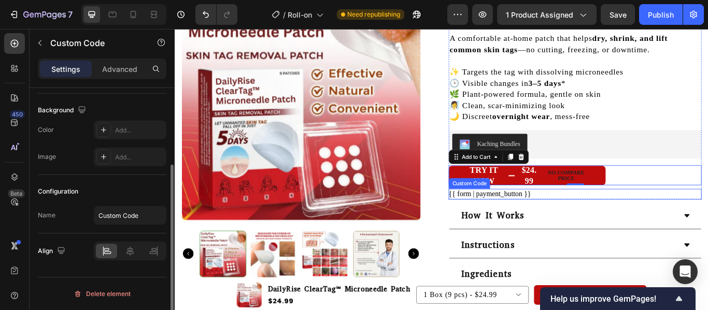
click at [565, 226] on div "{{ form | payment_button }}" at bounding box center [641, 222] width 295 height 12
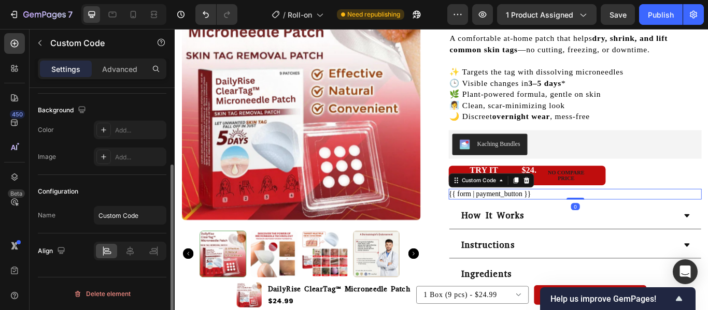
scroll to position [0, 0]
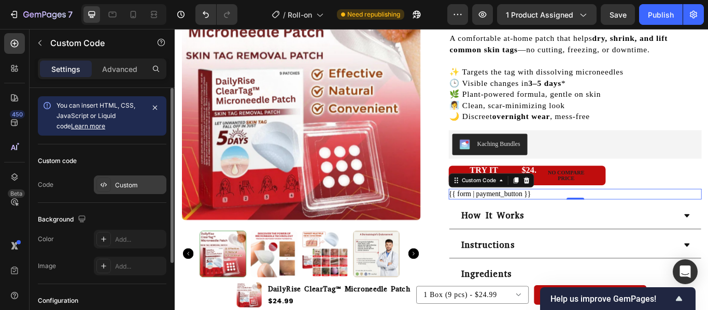
click at [111, 185] on div "Custom" at bounding box center [130, 185] width 73 height 19
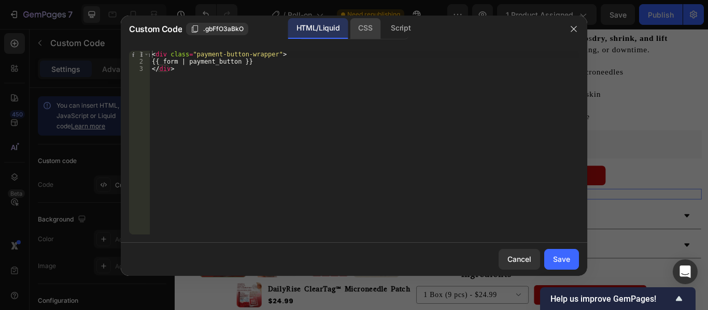
click at [371, 26] on div "CSS" at bounding box center [365, 28] width 31 height 21
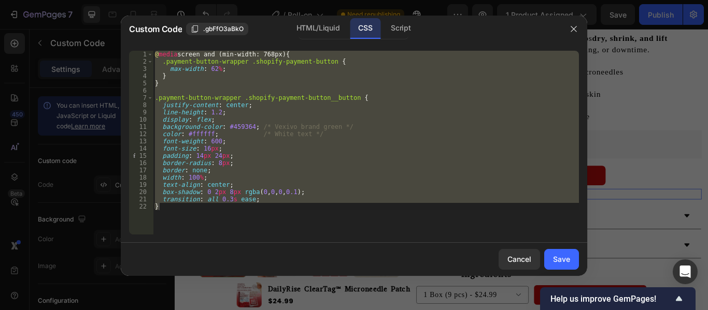
click at [226, 125] on div "@ media screen and (min-width: 768px) { .payment-button-wrapper .shopify-paymen…" at bounding box center [366, 143] width 426 height 184
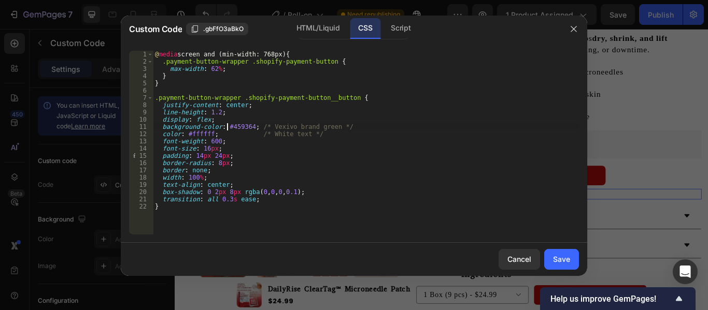
click at [226, 125] on div "@ media screen and (min-width: 768px) { .payment-button-wrapper .shopify-paymen…" at bounding box center [366, 150] width 426 height 198
drag, startPoint x: 226, startPoint y: 125, endPoint x: 242, endPoint y: 125, distance: 15.5
click at [242, 125] on div "@ media screen and (min-width: 768px) { .payment-button-wrapper .shopify-paymen…" at bounding box center [366, 150] width 426 height 198
paste textarea "#BF0D0D"
click at [227, 128] on div "@ media screen and (min-width: 768px) { .payment-button-wrapper .shopify-paymen…" at bounding box center [366, 150] width 426 height 198
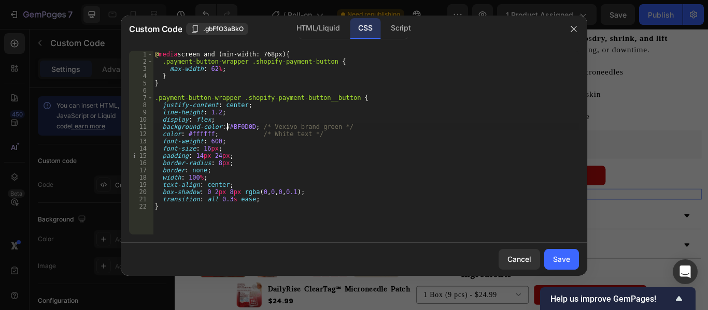
type textarea "background-color: #BF0D0D; /* Vexivo brand green */"
click at [554, 256] on div "Save" at bounding box center [561, 259] width 17 height 11
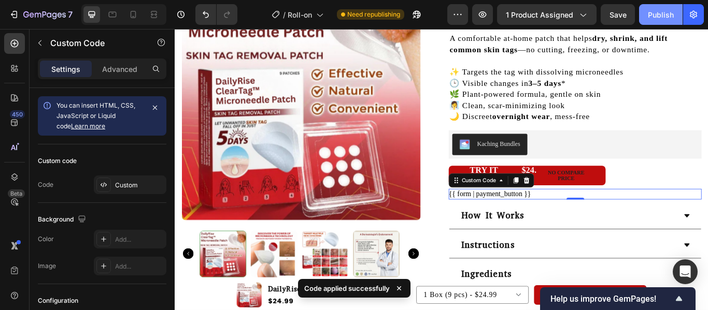
click at [663, 8] on button "Publish" at bounding box center [661, 14] width 44 height 21
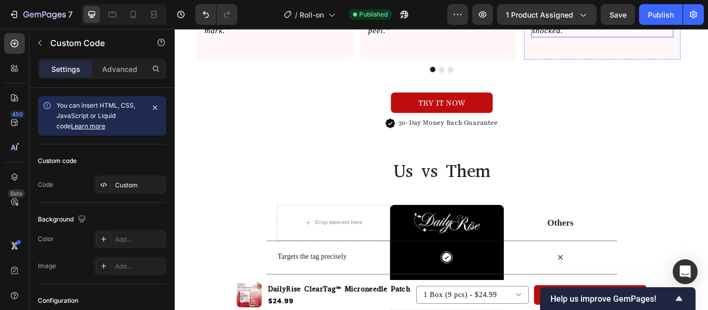
scroll to position [1050, 0]
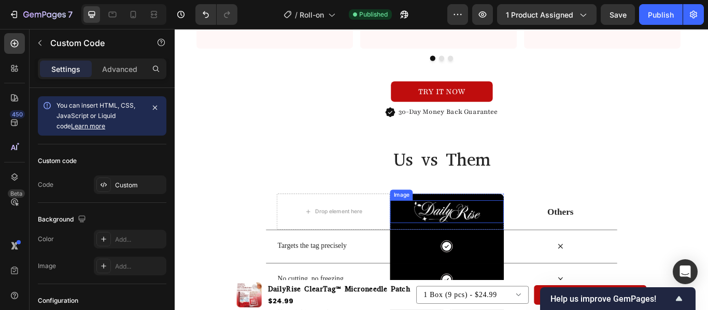
click at [487, 251] on img at bounding box center [491, 242] width 79 height 26
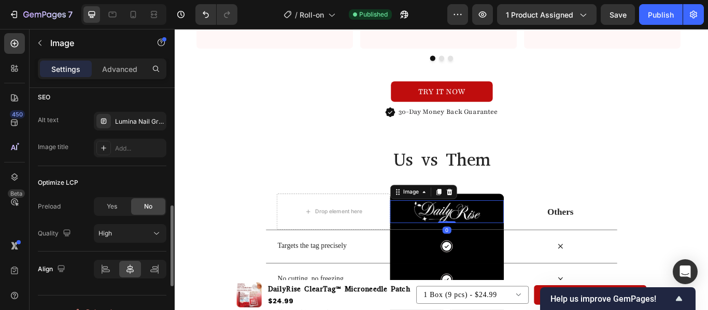
scroll to position [530, 0]
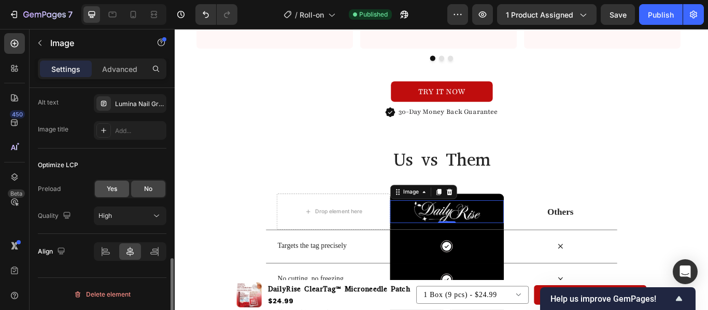
click at [108, 185] on span "Yes" at bounding box center [112, 188] width 10 height 9
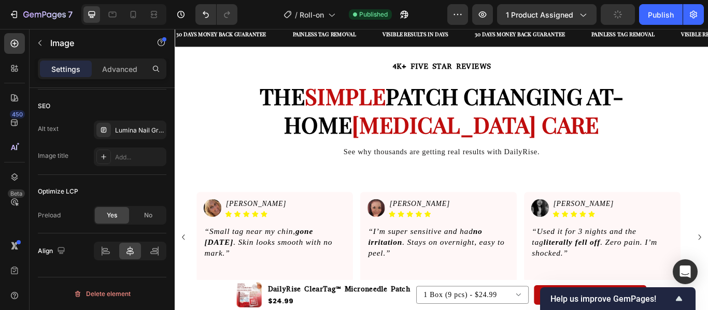
scroll to position [841, 0]
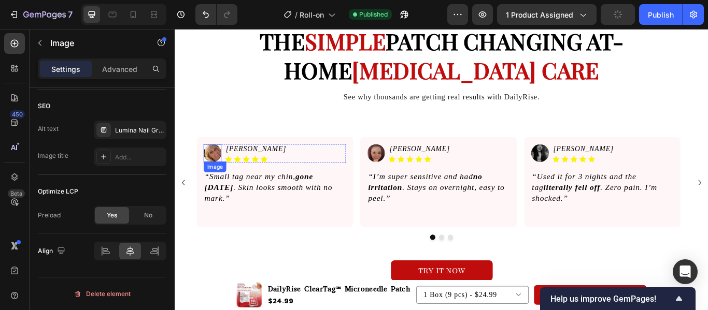
click at [214, 168] on img at bounding box center [218, 174] width 21 height 21
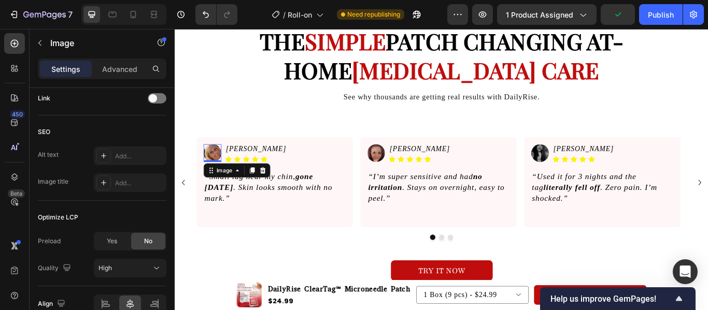
scroll to position [556, 0]
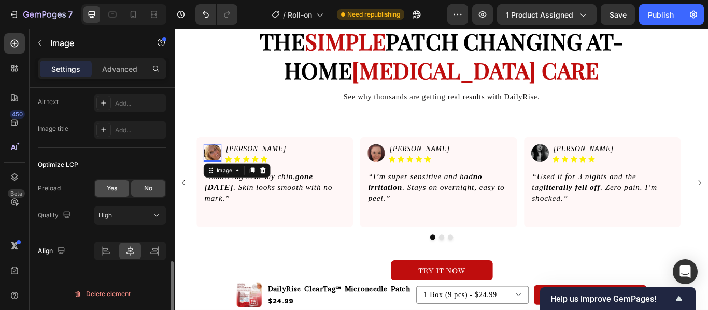
click at [112, 191] on span "Yes" at bounding box center [112, 188] width 10 height 9
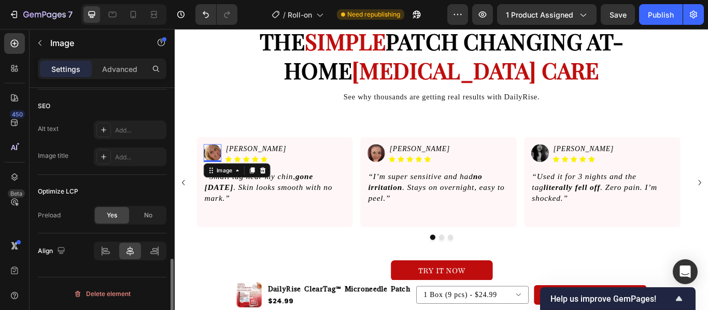
scroll to position [530, 0]
click at [409, 179] on img at bounding box center [408, 174] width 21 height 21
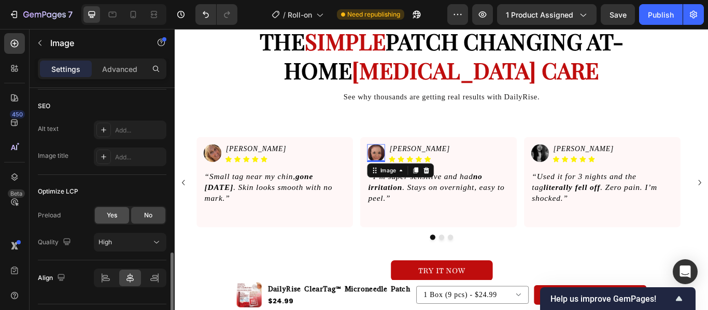
click at [109, 213] on span "Yes" at bounding box center [112, 215] width 10 height 9
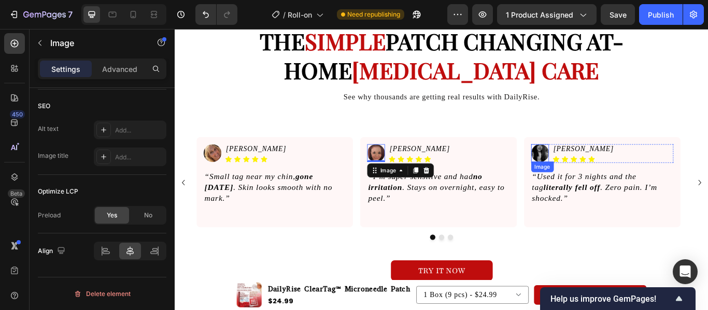
click at [599, 169] on img at bounding box center [600, 174] width 21 height 21
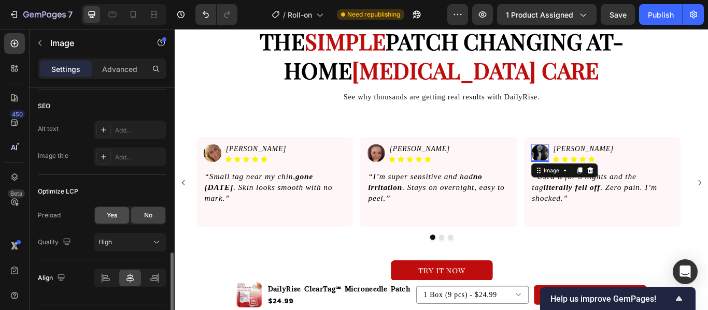
click at [112, 218] on span "Yes" at bounding box center [112, 215] width 10 height 9
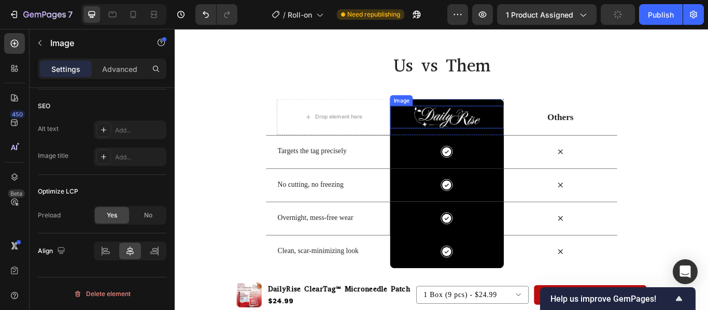
scroll to position [1161, 0]
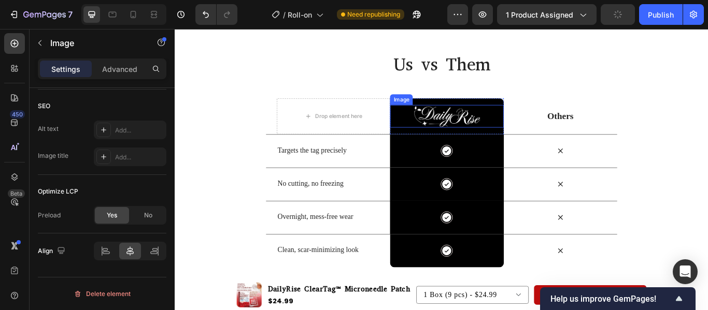
click at [476, 144] on div "Image Row" at bounding box center [491, 131] width 132 height 42
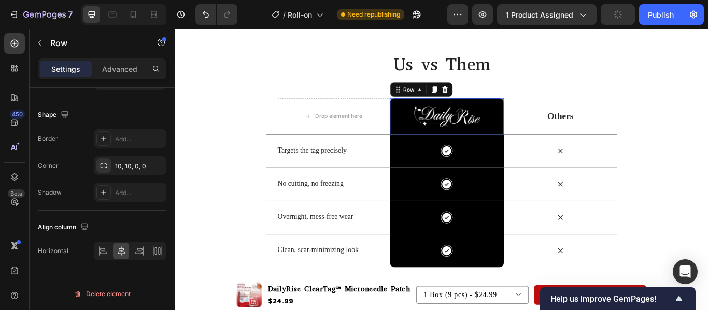
scroll to position [0, 0]
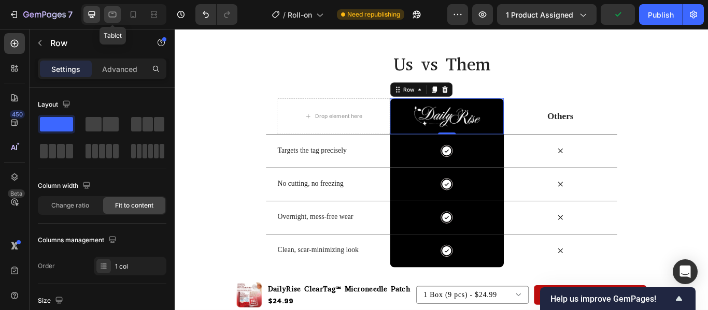
click at [106, 11] on div at bounding box center [112, 14] width 17 height 17
type input "100%"
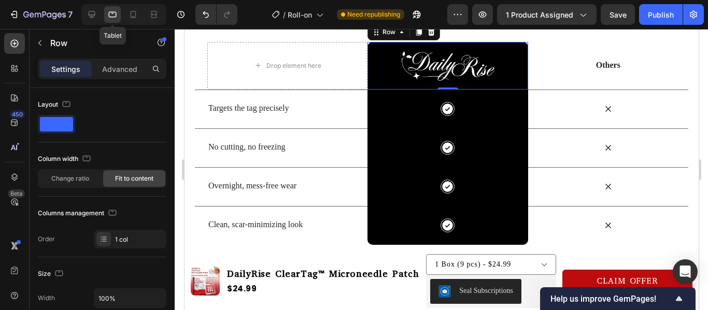
scroll to position [1138, 0]
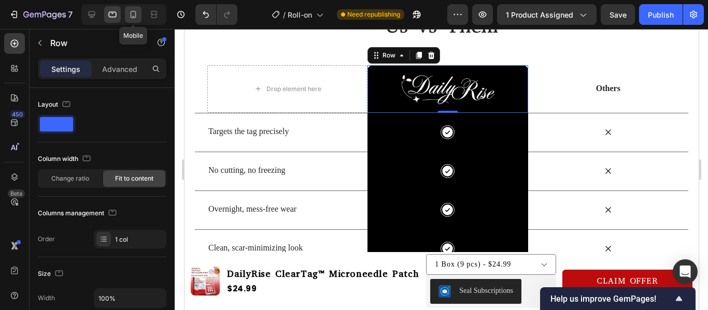
click at [134, 16] on icon at bounding box center [133, 14] width 10 height 10
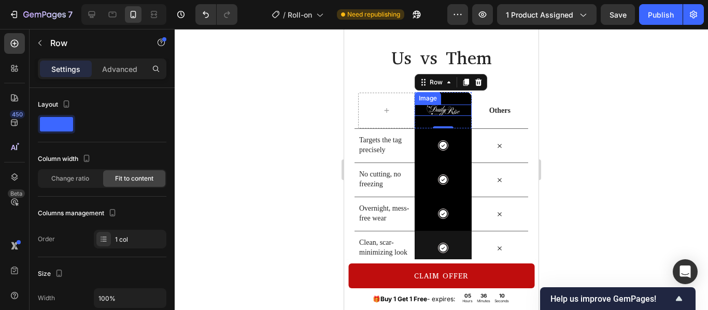
click at [438, 129] on div "Icon Row" at bounding box center [443, 146] width 56 height 34
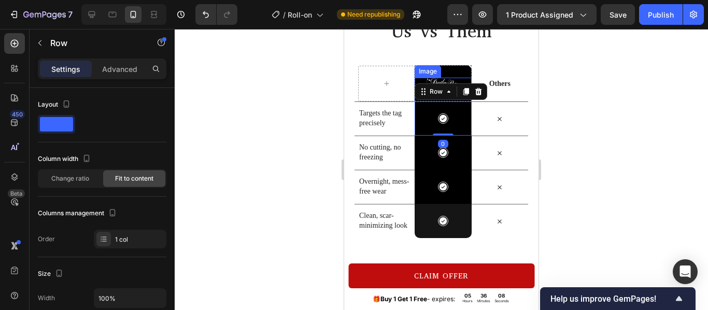
click at [445, 81] on img at bounding box center [443, 83] width 34 height 11
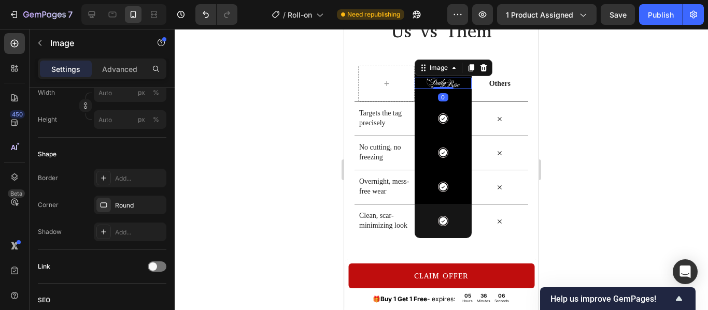
scroll to position [492, 0]
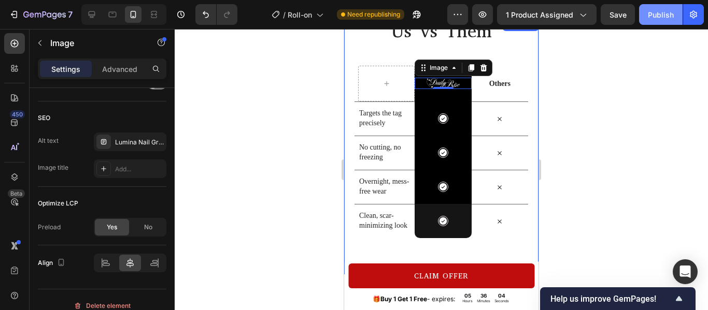
click at [647, 21] on button "Publish" at bounding box center [661, 14] width 44 height 21
click at [95, 11] on icon at bounding box center [92, 14] width 10 height 10
type input "60"
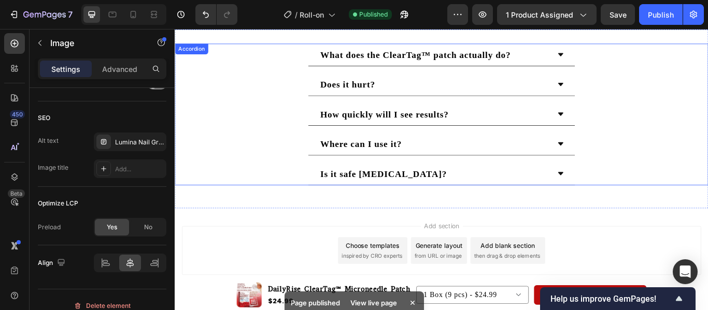
scroll to position [1818, 0]
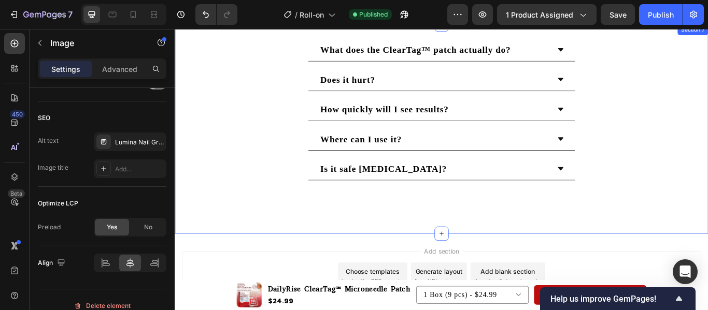
click at [348, 242] on div "What does the ClearTag™ patch actually do? Does it hurt? How quickly will I see…" at bounding box center [486, 146] width 622 height 244
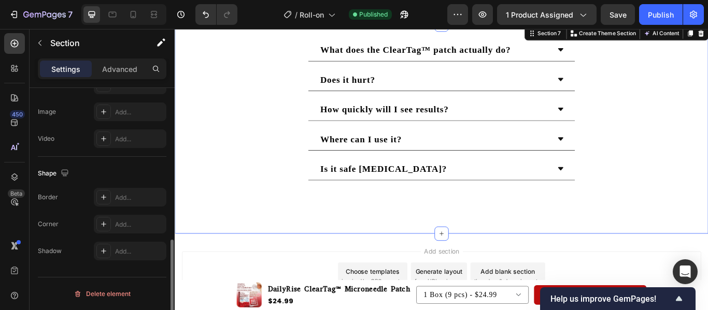
scroll to position [0, 0]
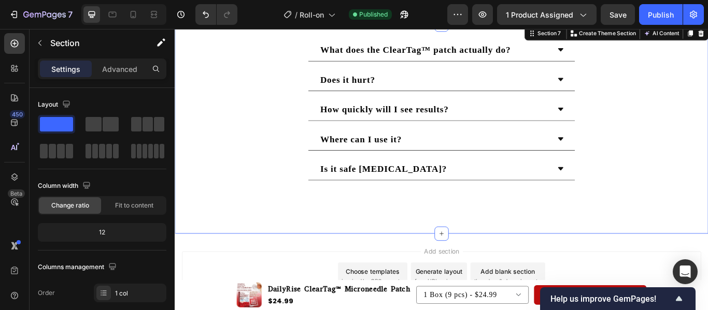
click at [130, 77] on div "Settings Advanced" at bounding box center [102, 69] width 129 height 21
click at [131, 72] on p "Advanced" at bounding box center [119, 69] width 35 height 11
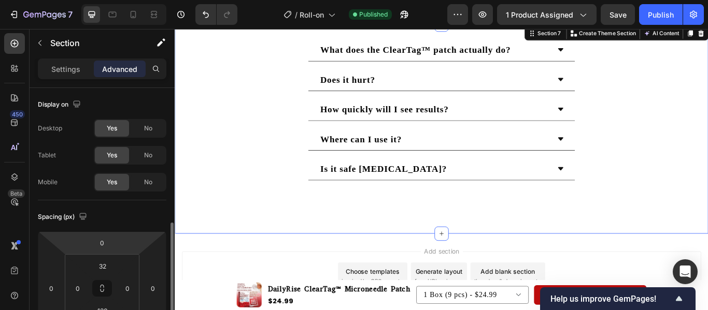
scroll to position [99, 0]
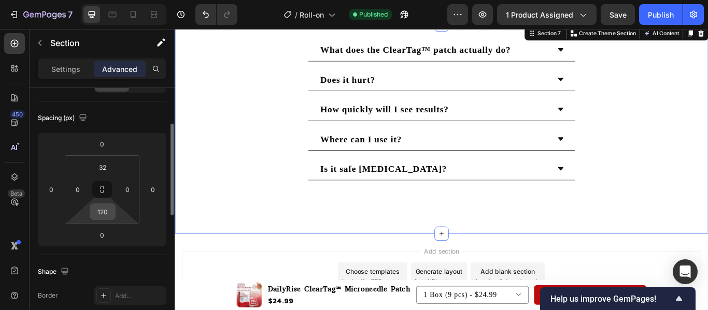
click at [101, 207] on input "120" at bounding box center [102, 212] width 21 height 16
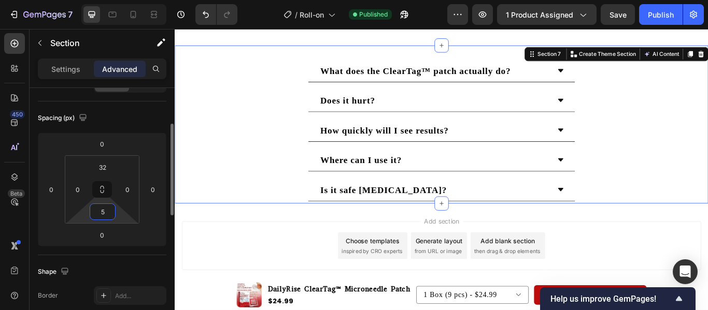
scroll to position [1794, 0]
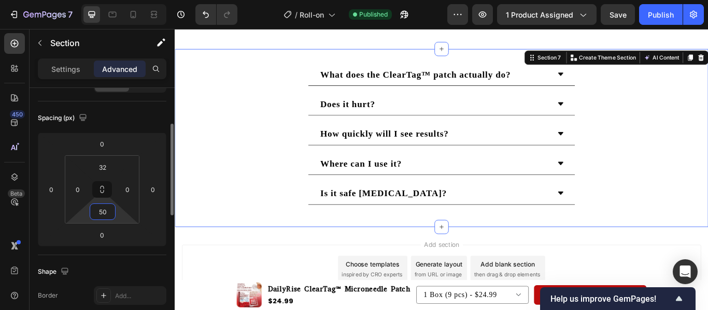
type input "5"
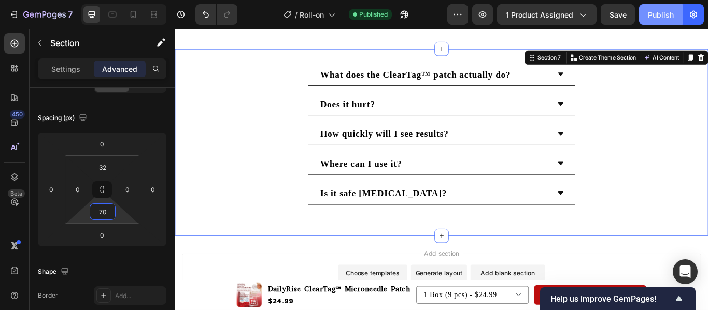
type input "70"
click at [669, 4] on button "Publish" at bounding box center [661, 14] width 44 height 21
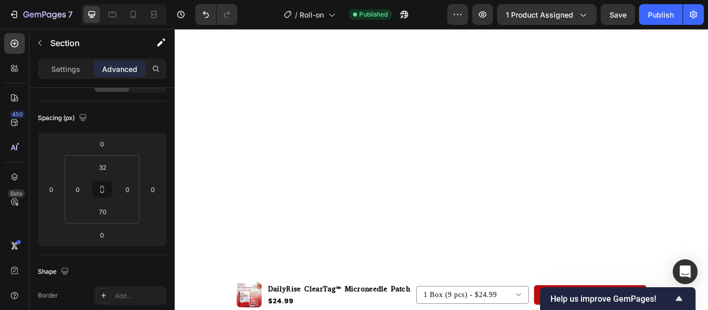
scroll to position [829, 0]
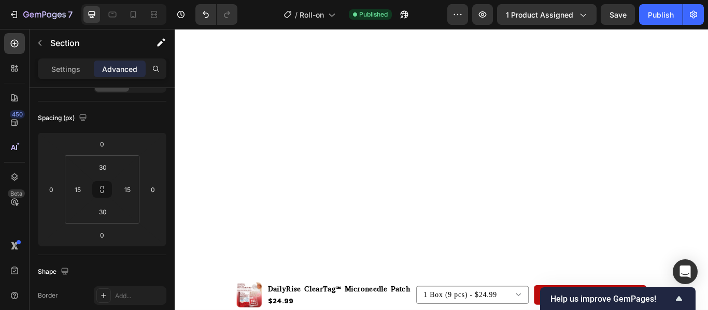
scroll to position [308, 0]
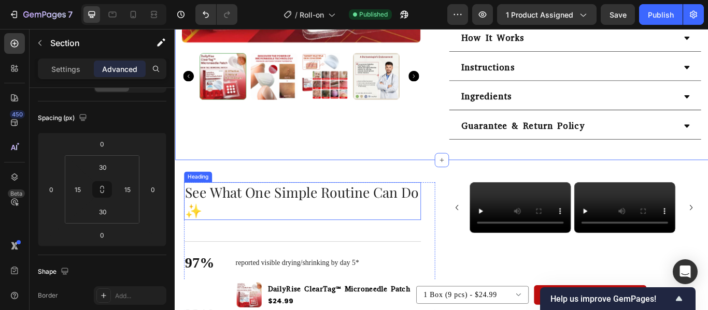
click at [238, 242] on h2 "See What One Simple Routine Can Do ✨" at bounding box center [323, 230] width 276 height 44
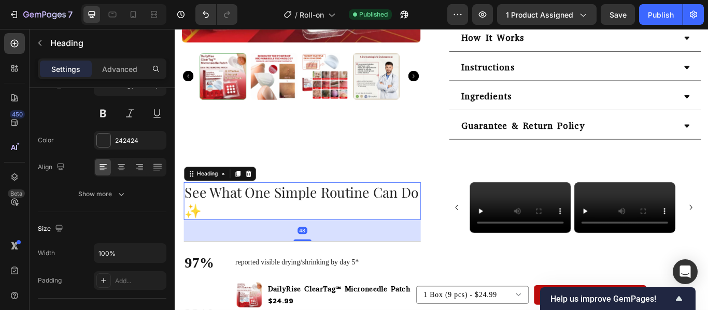
scroll to position [0, 0]
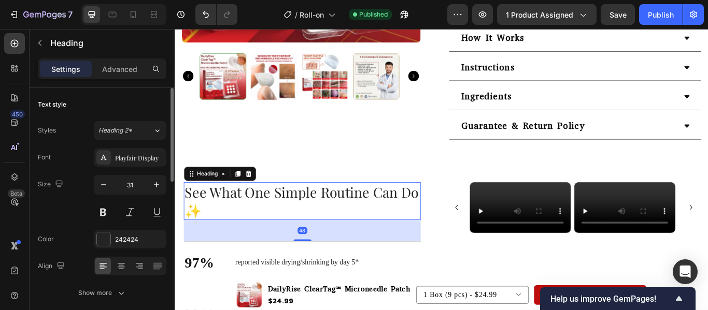
click at [235, 239] on h2 "See What One Simple Routine Can Do ✨" at bounding box center [323, 230] width 276 height 44
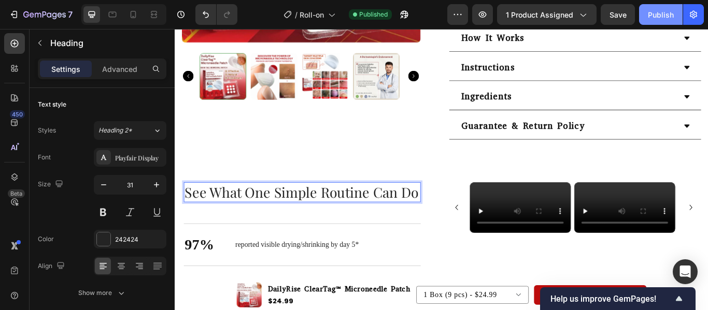
click at [662, 17] on div "Publish" at bounding box center [661, 14] width 26 height 11
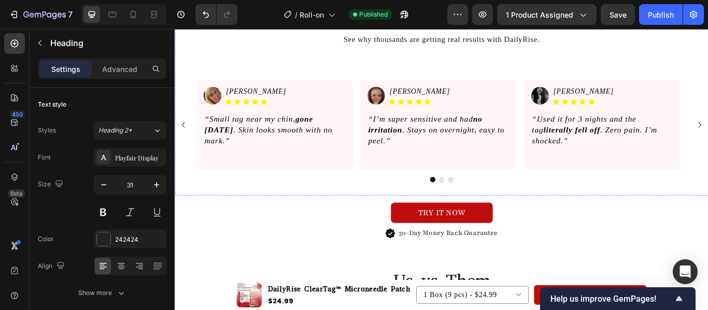
scroll to position [908, 0]
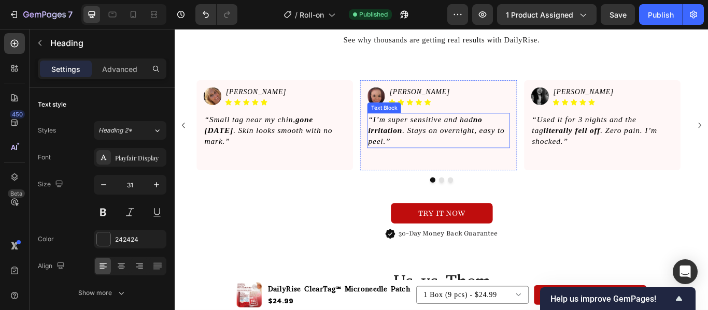
click at [468, 135] on p "“I’m super sensitive and had no irritation . Stays on overnight, easy to peel.”" at bounding box center [481, 147] width 164 height 39
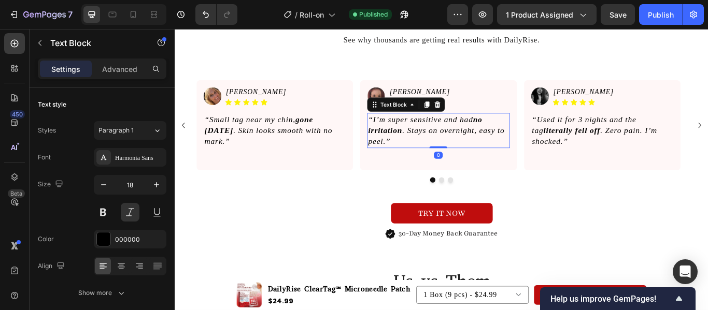
click at [468, 135] on p "“I’m super sensitive and had no irritation . Stays on overnight, easy to peel.”" at bounding box center [481, 147] width 164 height 39
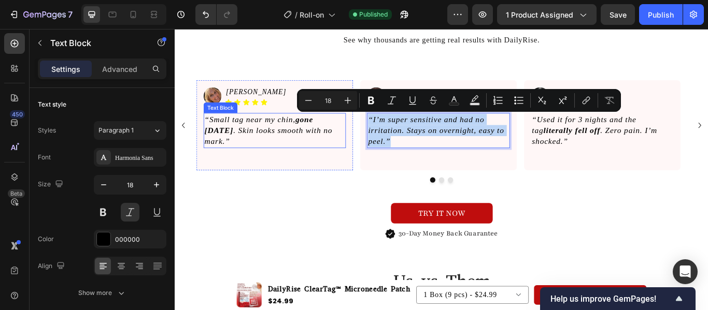
click at [283, 153] on p "“Small tag near my chin, gone in 5 days . Skin looks smooth with no mark.”" at bounding box center [291, 147] width 164 height 39
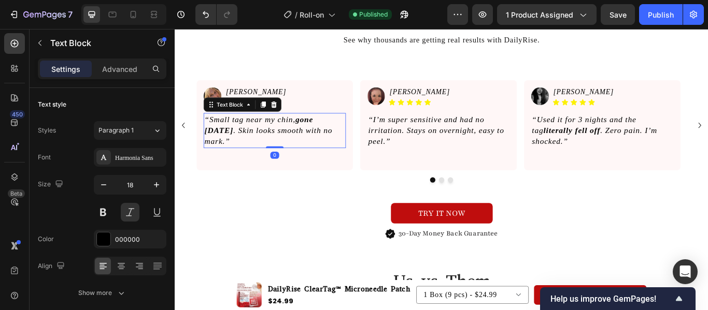
click at [283, 153] on p "“Small tag near my chin, gone in 5 days . Skin looks smooth with no mark.”" at bounding box center [291, 147] width 164 height 39
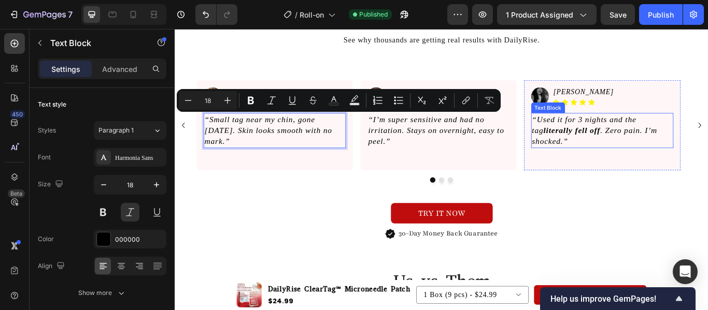
click at [680, 138] on p "“Used it for 3 nights and the tag literally fell off . Zero pain. I’m shocked.”" at bounding box center [673, 147] width 164 height 39
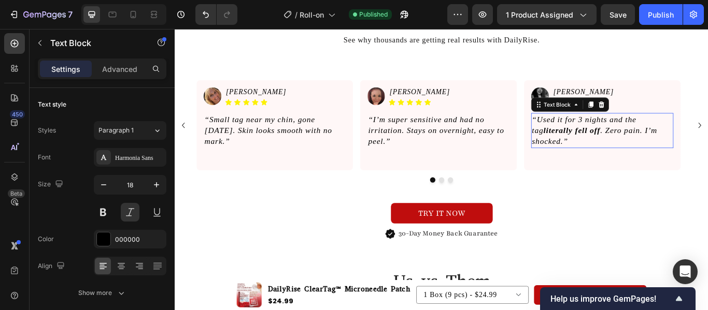
click at [680, 138] on p "“Used it for 3 nights and the tag literally fell off . Zero pain. I’m shocked.”" at bounding box center [673, 147] width 164 height 39
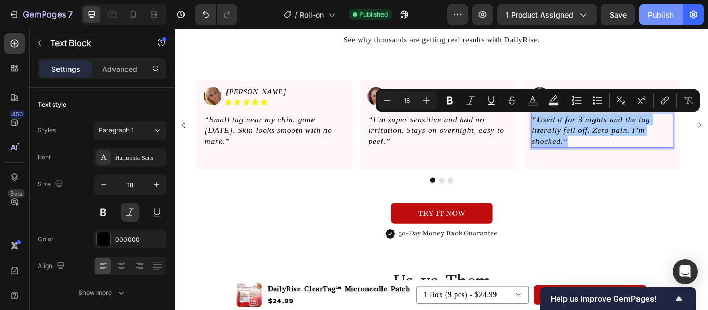
click at [661, 12] on div "Publish" at bounding box center [661, 14] width 26 height 11
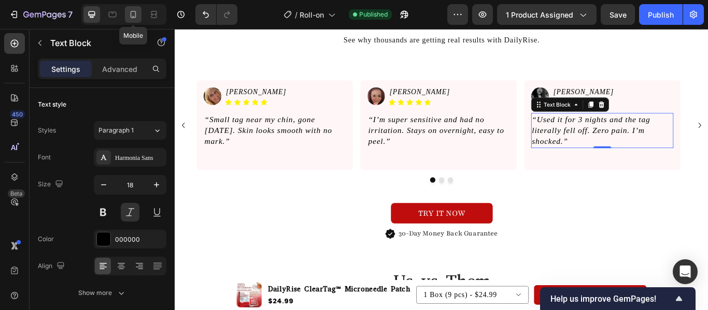
drag, startPoint x: 131, startPoint y: 12, endPoint x: 134, endPoint y: 22, distance: 10.5
click at [131, 12] on icon at bounding box center [133, 14] width 10 height 10
type input "14"
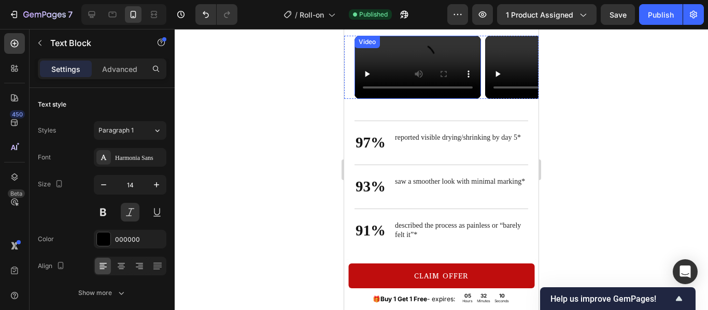
scroll to position [802, 0]
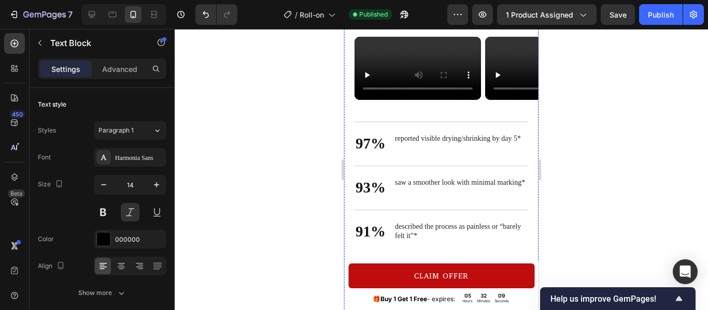
click at [470, 23] on strong "See What One Simple Ritual Can Do for Your Skin and Stomach ✨" at bounding box center [434, 10] width 158 height 26
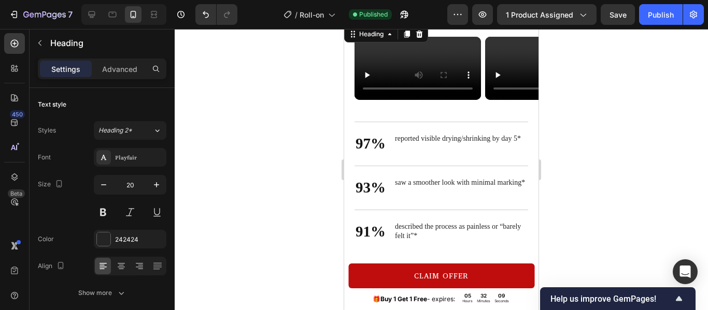
scroll to position [666, 0]
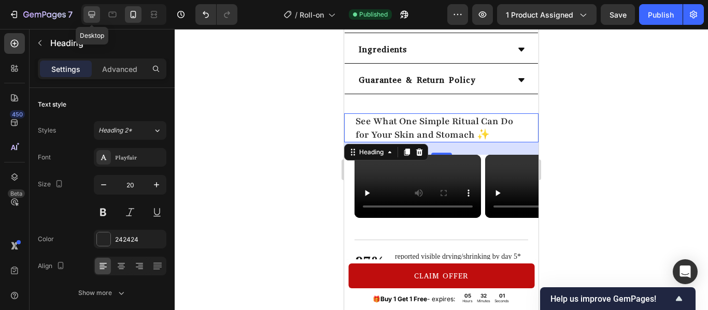
click at [90, 10] on icon at bounding box center [92, 14] width 10 height 10
type input "40"
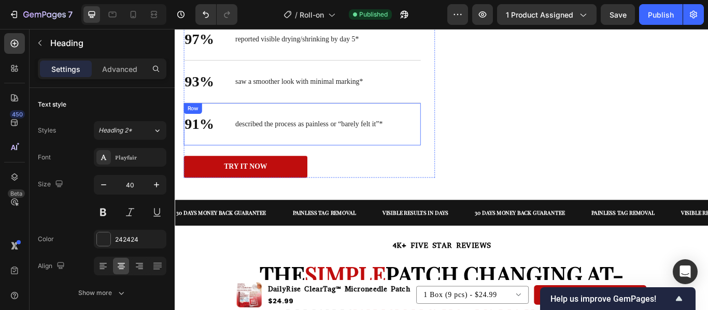
scroll to position [467, 0]
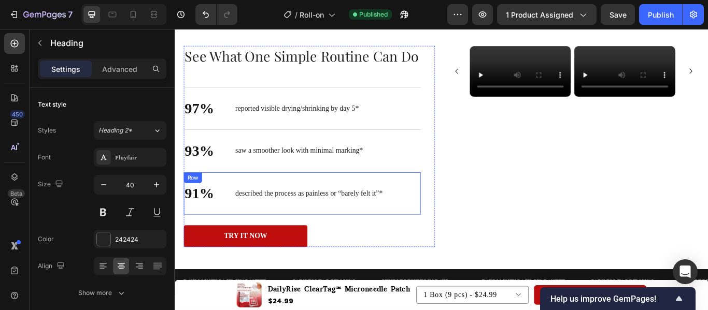
click at [355, 72] on h2 "See What One Simple Routine Can Do" at bounding box center [323, 60] width 276 height 23
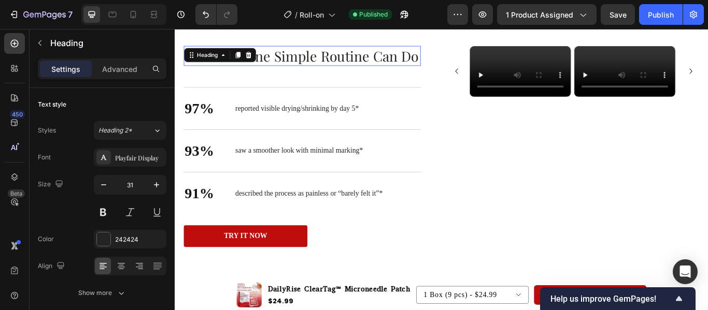
click at [355, 72] on h2 "See What One Simple Routine Can Do" at bounding box center [323, 60] width 276 height 23
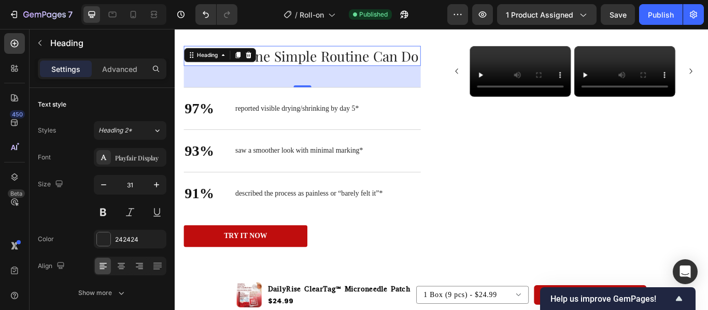
scroll to position [410, 0]
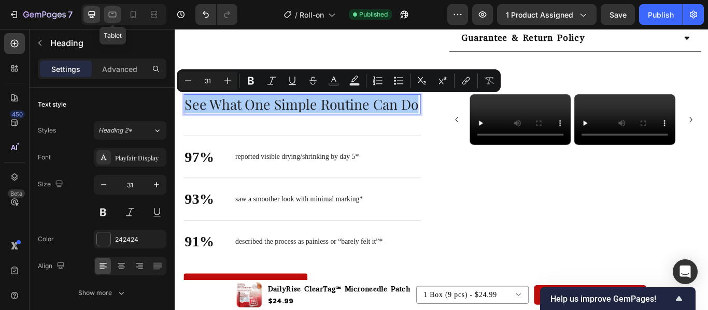
click at [108, 13] on icon at bounding box center [112, 14] width 10 height 10
type input "40"
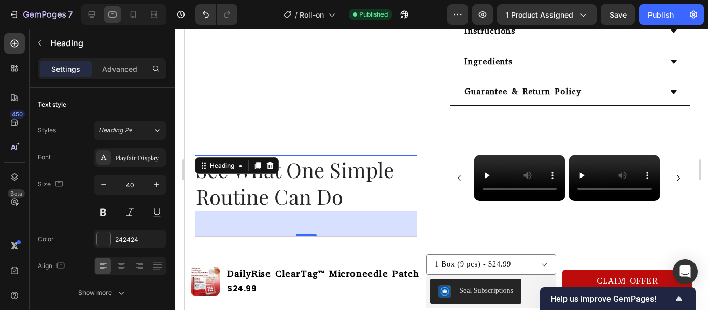
scroll to position [501, 0]
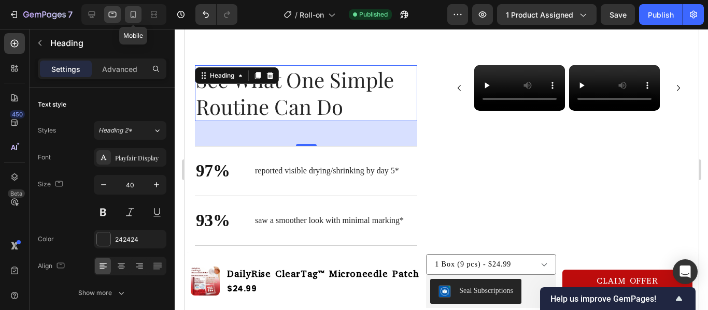
click at [136, 9] on icon at bounding box center [133, 14] width 10 height 10
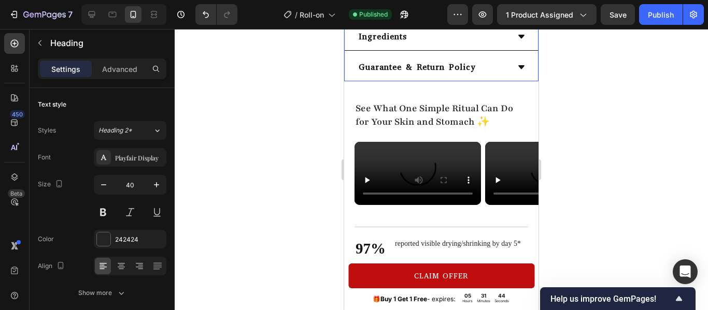
scroll to position [681, 0]
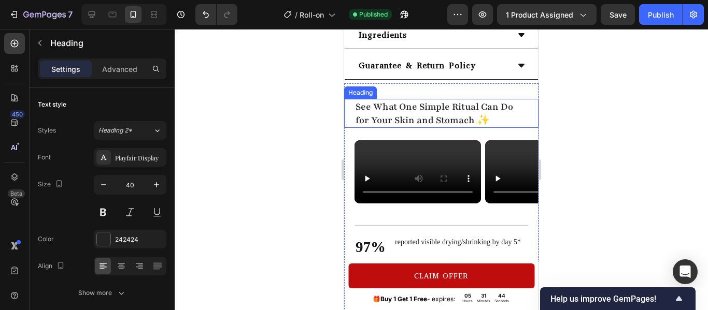
click at [457, 126] on strong "See What One Simple Ritual Can Do for Your Skin and Stomach ✨" at bounding box center [434, 114] width 158 height 26
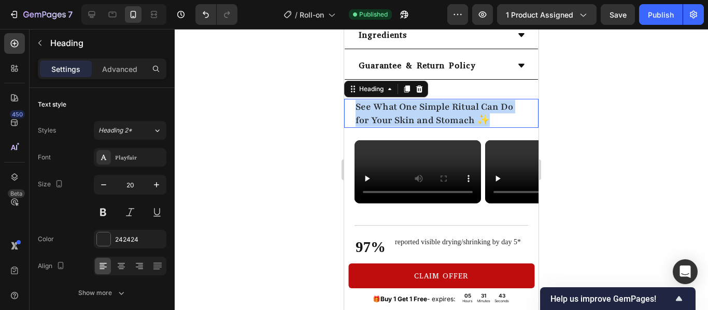
click at [457, 126] on strong "See What One Simple Ritual Can Do for Your Skin and Stomach ✨" at bounding box center [434, 114] width 158 height 26
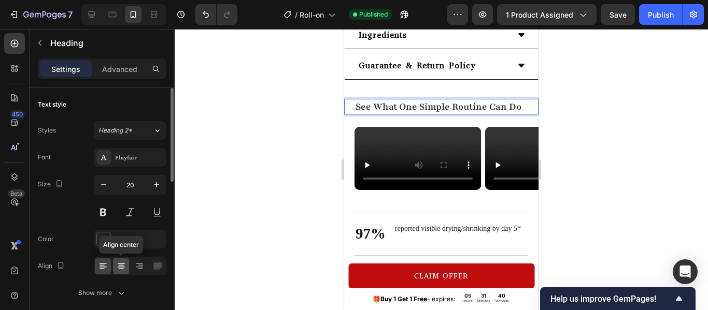
click at [121, 265] on icon at bounding box center [121, 266] width 10 height 10
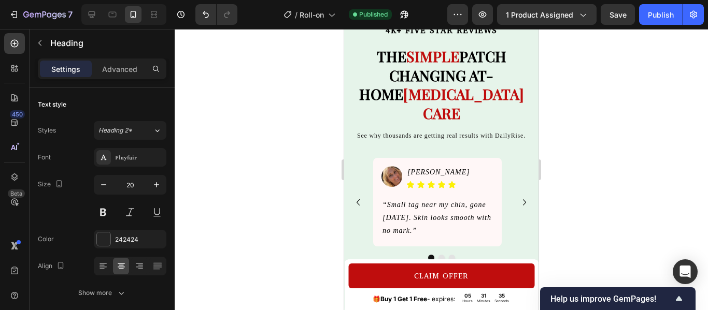
scroll to position [1135, 0]
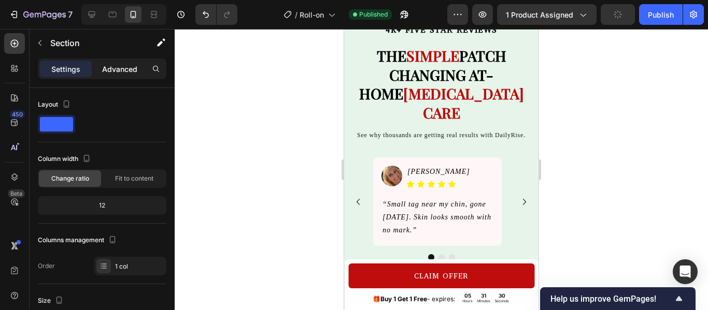
click at [119, 70] on p "Advanced" at bounding box center [119, 69] width 35 height 11
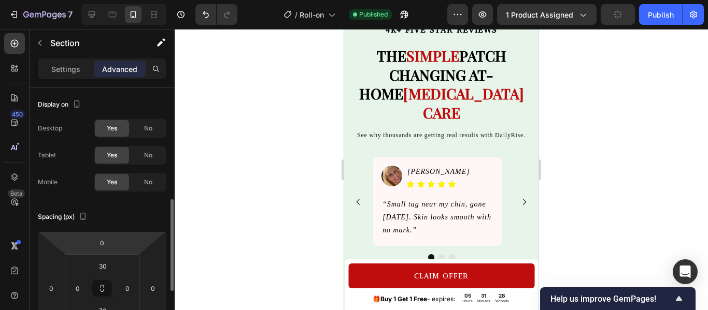
scroll to position [82, 0]
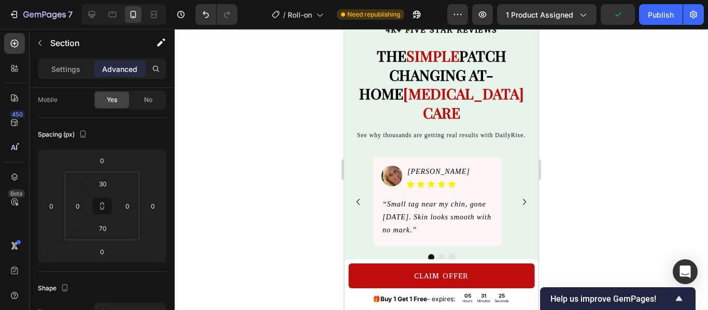
click at [387, 160] on div "Product Images DailyRise ClearTag™ Microneedle Patch Product Title $24.99 Produ…" at bounding box center [441, 64] width 194 height 2297
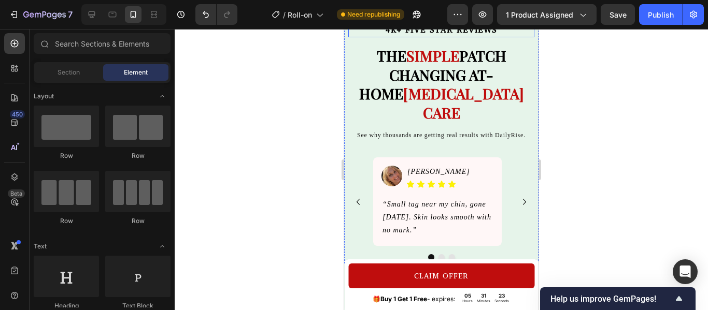
click at [355, 37] on div "4K+ FIVE STAR REVIEWS" at bounding box center [441, 30] width 186 height 15
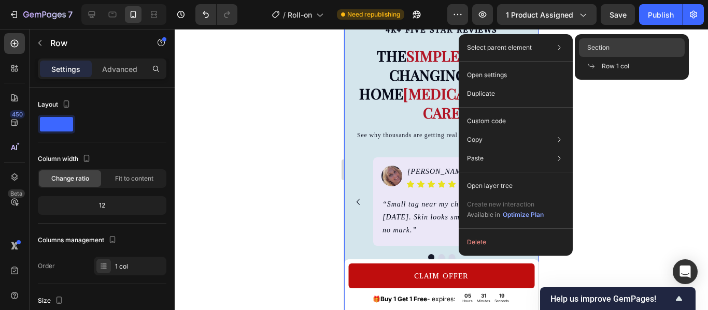
click at [586, 47] on div "Section" at bounding box center [632, 47] width 106 height 19
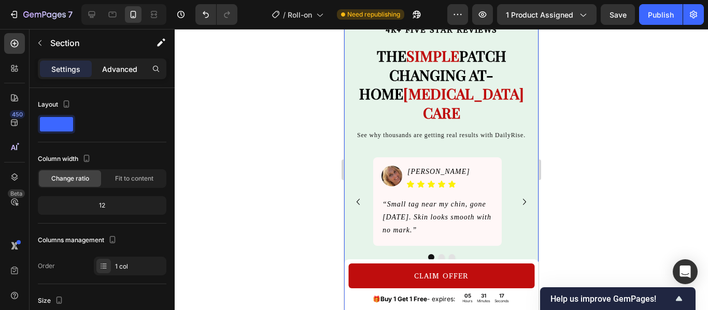
click at [110, 69] on p "Advanced" at bounding box center [119, 69] width 35 height 11
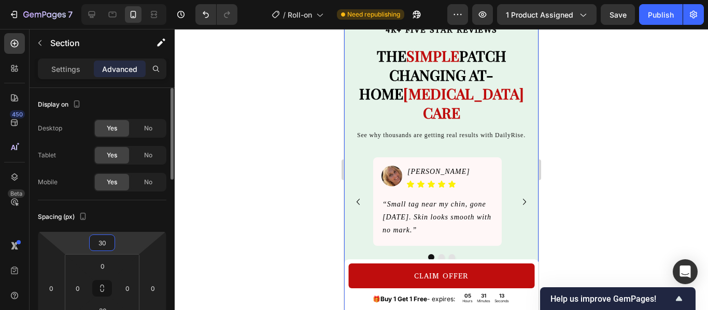
click at [110, 238] on input "30" at bounding box center [102, 243] width 21 height 16
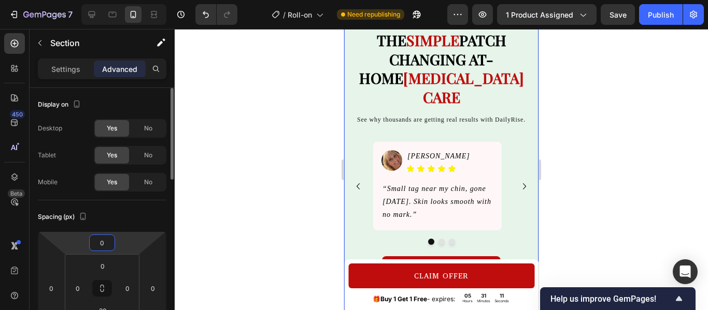
type input "0"
click at [130, 221] on div "Spacing (px)" at bounding box center [102, 217] width 129 height 17
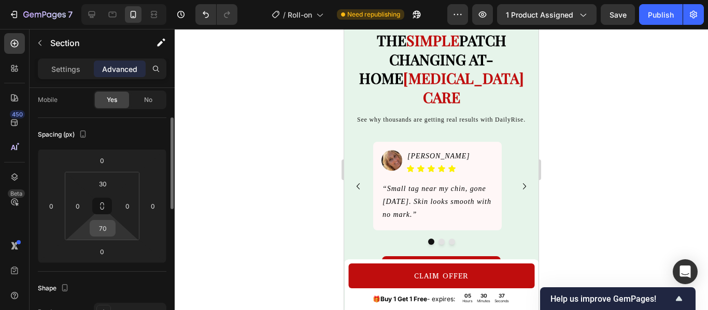
click at [106, 224] on input "70" at bounding box center [102, 229] width 21 height 16
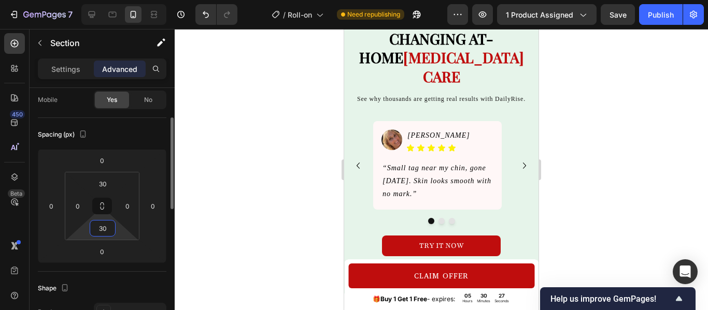
drag, startPoint x: 102, startPoint y: 229, endPoint x: 92, endPoint y: 229, distance: 9.3
click at [92, 229] on input "30" at bounding box center [102, 229] width 21 height 16
type input "40"
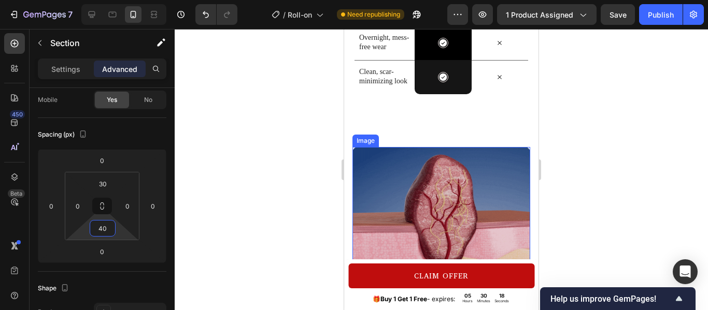
scroll to position [1745, 0]
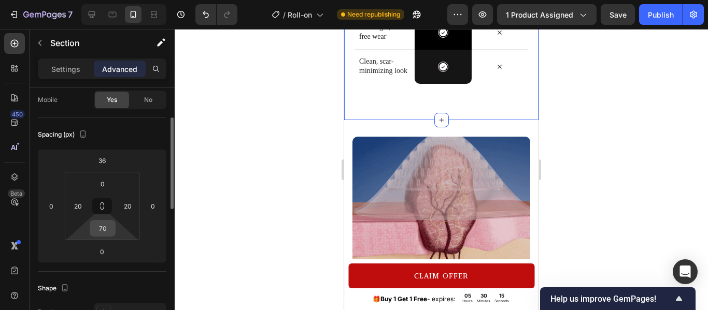
click at [102, 229] on input "70" at bounding box center [102, 229] width 21 height 16
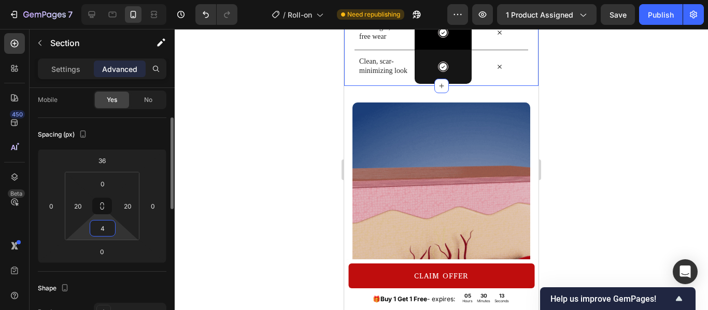
type input "40"
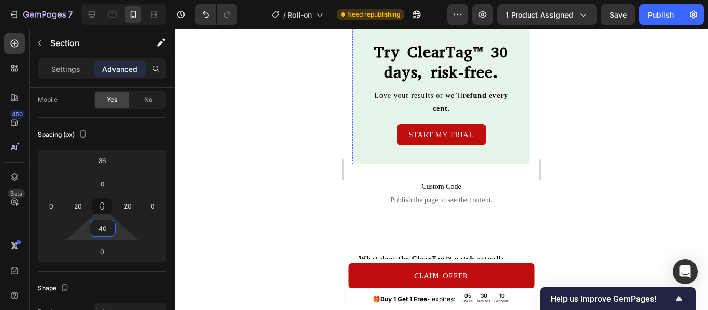
scroll to position [2021, 0]
click at [364, 155] on div "Try ClearTag™ 30 days, risk-free. Heading Love your results or we’ll refund eve…" at bounding box center [441, 93] width 178 height 142
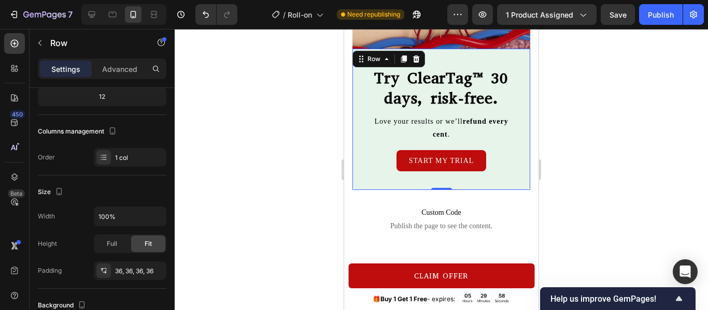
scroll to position [1982, 0]
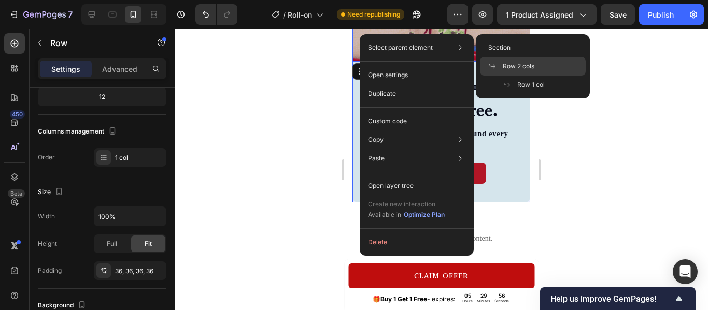
click at [505, 64] on span "Row 2 cols" at bounding box center [519, 66] width 32 height 9
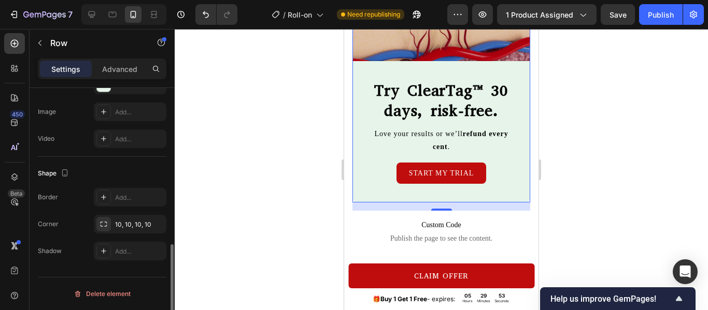
scroll to position [303, 0]
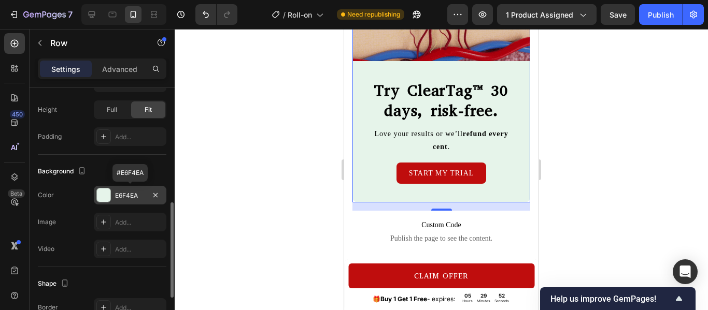
click at [105, 197] on div at bounding box center [103, 195] width 13 height 13
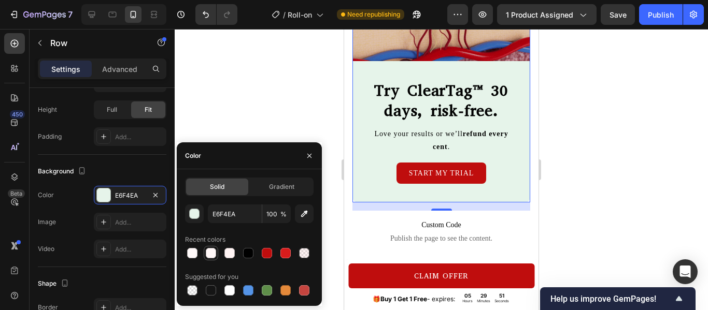
click at [214, 253] on div at bounding box center [211, 253] width 10 height 10
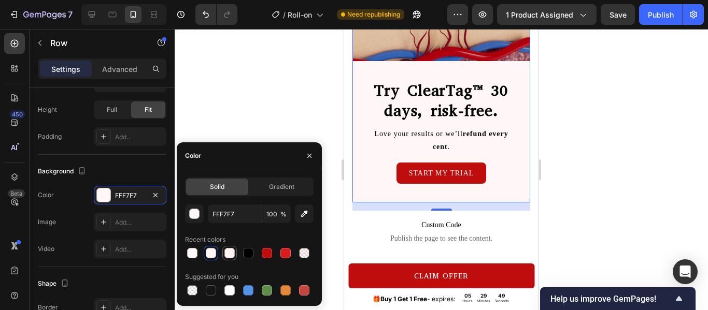
click at [226, 252] on div at bounding box center [229, 253] width 10 height 10
click at [212, 250] on div at bounding box center [211, 253] width 10 height 10
type input "FFF7F7"
click at [141, 168] on div "Background" at bounding box center [102, 171] width 129 height 17
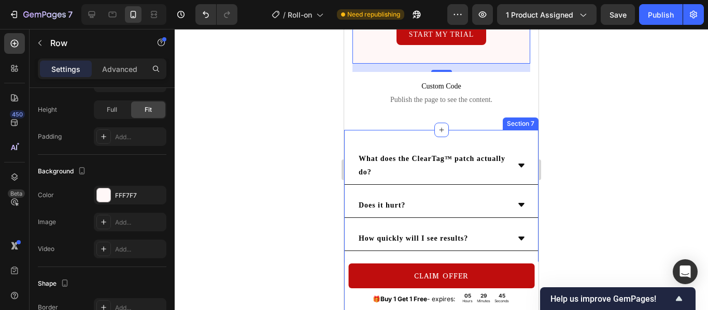
scroll to position [2170, 0]
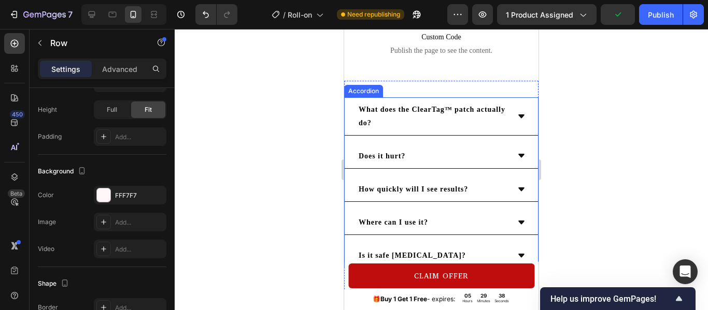
click at [409, 159] on div "Does it hurt?" at bounding box center [441, 156] width 193 height 25
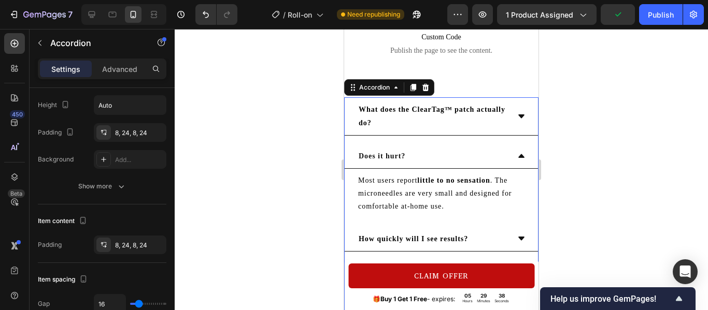
scroll to position [0, 0]
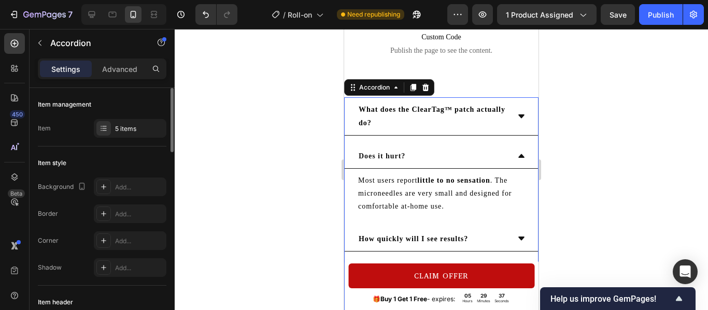
click at [409, 159] on div "Does it hurt?" at bounding box center [441, 156] width 193 height 25
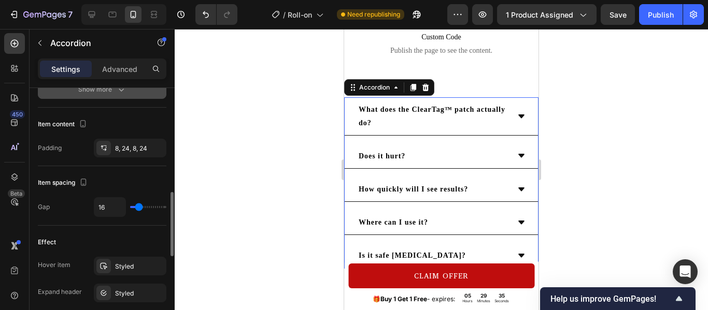
scroll to position [402, 0]
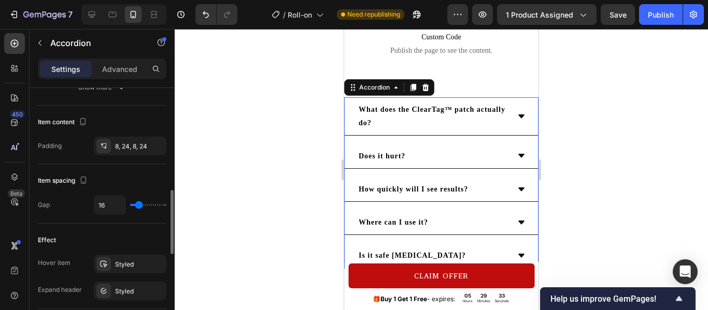
type input "4"
type input "2"
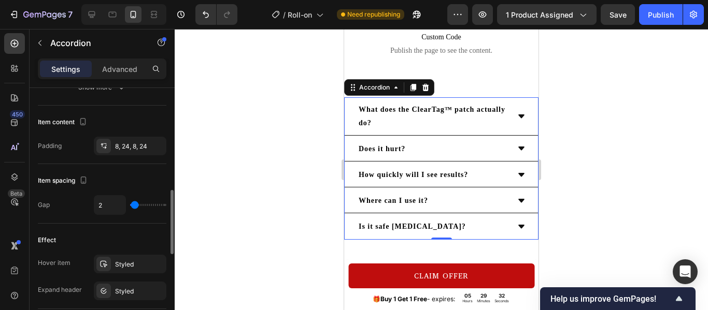
type input "2"
click at [135, 204] on input "range" at bounding box center [148, 205] width 36 height 2
type input "4"
click at [135, 204] on input "range" at bounding box center [148, 205] width 36 height 2
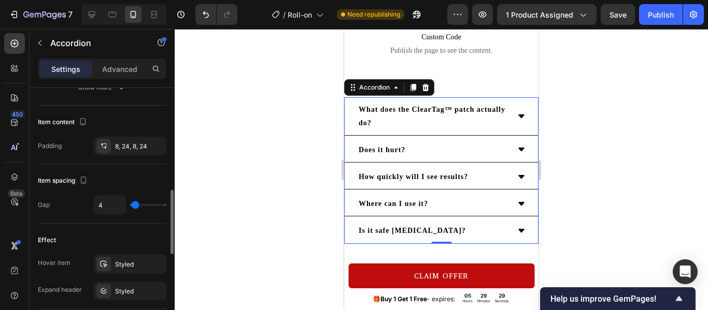
click at [152, 183] on div "Item spacing" at bounding box center [102, 181] width 129 height 17
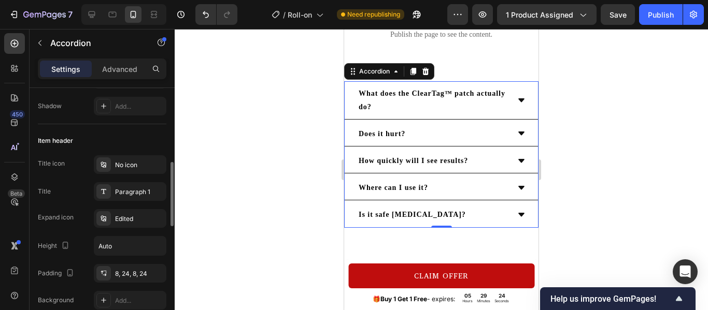
scroll to position [143, 0]
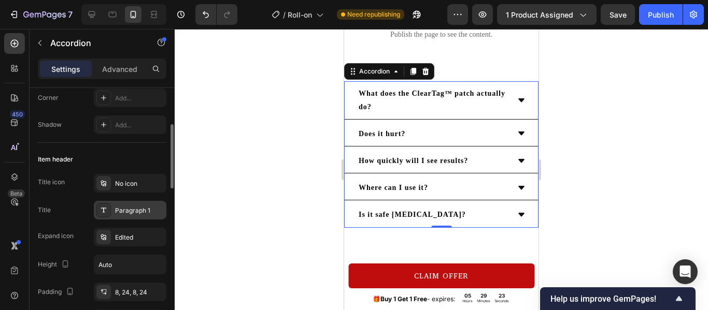
click at [151, 207] on div "Paragraph 1" at bounding box center [139, 210] width 49 height 9
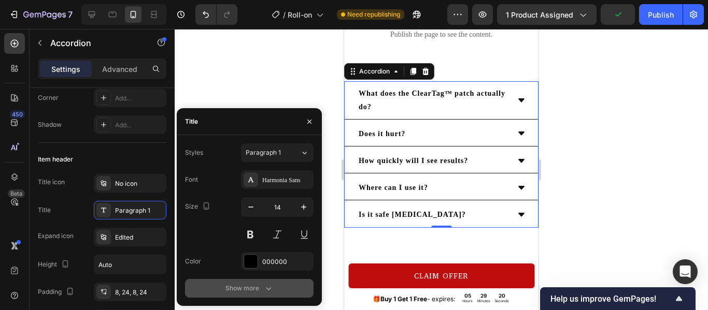
click at [272, 288] on icon "button" at bounding box center [268, 288] width 10 height 10
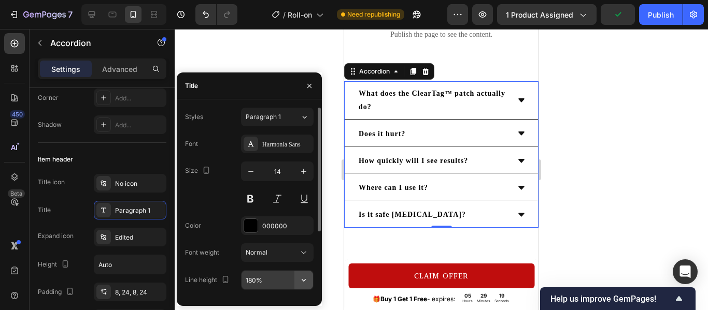
click at [297, 277] on button "button" at bounding box center [303, 280] width 19 height 19
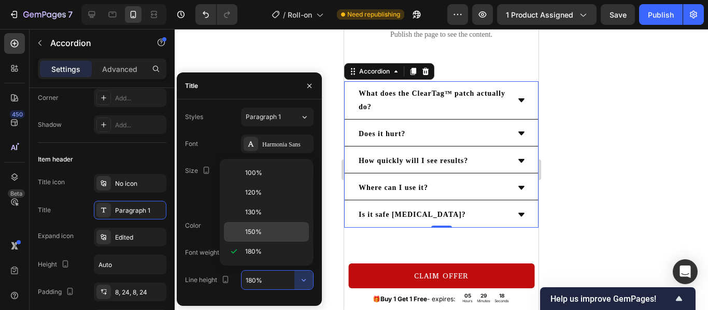
click at [297, 227] on div "150%" at bounding box center [266, 232] width 85 height 20
type input "150%"
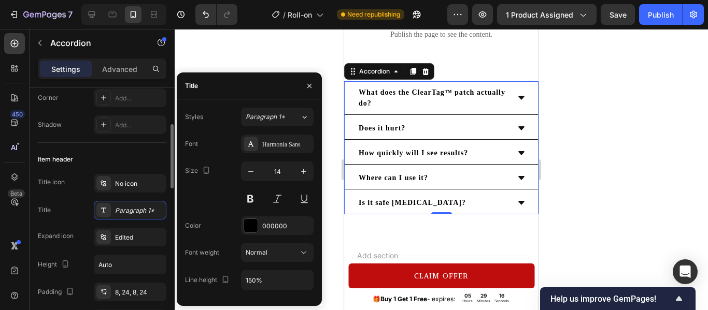
click at [140, 159] on div "Item header" at bounding box center [102, 159] width 129 height 17
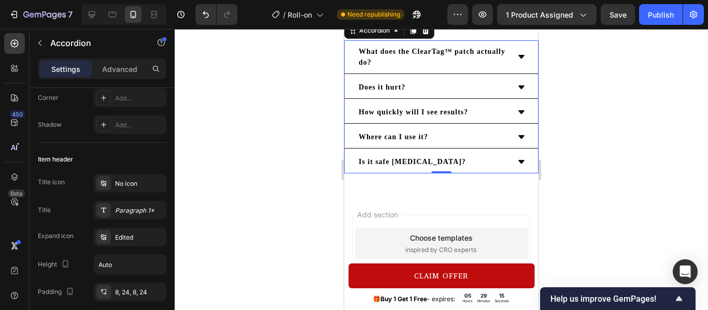
scroll to position [2273, 0]
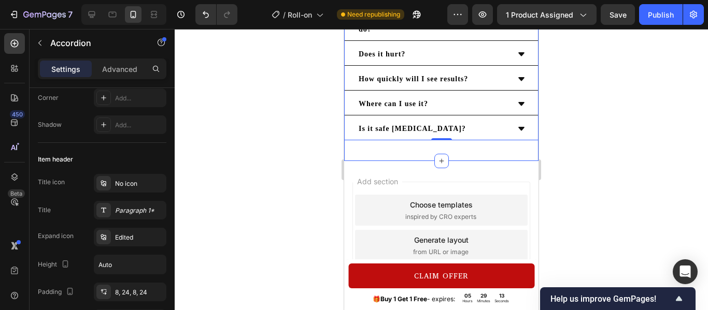
click at [482, 158] on div "What does the ClearTag™ patch actually do? Does it hurt? How quickly will I see…" at bounding box center [441, 76] width 194 height 170
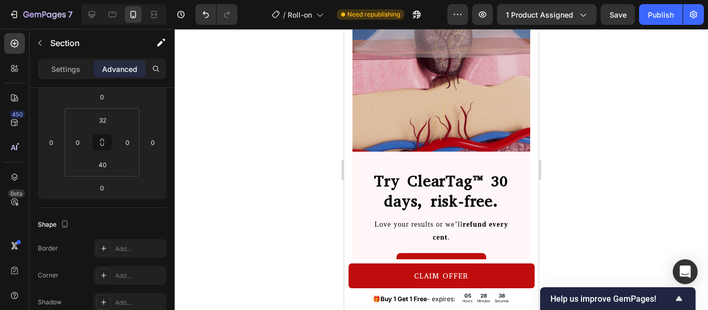
scroll to position [1909, 0]
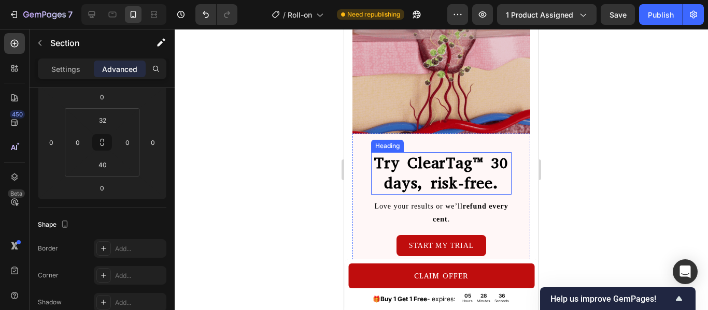
click at [405, 176] on h2 "Try ClearTag™ 30 days, risk-free." at bounding box center [441, 173] width 140 height 42
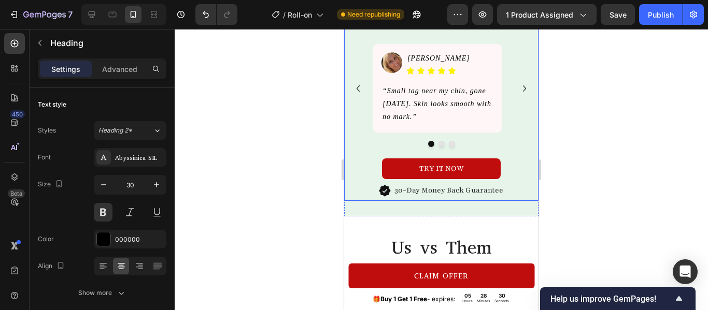
scroll to position [1393, 0]
drag, startPoint x: 525, startPoint y: 193, endPoint x: 518, endPoint y: 190, distance: 8.4
click at [525, 193] on div "30 DAYS MONEY BACK GUARANTEE Text Painless tag removal Text Visible results in …" at bounding box center [441, 46] width 194 height 339
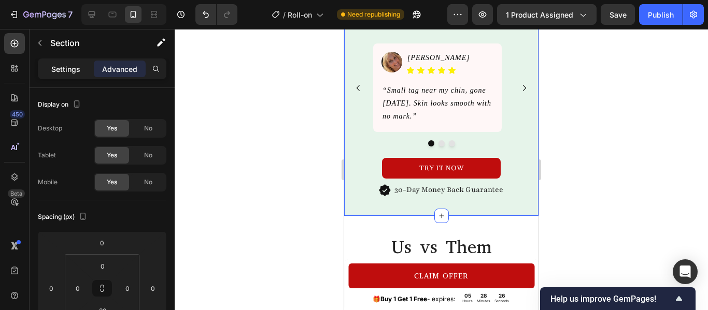
click at [67, 65] on p "Settings" at bounding box center [65, 69] width 29 height 11
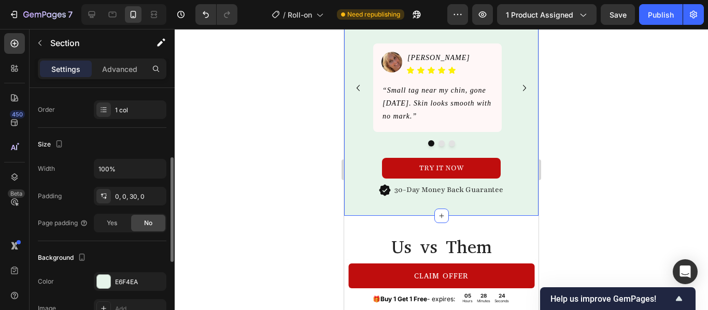
scroll to position [160, 0]
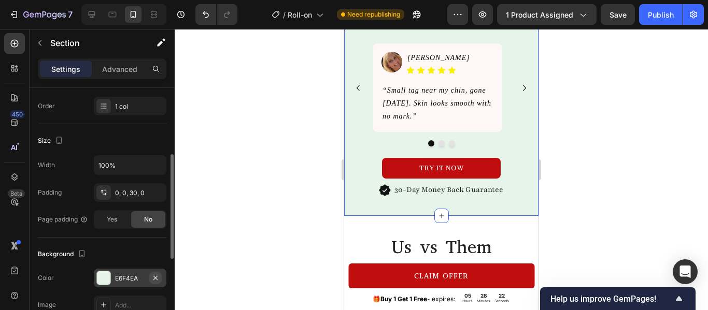
click at [152, 275] on icon "button" at bounding box center [155, 278] width 8 height 8
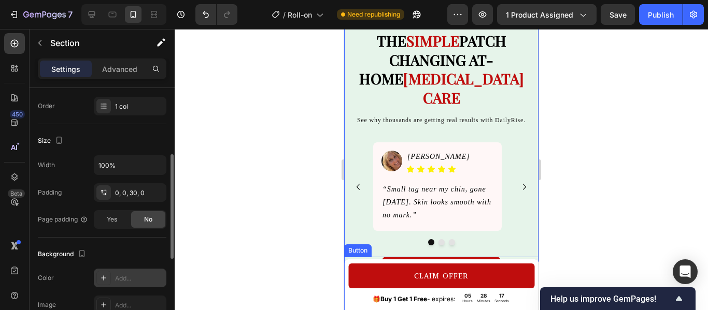
scroll to position [1207, 0]
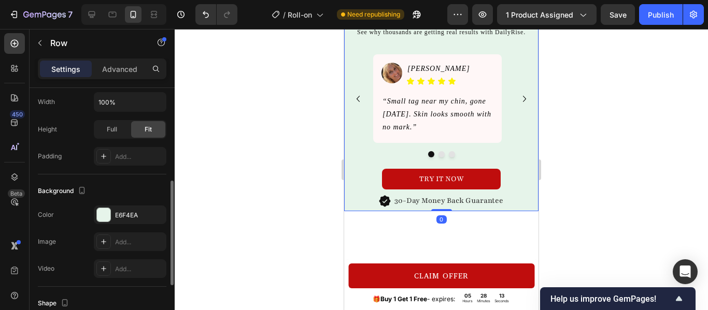
scroll to position [225, 0]
click at [156, 214] on icon "button" at bounding box center [155, 213] width 4 height 4
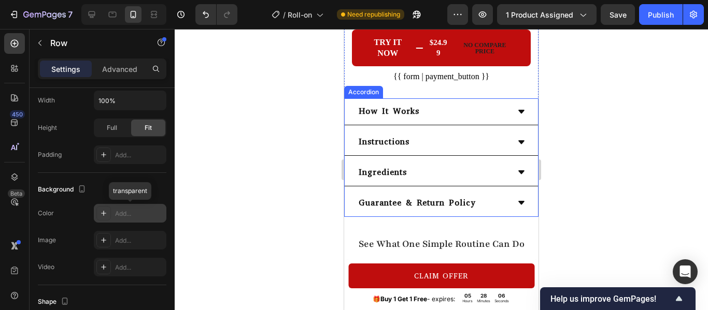
scroll to position [582, 0]
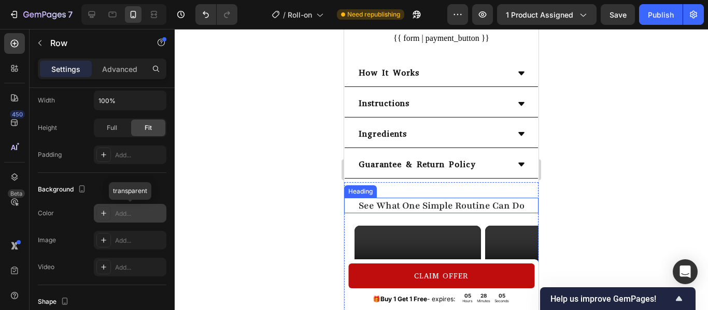
click at [429, 212] on strong "See What One Simple Routine Can Do" at bounding box center [442, 205] width 166 height 12
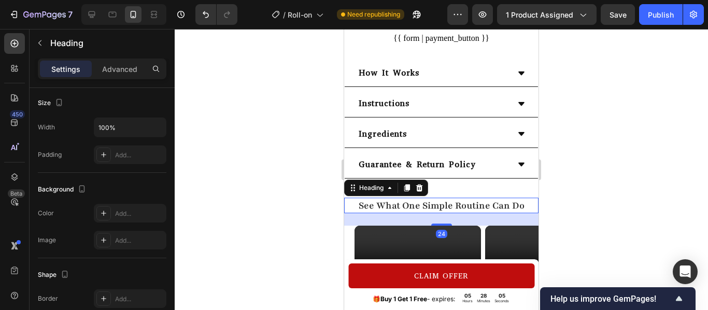
scroll to position [0, 0]
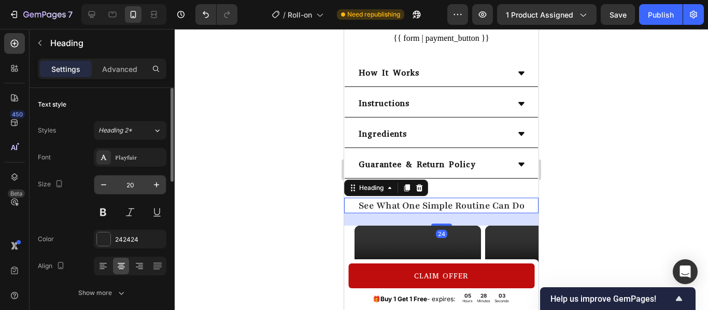
click at [140, 189] on input "20" at bounding box center [130, 185] width 34 height 19
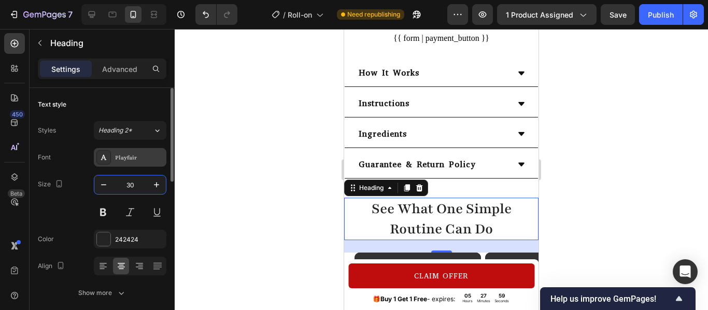
type input "30"
click at [136, 158] on div "Playfair" at bounding box center [139, 157] width 49 height 9
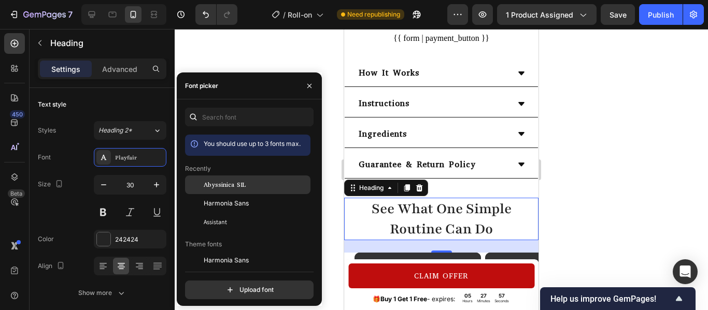
click at [252, 181] on div "Abyssinica SIL" at bounding box center [256, 184] width 105 height 9
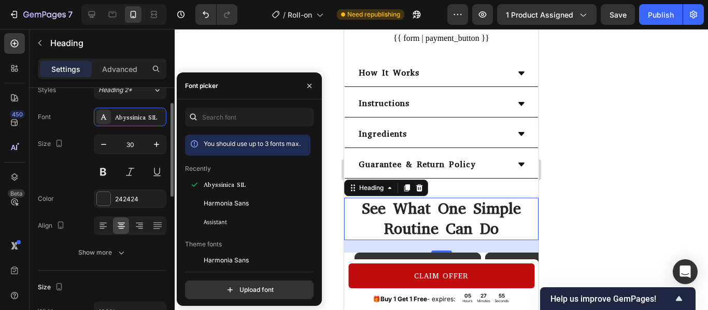
scroll to position [41, 0]
click at [107, 192] on div at bounding box center [103, 198] width 13 height 13
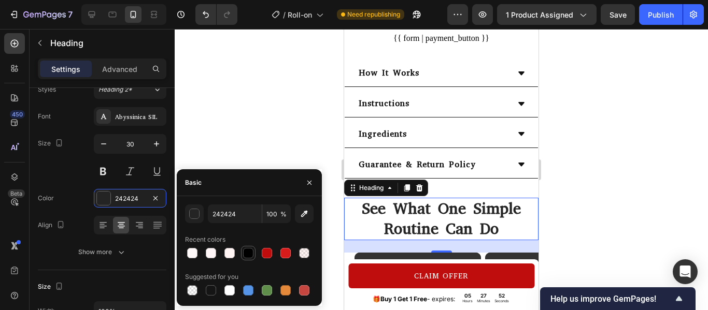
click at [249, 257] on div at bounding box center [248, 253] width 10 height 10
type input "000000"
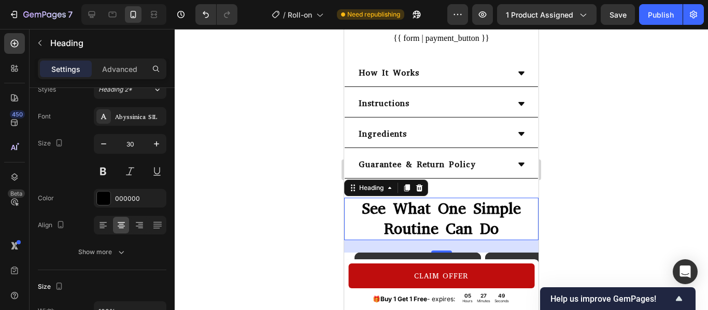
click at [426, 226] on strong "See What One Simple Routine Can Do" at bounding box center [441, 218] width 159 height 41
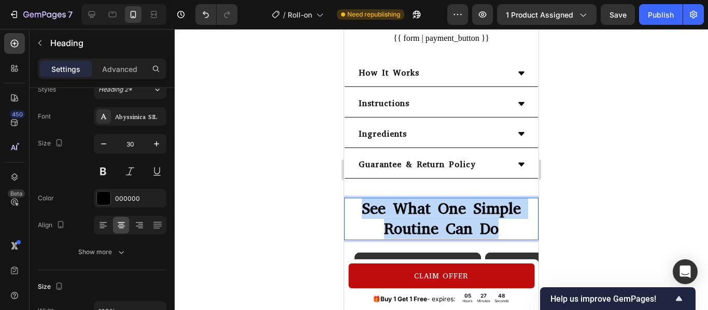
click at [426, 226] on strong "See What One Simple Routine Can Do" at bounding box center [441, 218] width 159 height 41
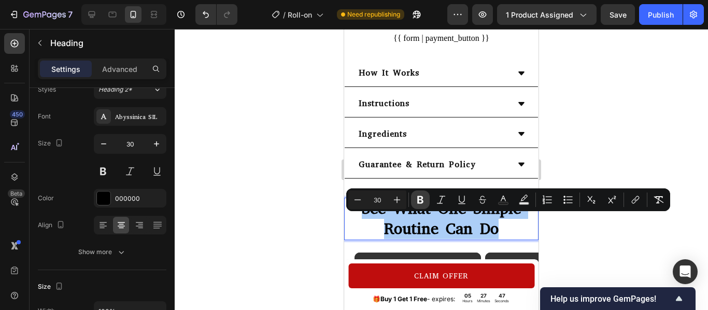
click at [421, 202] on icon "Editor contextual toolbar" at bounding box center [420, 200] width 10 height 10
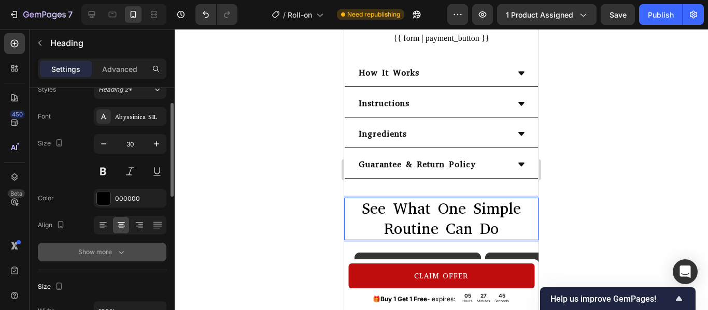
click at [123, 259] on button "Show more" at bounding box center [102, 252] width 129 height 19
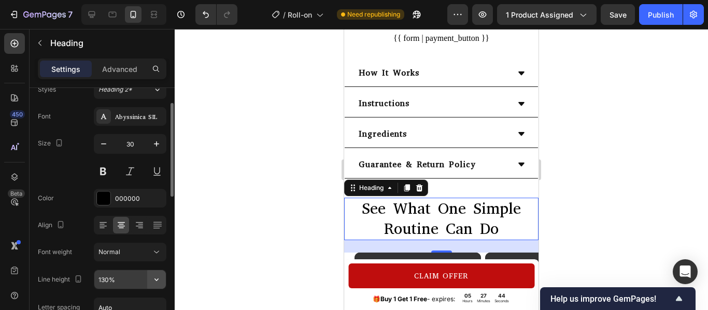
click at [147, 278] on button "button" at bounding box center [156, 279] width 19 height 19
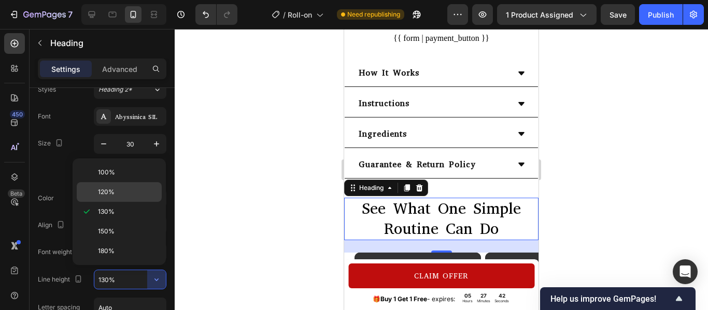
click at [139, 198] on div "120%" at bounding box center [119, 192] width 85 height 20
type input "120%"
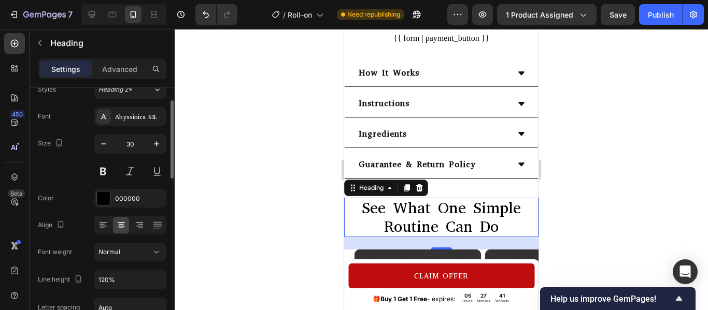
click at [66, 179] on div "Size 30" at bounding box center [102, 157] width 129 height 47
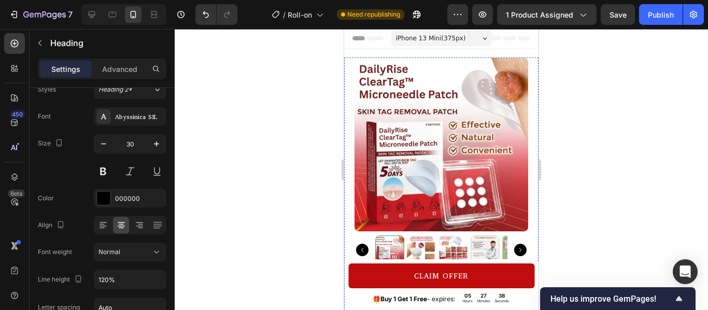
scroll to position [0, 0]
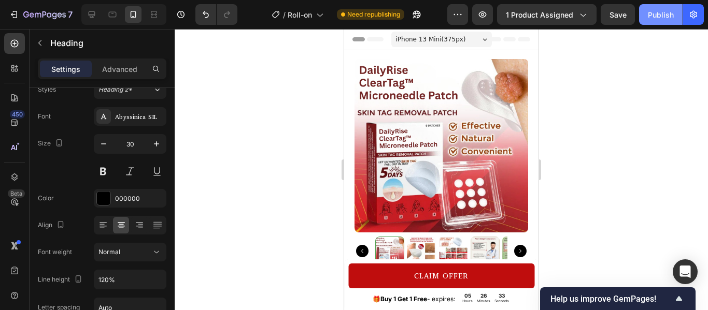
click at [654, 15] on div "Publish" at bounding box center [661, 14] width 26 height 11
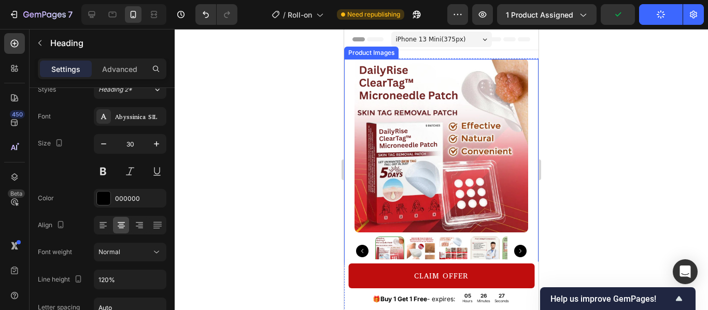
scroll to position [109, 0]
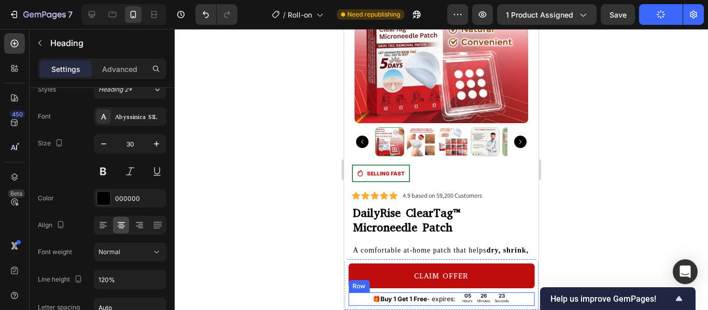
click at [351, 299] on div "🎁 Buy 1 Get 1 Free - expires: Text Block 05 Hours 26 Minutes 23 Seconds Countdo…" at bounding box center [441, 299] width 186 height 13
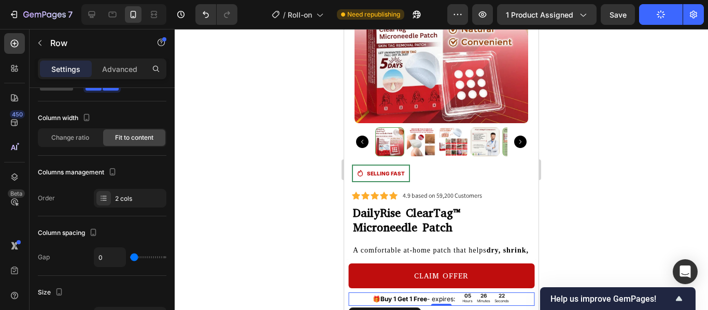
scroll to position [0, 0]
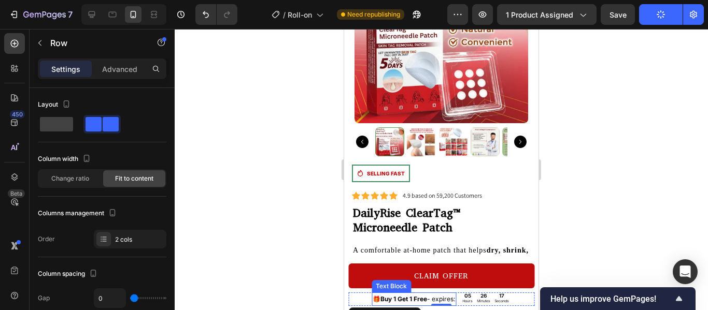
click at [409, 298] on strong "Buy 1 Get 1 Free" at bounding box center [403, 299] width 47 height 8
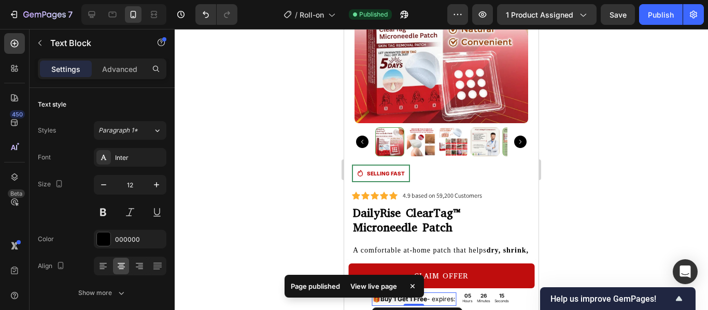
click at [346, 304] on div "Page published View live page" at bounding box center [354, 288] width 144 height 35
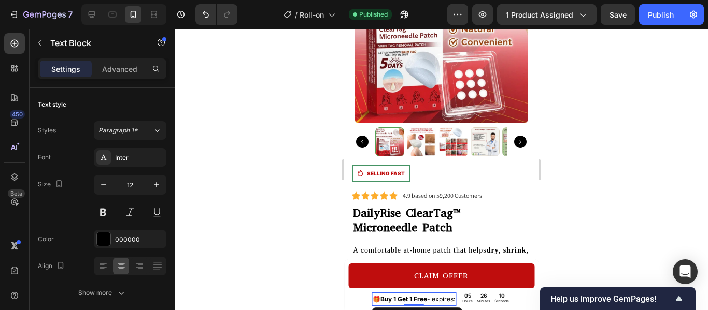
click at [353, 301] on div at bounding box center [354, 302] width 4 height 8
click at [365, 298] on div "🎁 Buy 1 Get 1 Free - expires: Text Block 0 05 Hours 26 Minutes 09 Seconds Count…" at bounding box center [441, 299] width 186 height 13
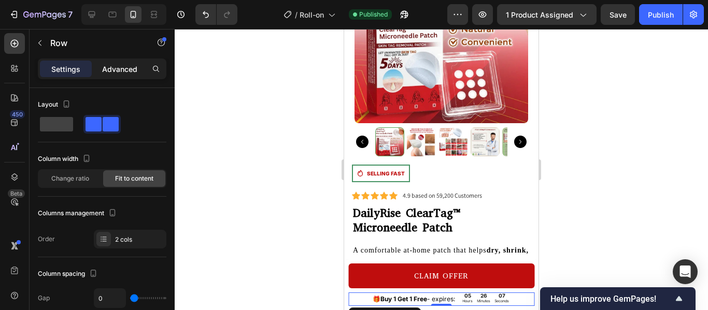
click at [119, 76] on div "Advanced" at bounding box center [120, 69] width 52 height 17
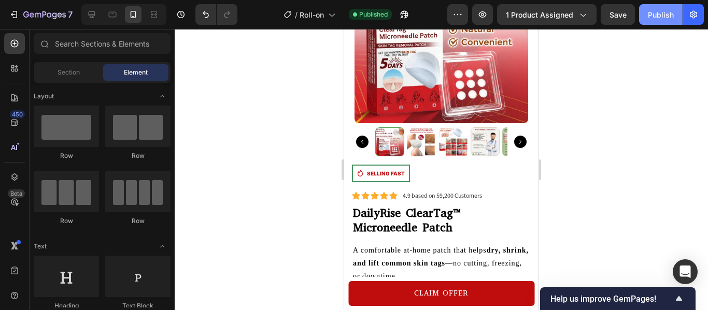
click at [661, 15] on div "Publish" at bounding box center [661, 14] width 26 height 11
click at [353, 167] on div "Icon SELLING FAST Text Block Row" at bounding box center [381, 174] width 58 height 18
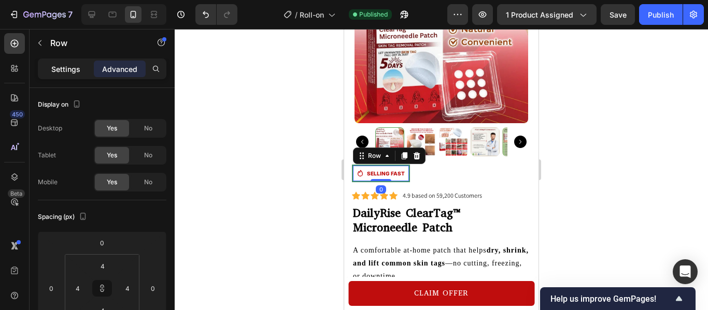
click at [62, 64] on p "Settings" at bounding box center [65, 69] width 29 height 11
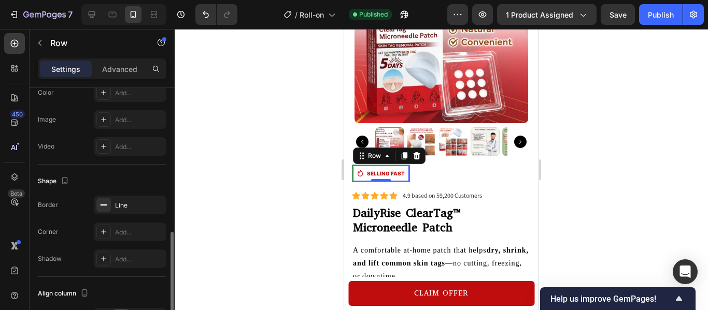
scroll to position [388, 0]
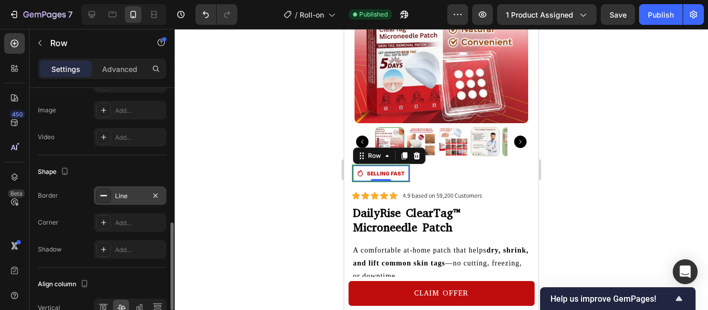
click at [102, 203] on div at bounding box center [103, 196] width 15 height 15
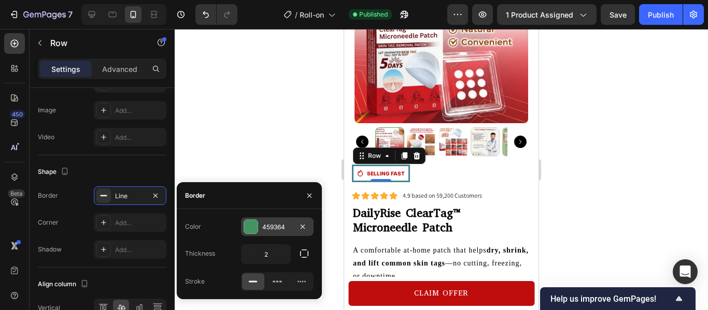
click at [248, 223] on div at bounding box center [250, 226] width 13 height 13
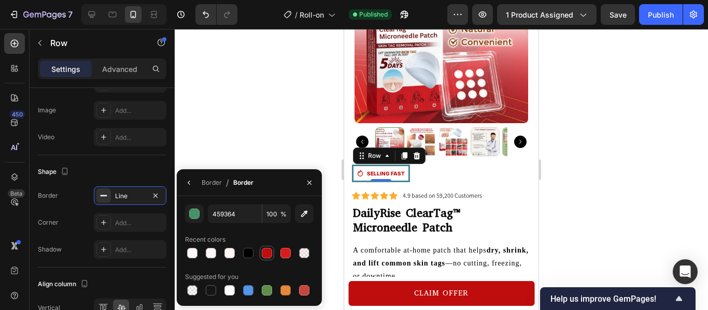
click at [262, 251] on div at bounding box center [267, 253] width 10 height 10
type input "BF0D0D"
click at [111, 172] on div "Shape" at bounding box center [102, 172] width 129 height 17
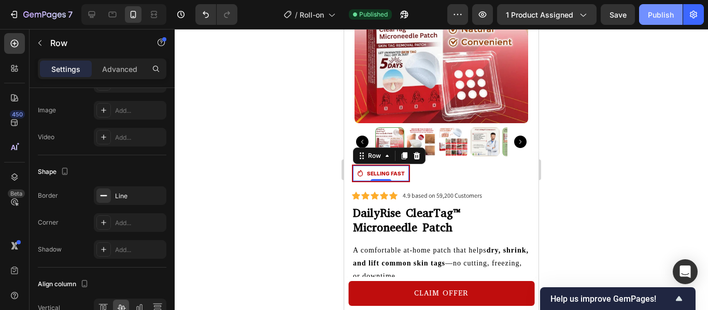
click at [673, 19] on div "Publish" at bounding box center [661, 14] width 26 height 11
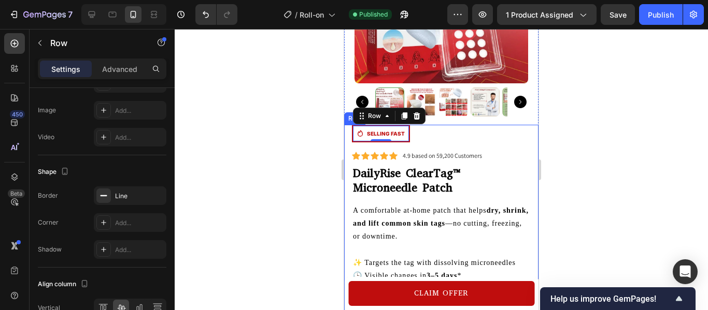
scroll to position [155, 0]
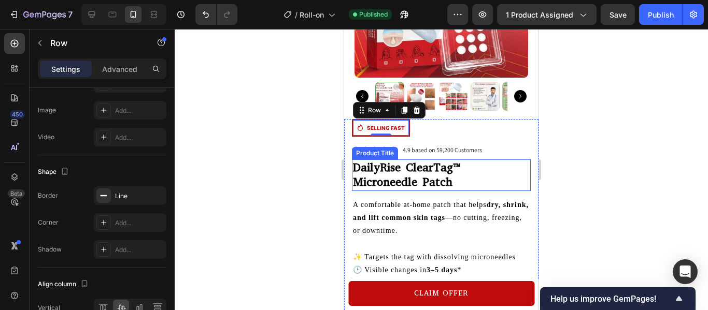
click at [438, 176] on h1 "DailyRise ClearTag™ Microneedle Patch" at bounding box center [441, 176] width 179 height 32
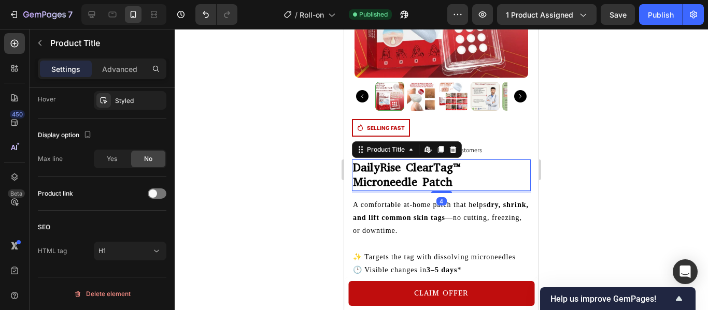
scroll to position [0, 0]
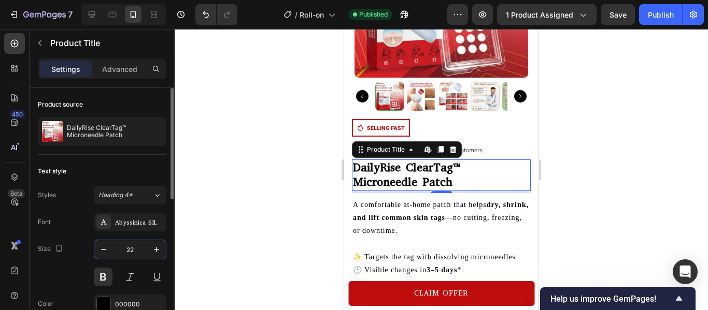
click at [132, 252] on input "22" at bounding box center [130, 249] width 34 height 19
click at [155, 247] on icon "button" at bounding box center [156, 250] width 10 height 10
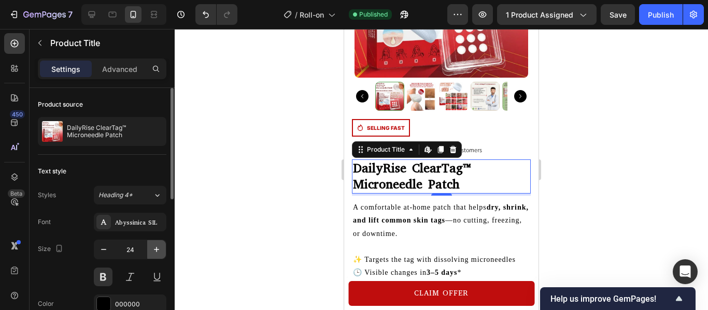
click at [155, 247] on icon "button" at bounding box center [156, 250] width 10 height 10
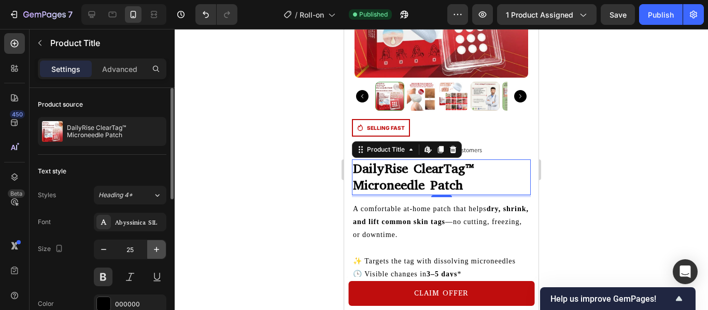
click at [155, 247] on icon "button" at bounding box center [156, 250] width 10 height 10
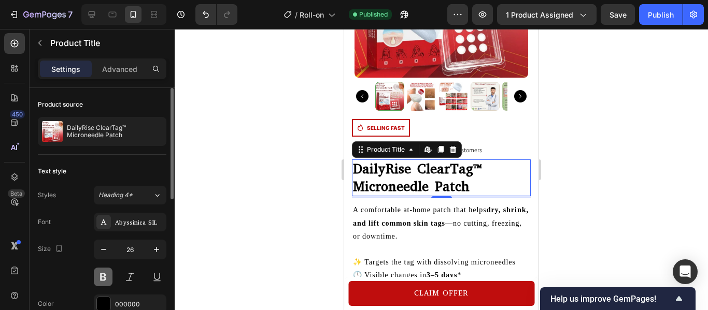
click at [110, 277] on button at bounding box center [103, 277] width 19 height 19
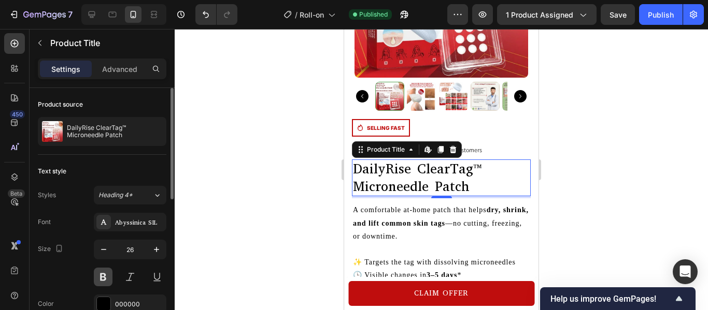
click at [110, 277] on button at bounding box center [103, 277] width 19 height 19
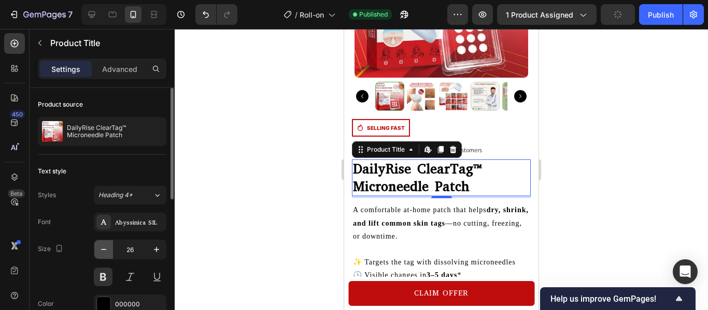
click at [105, 251] on icon "button" at bounding box center [103, 250] width 10 height 10
type input "25"
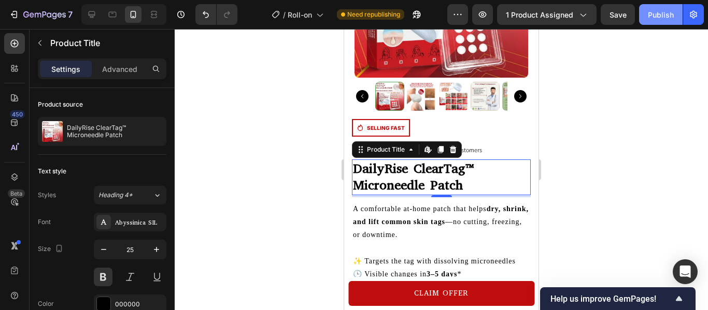
click at [667, 21] on button "Publish" at bounding box center [661, 14] width 44 height 21
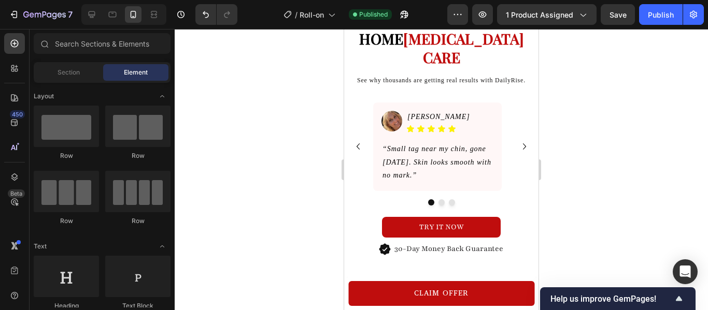
scroll to position [1353, 0]
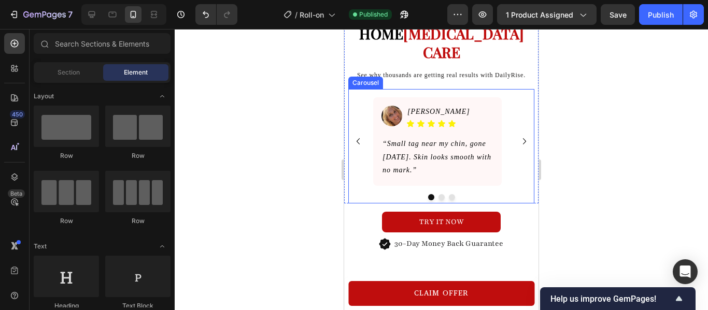
click at [356, 194] on div at bounding box center [441, 197] width 186 height 6
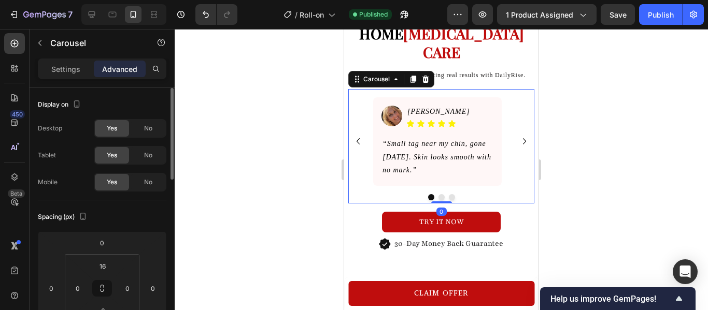
click at [50, 207] on div "Spacing (px) 0 0 0 0 16 0 6 0" at bounding box center [102, 278] width 129 height 154
click at [67, 64] on p "Settings" at bounding box center [65, 69] width 29 height 11
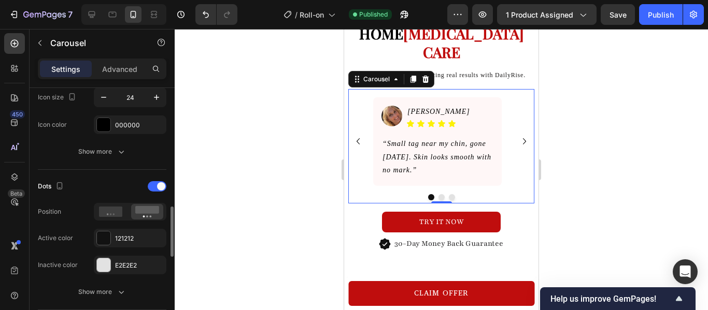
scroll to position [523, 0]
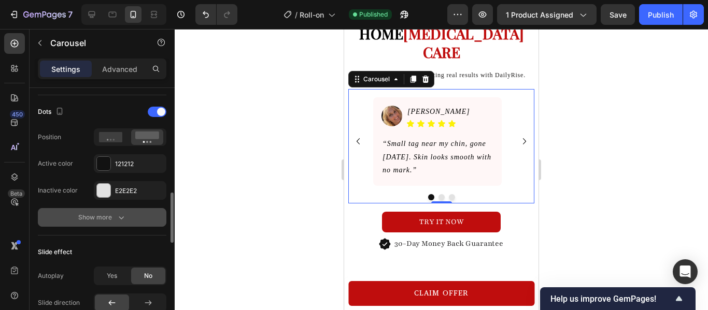
click at [113, 212] on div "Show more" at bounding box center [102, 217] width 48 height 10
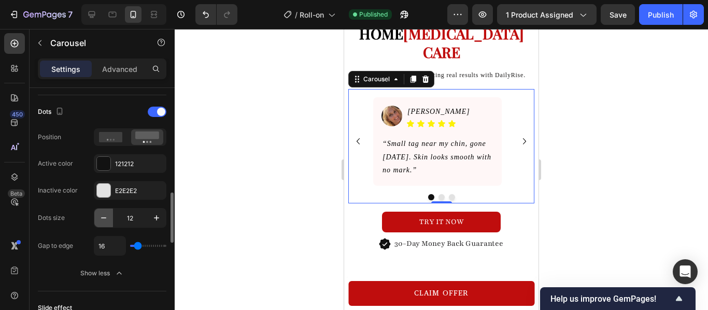
click at [103, 212] on button "button" at bounding box center [103, 218] width 19 height 19
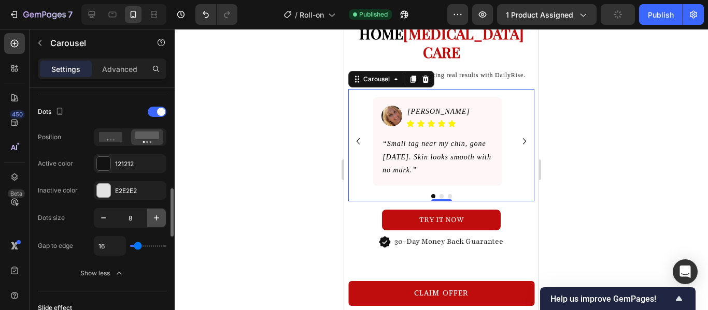
click at [152, 216] on icon "button" at bounding box center [156, 218] width 10 height 10
type input "10"
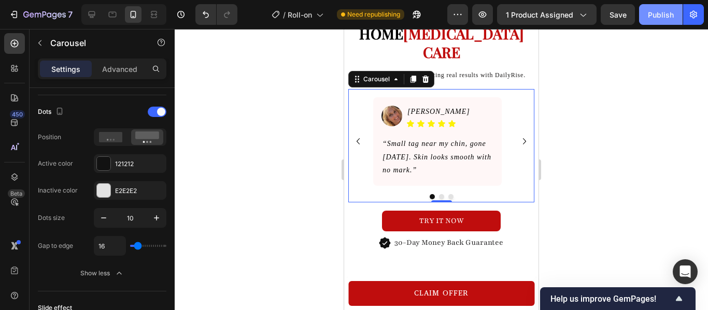
click at [651, 15] on div "Publish" at bounding box center [661, 14] width 26 height 11
